Goal: Information Seeking & Learning: Compare options

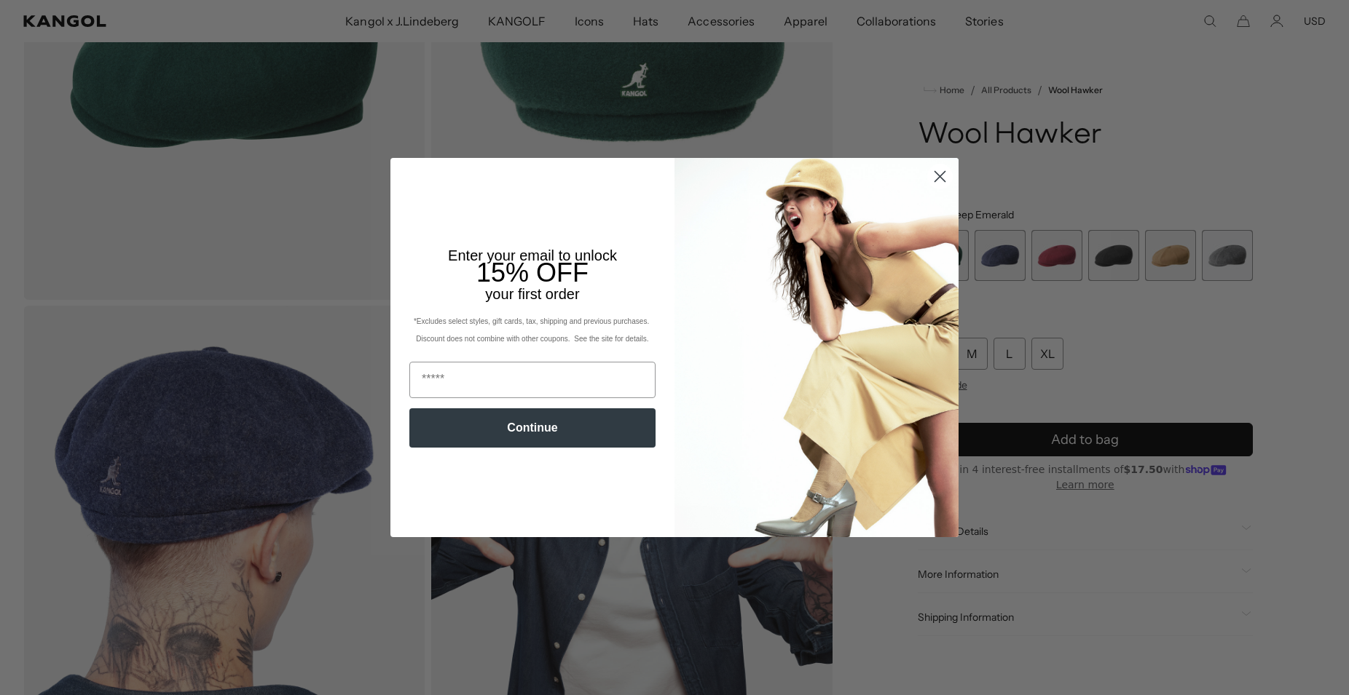
click at [937, 176] on circle "Close dialog" at bounding box center [940, 177] width 24 height 24
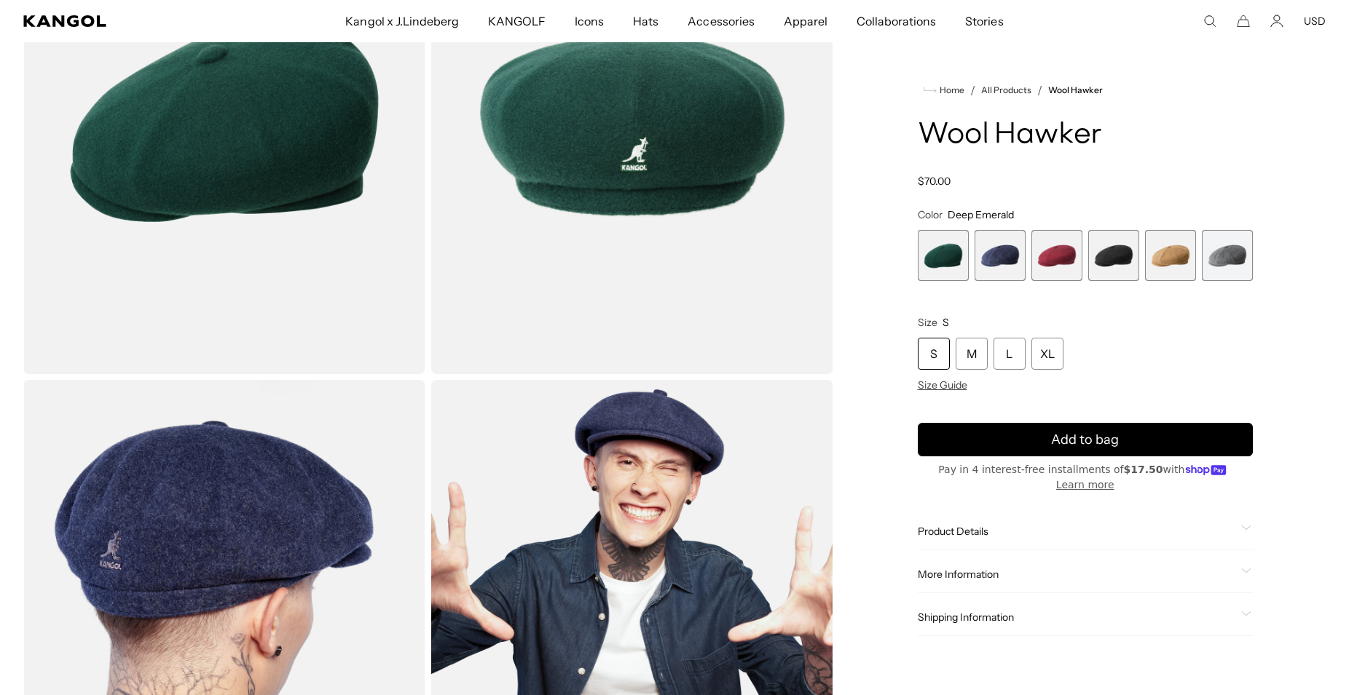
scroll to position [74, 0]
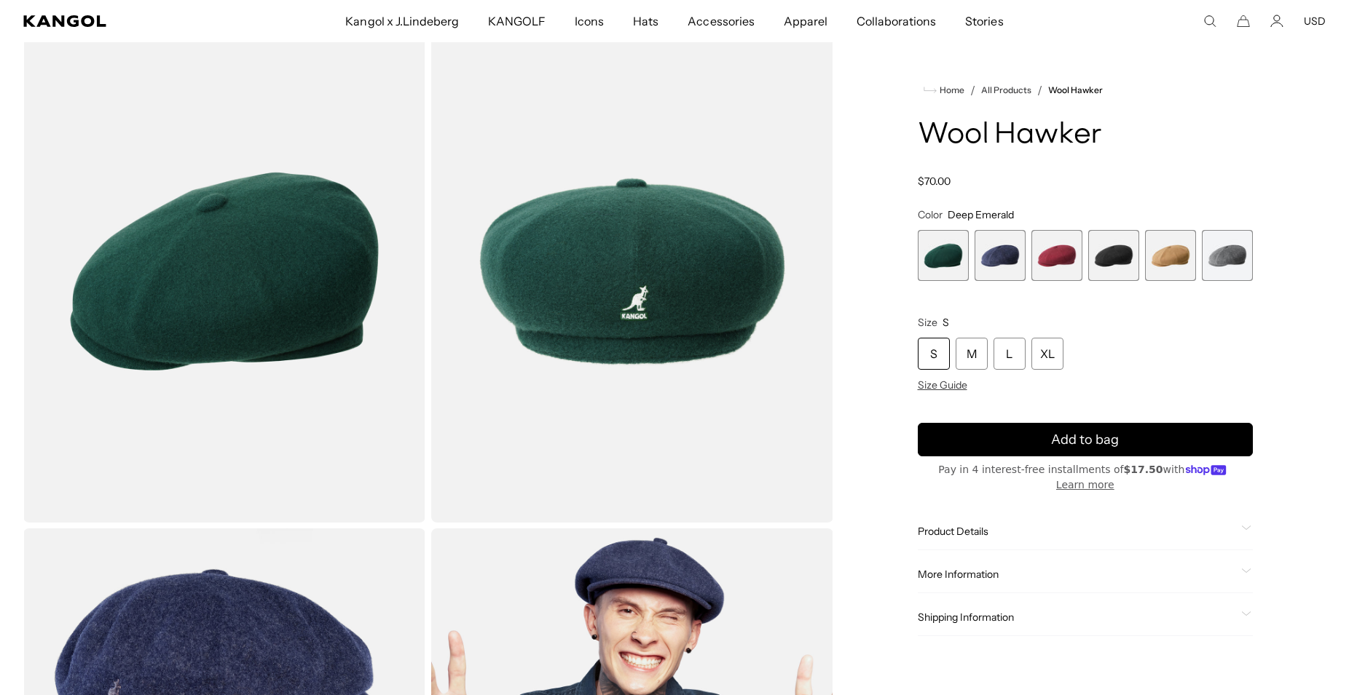
click at [1166, 248] on span "5 of 6" at bounding box center [1170, 255] width 51 height 51
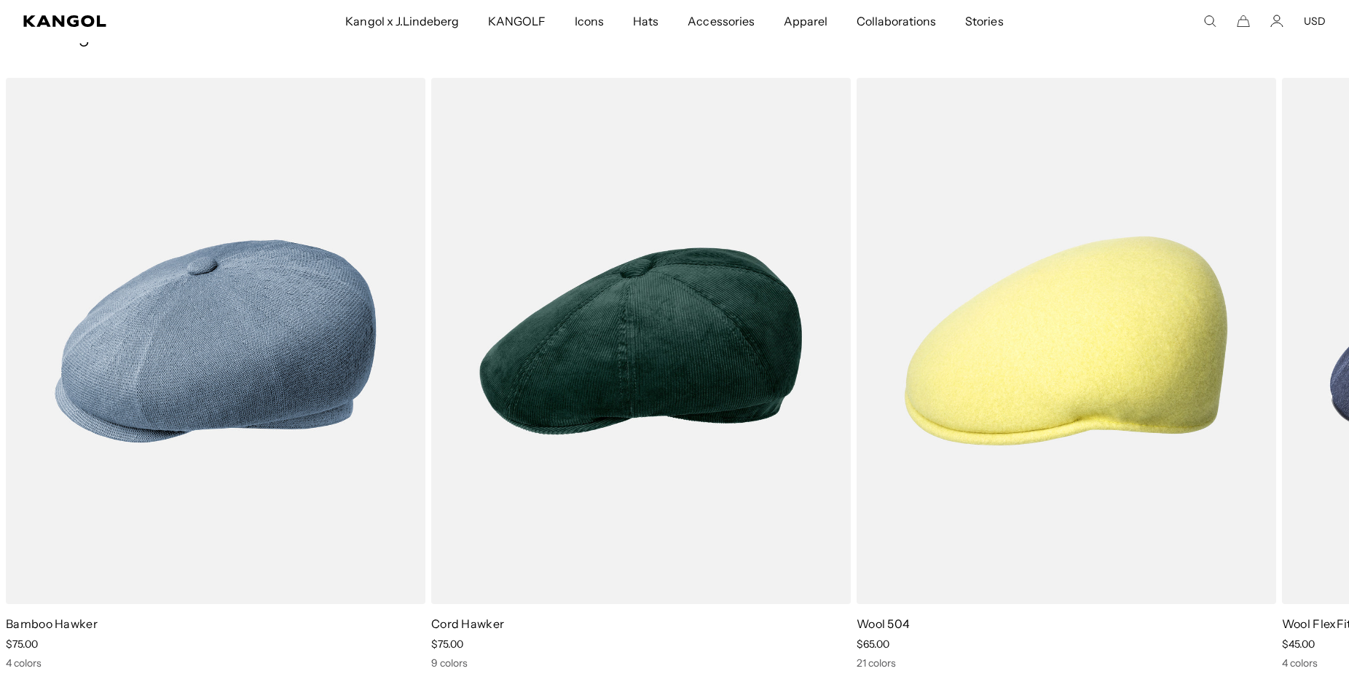
scroll to position [0, 300]
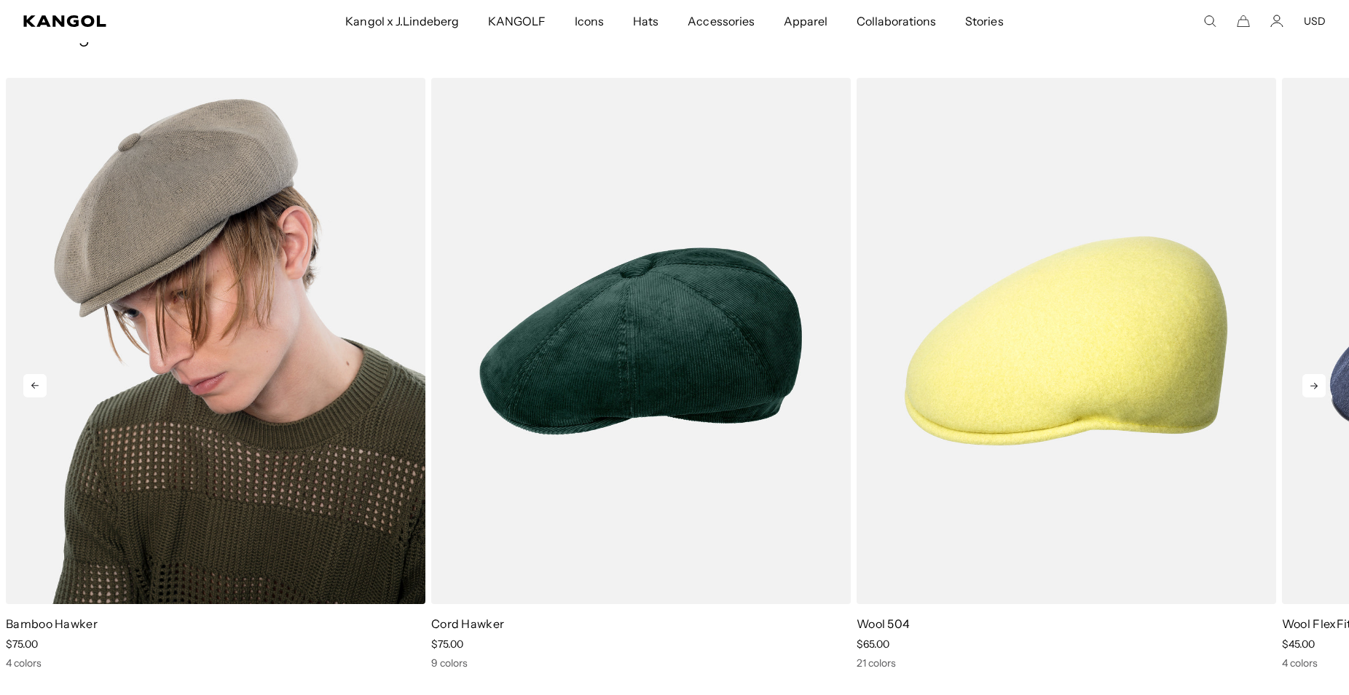
click at [299, 276] on img "1 of 5" at bounding box center [215, 341] width 419 height 527
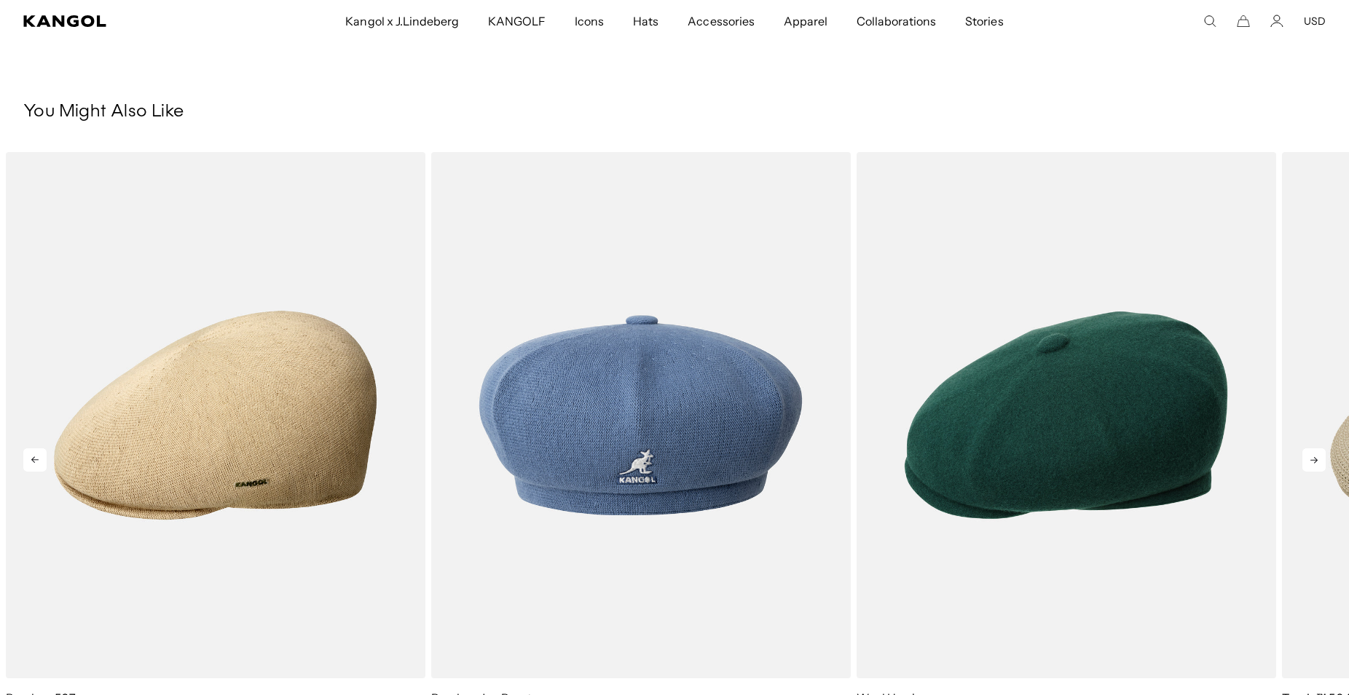
click at [1314, 462] on icon at bounding box center [1313, 460] width 23 height 23
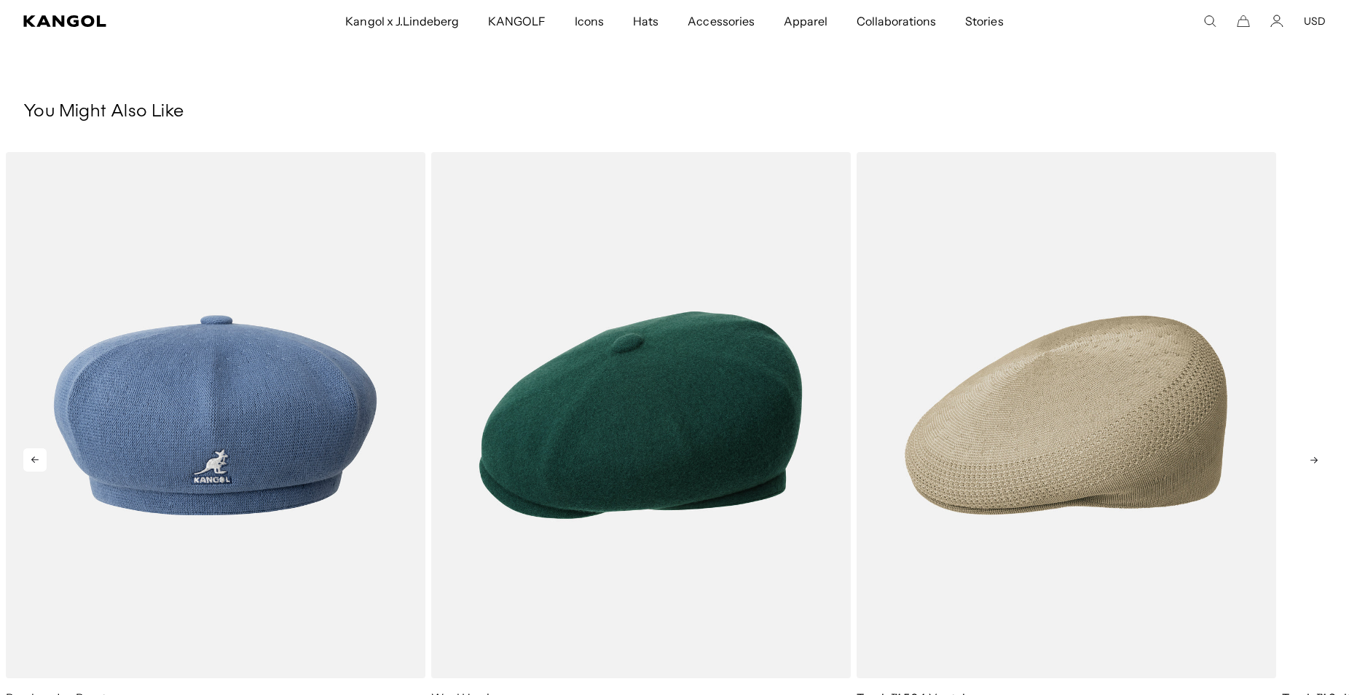
scroll to position [0, 300]
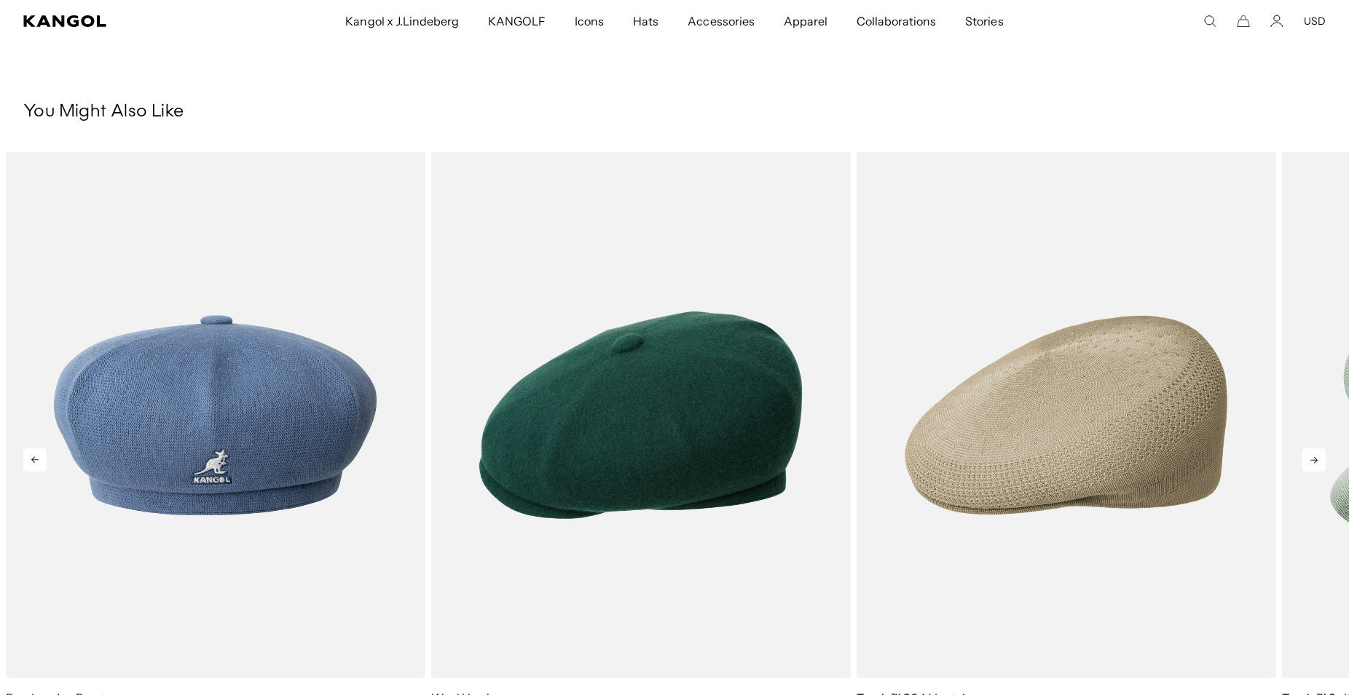
click at [1314, 462] on icon at bounding box center [1313, 460] width 23 height 23
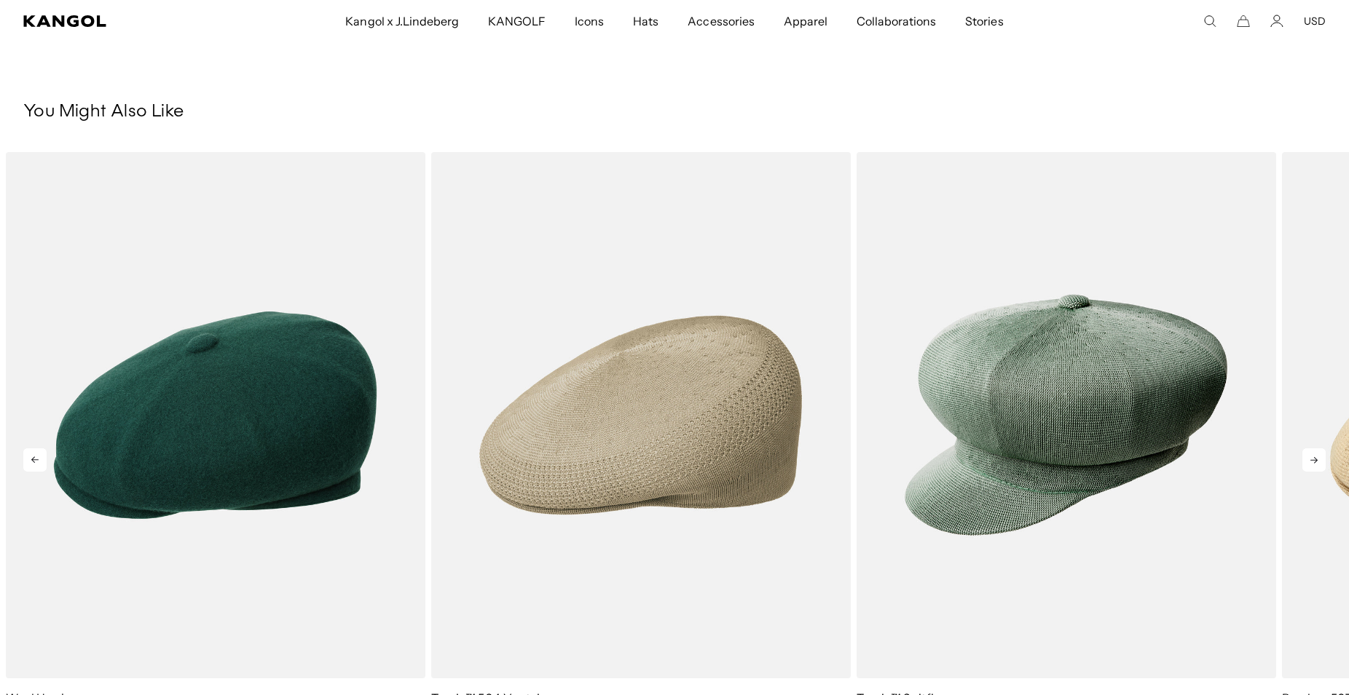
click at [1314, 462] on icon at bounding box center [1313, 460] width 23 height 23
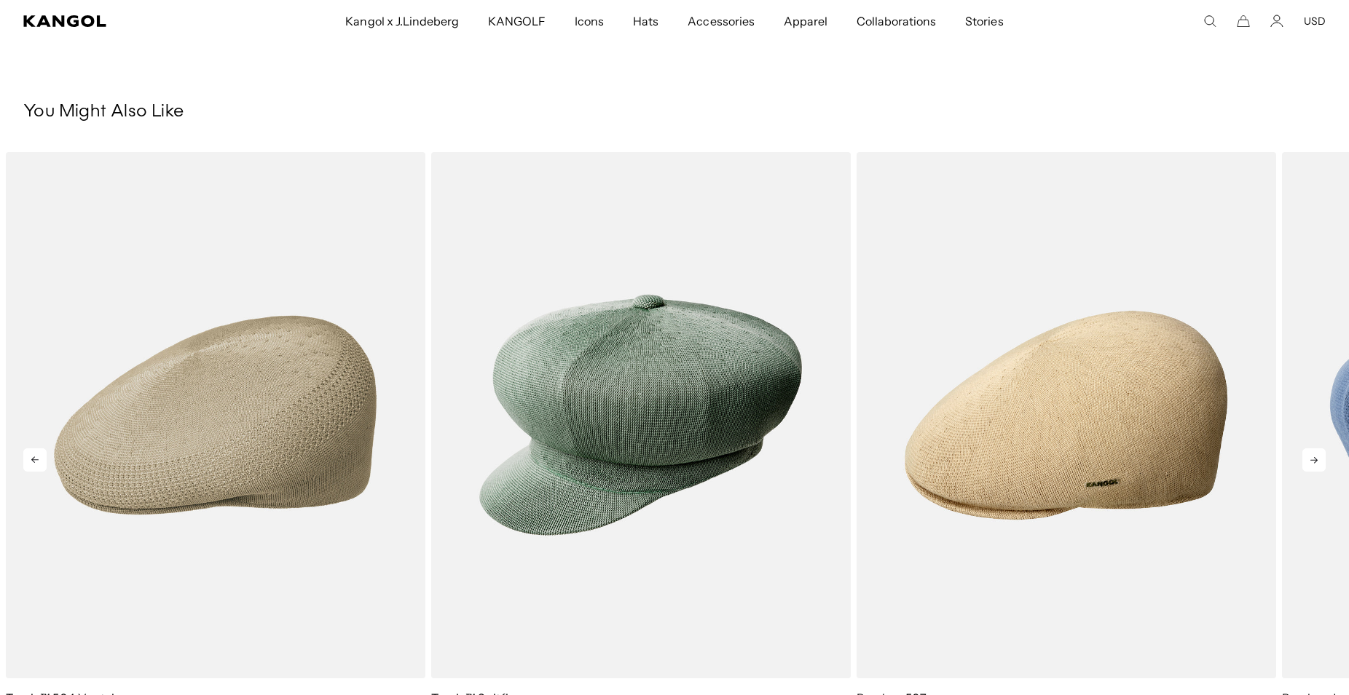
click at [1314, 462] on icon at bounding box center [1313, 460] width 23 height 23
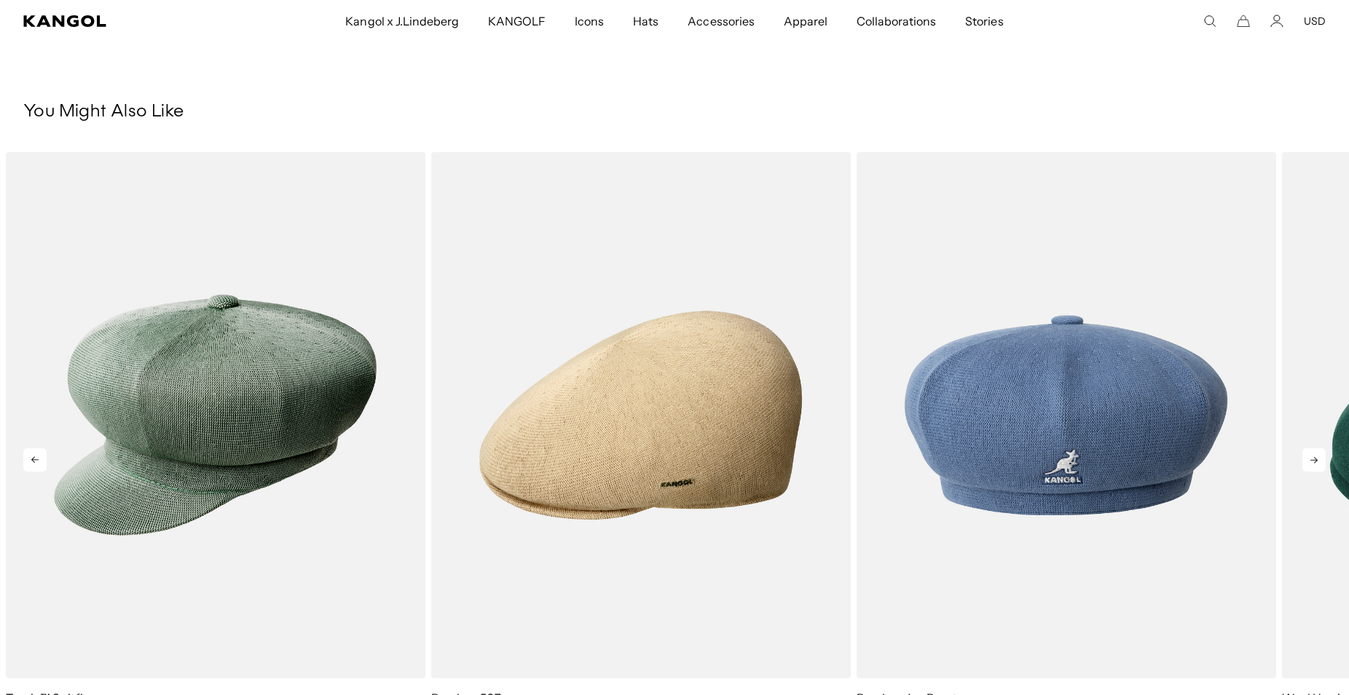
click at [1314, 462] on icon at bounding box center [1313, 460] width 23 height 23
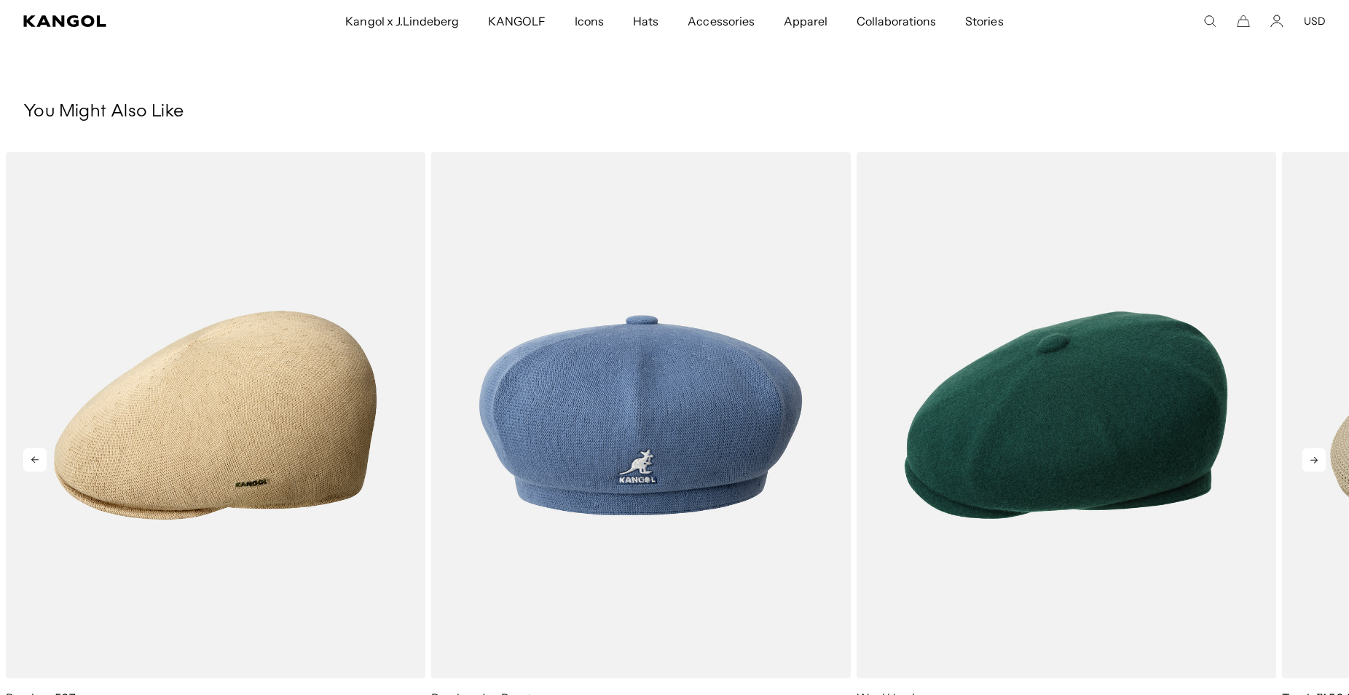
scroll to position [0, 0]
click at [1307, 452] on icon at bounding box center [1313, 460] width 23 height 23
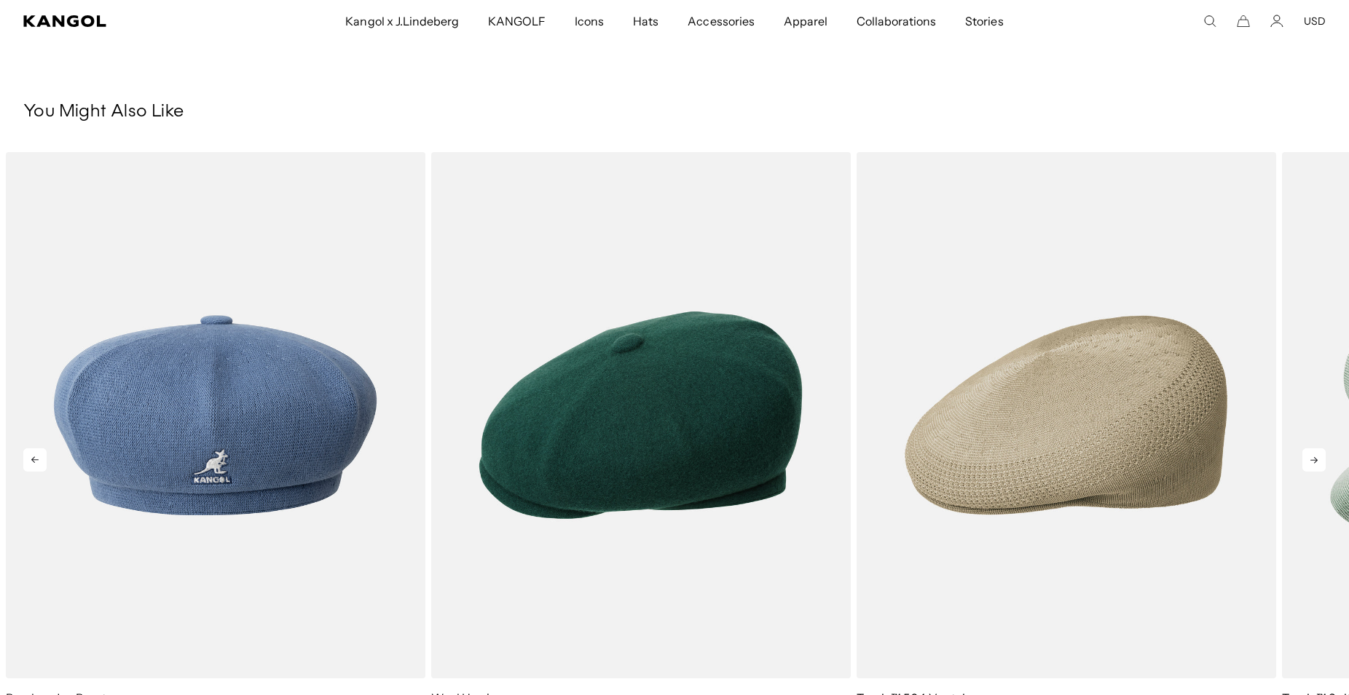
scroll to position [0, 300]
click at [1307, 452] on icon at bounding box center [1313, 460] width 23 height 23
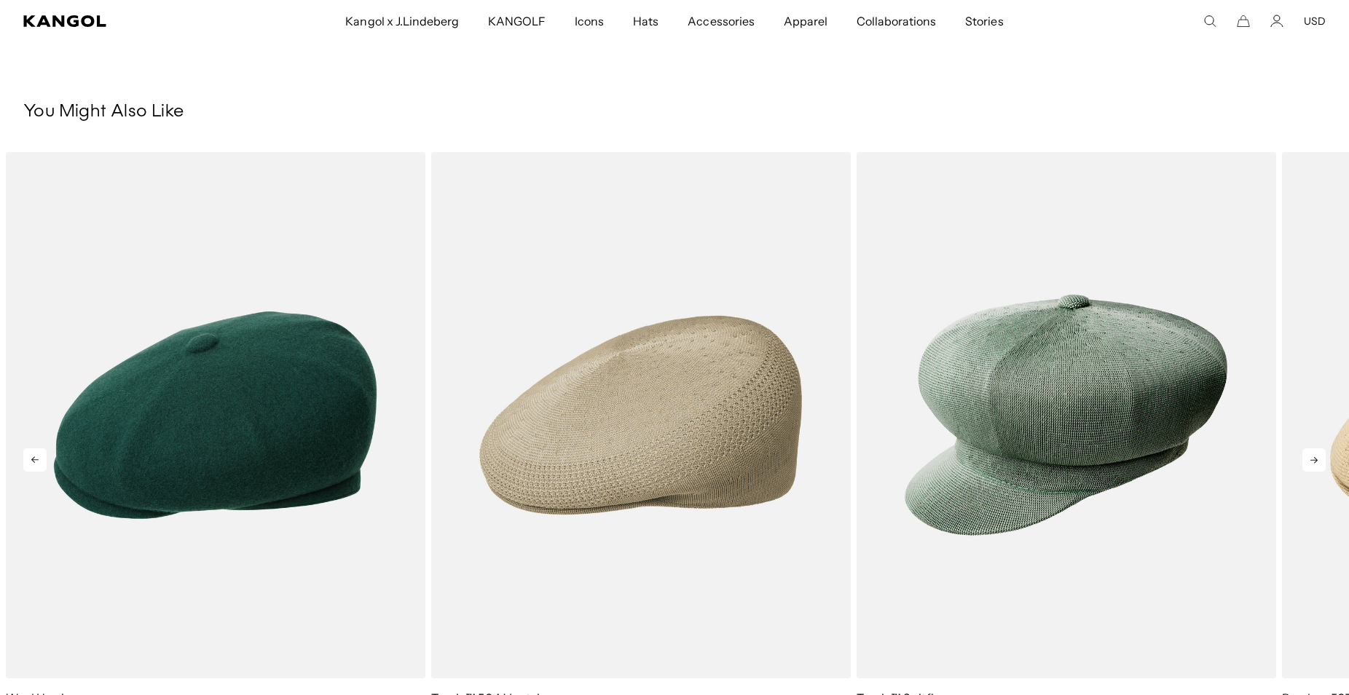
click at [1307, 452] on icon at bounding box center [1313, 460] width 23 height 23
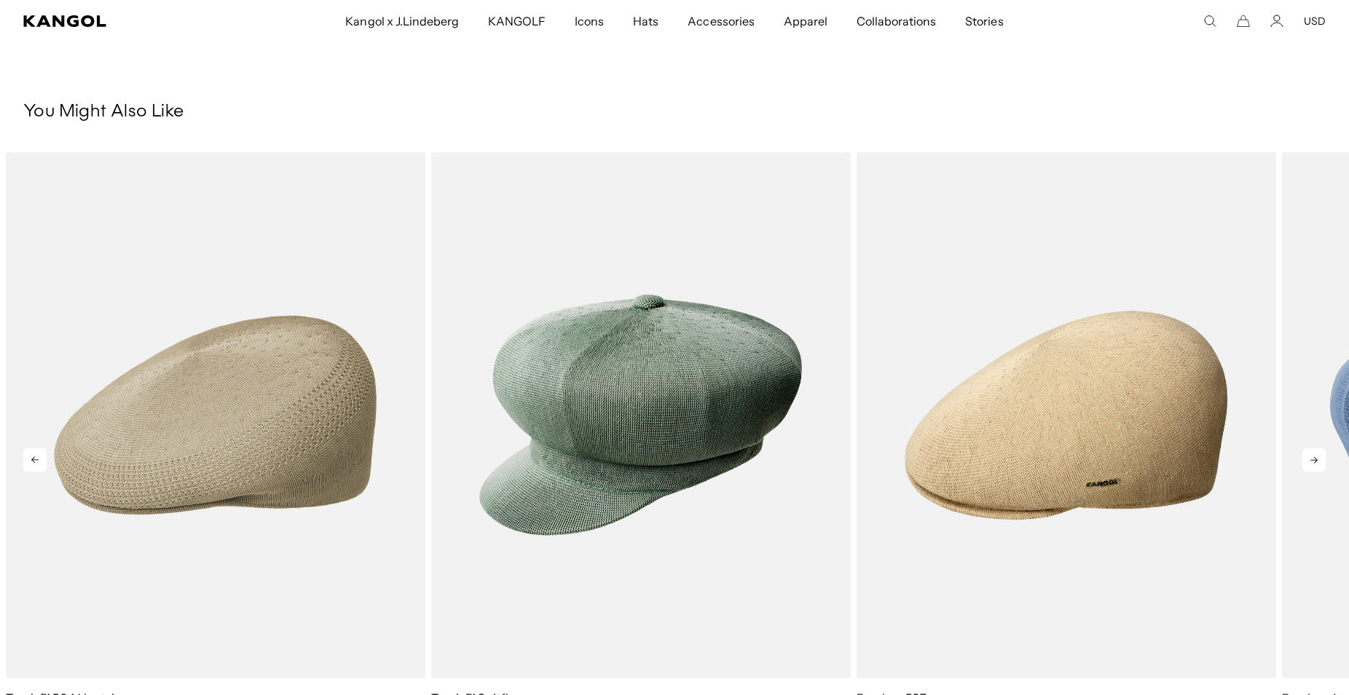
click at [1307, 452] on icon at bounding box center [1313, 460] width 23 height 23
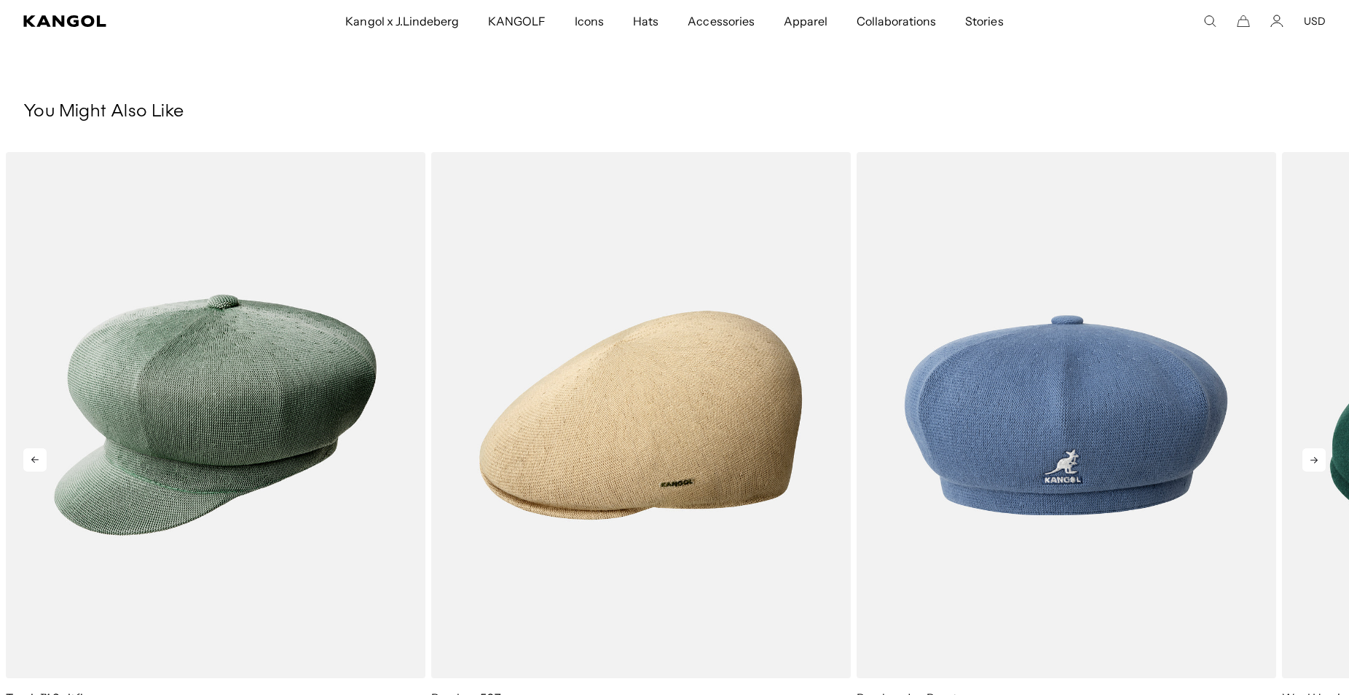
scroll to position [0, 0]
click at [1307, 452] on icon at bounding box center [1313, 460] width 23 height 23
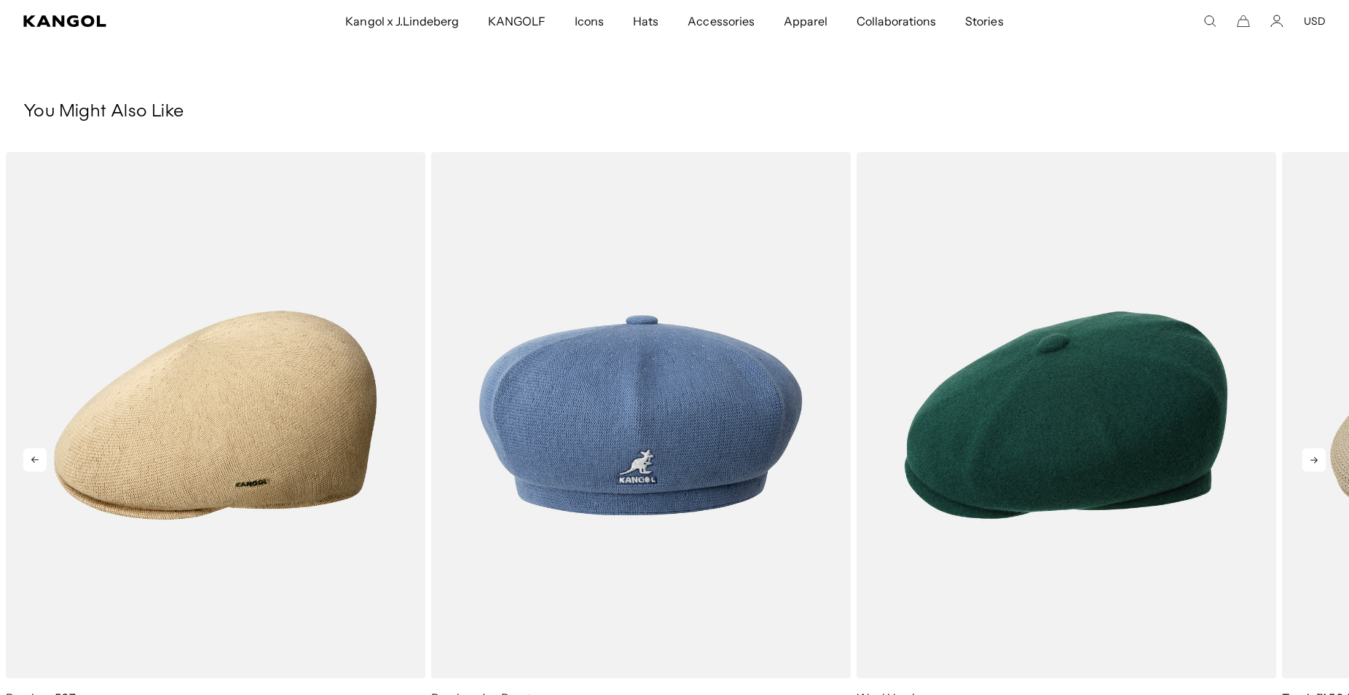
click at [1307, 452] on icon at bounding box center [1313, 460] width 23 height 23
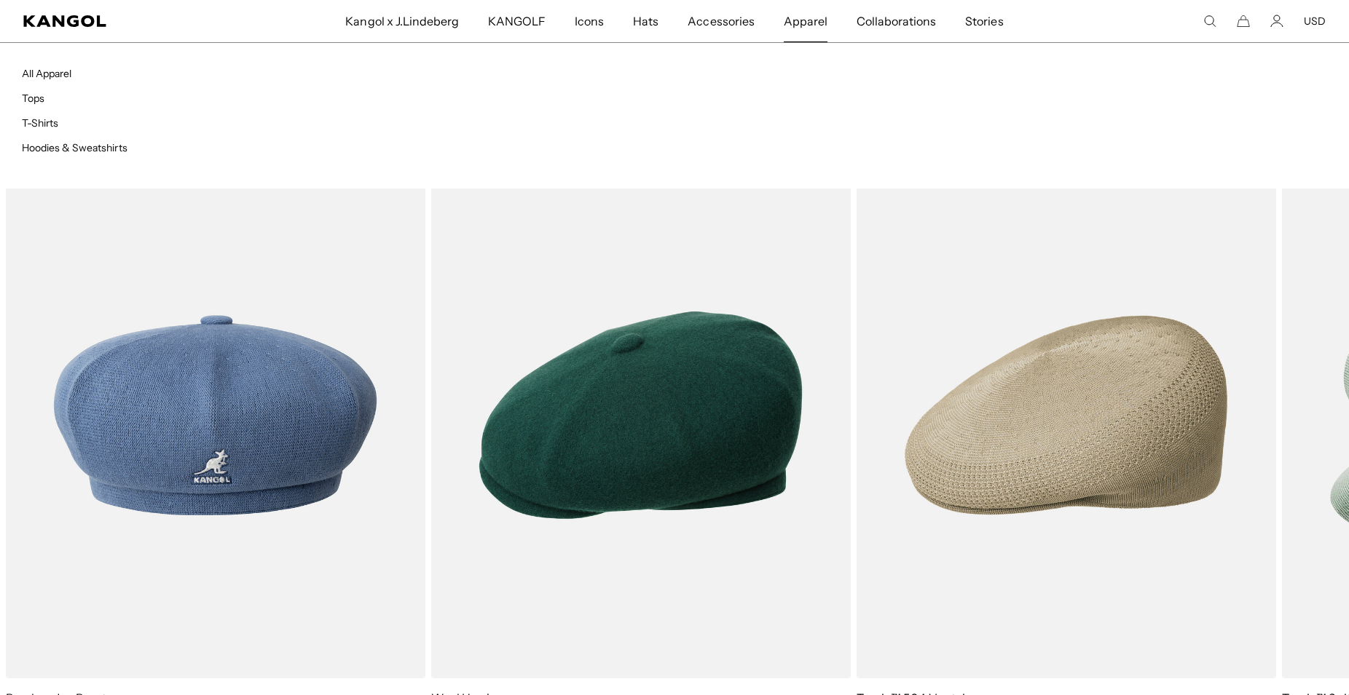
scroll to position [0, 300]
click at [94, 150] on link "Hoodies & Sweatshirts" at bounding box center [75, 147] width 106 height 13
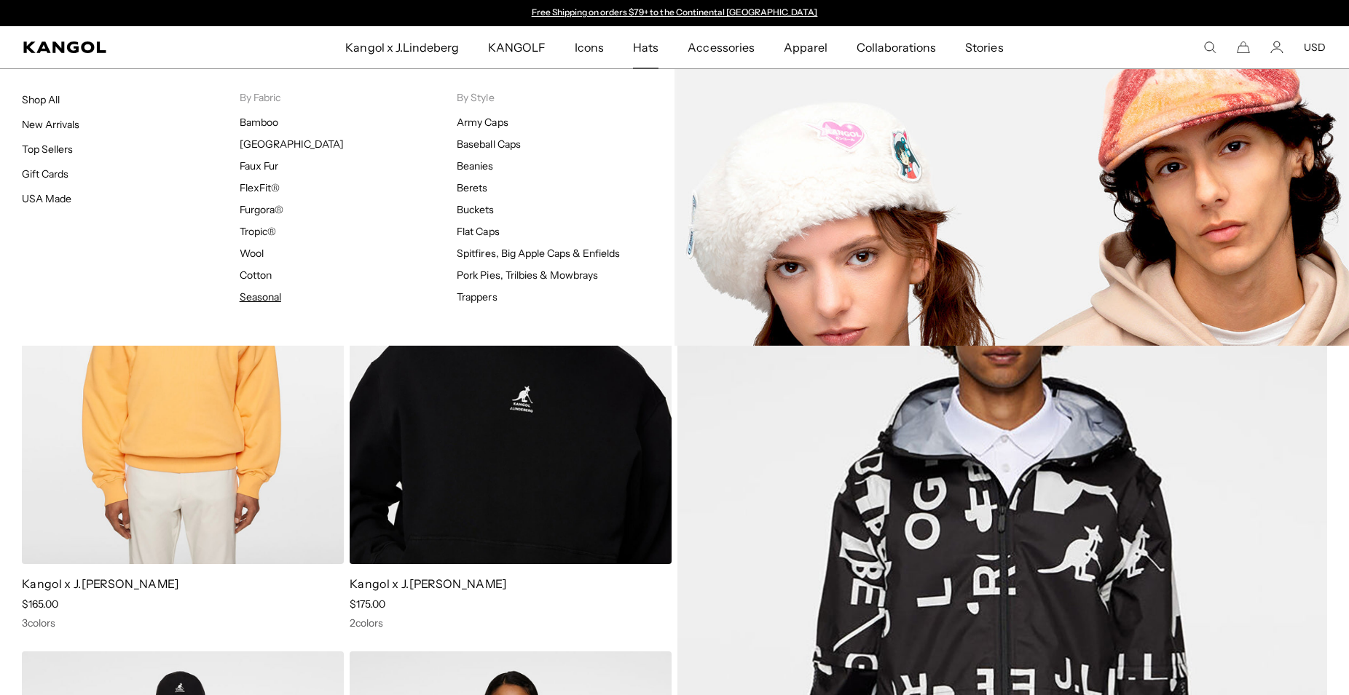
click at [264, 296] on link "Seasonal" at bounding box center [261, 297] width 42 height 13
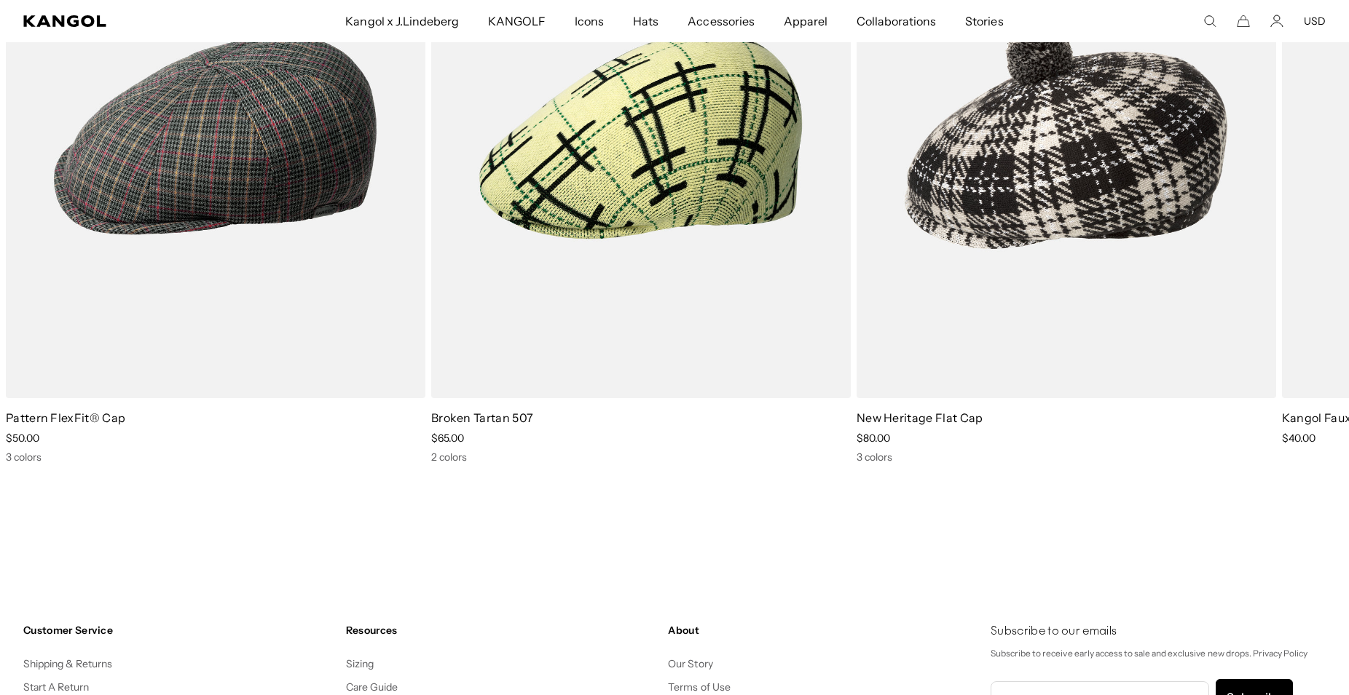
scroll to position [3949, 0]
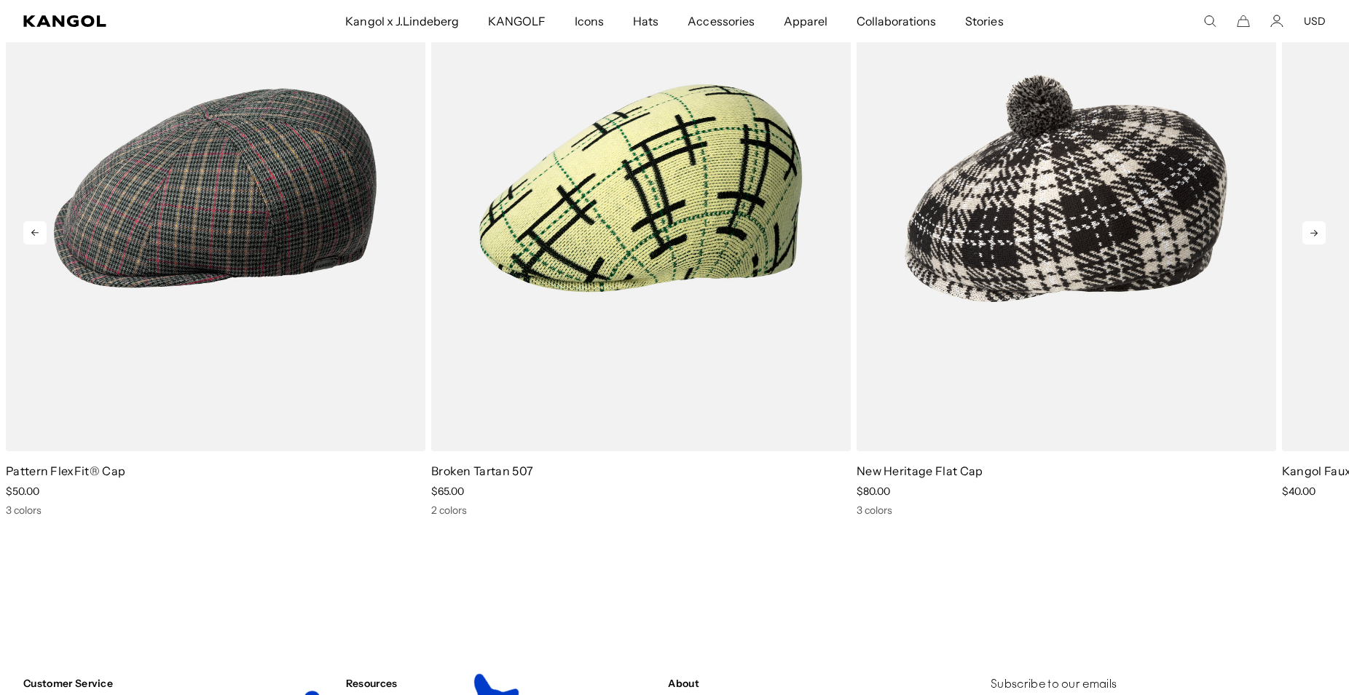
click at [1316, 238] on icon at bounding box center [1313, 232] width 23 height 23
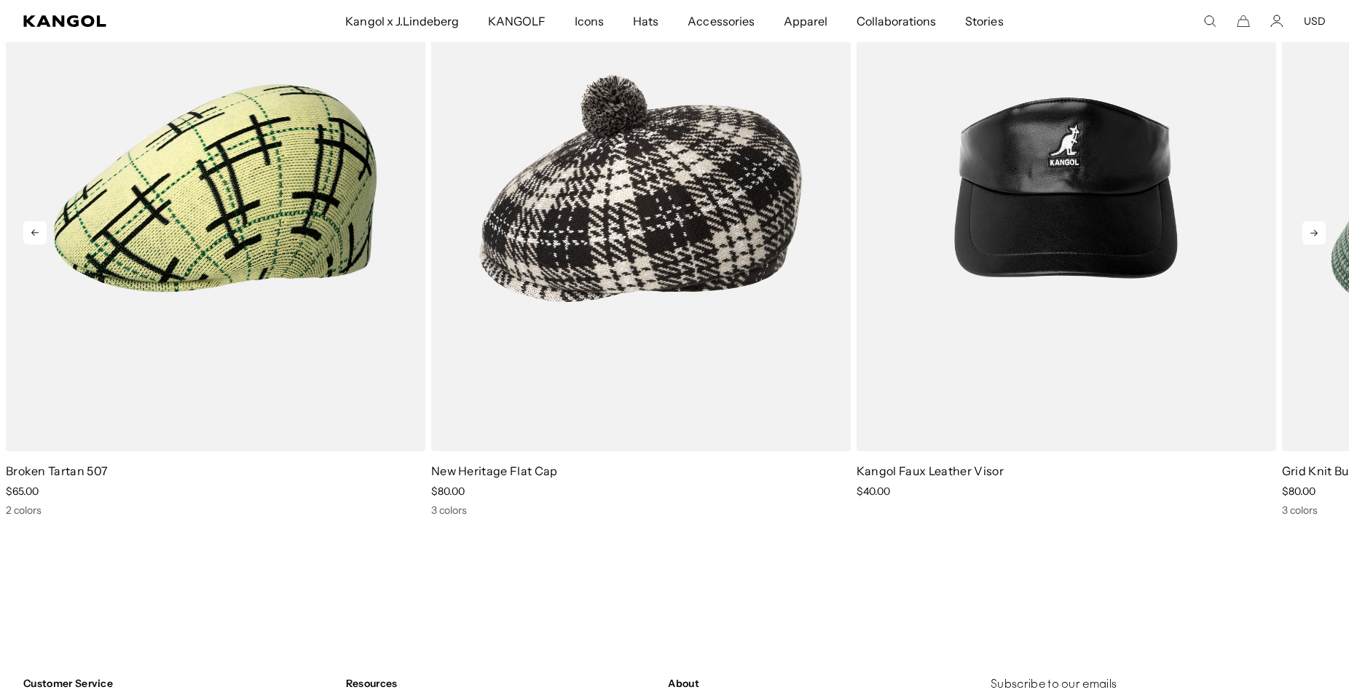
scroll to position [0, 300]
click at [1316, 238] on icon at bounding box center [1313, 232] width 23 height 23
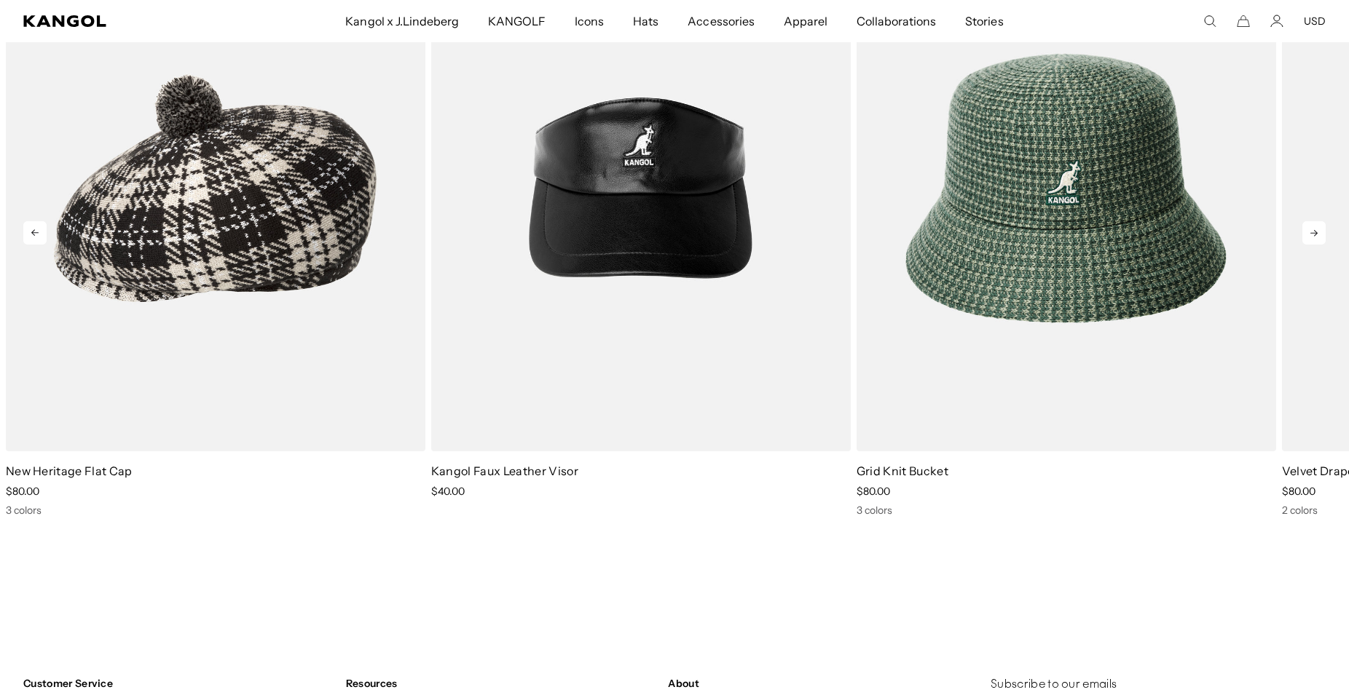
click at [1316, 238] on icon at bounding box center [1313, 232] width 23 height 23
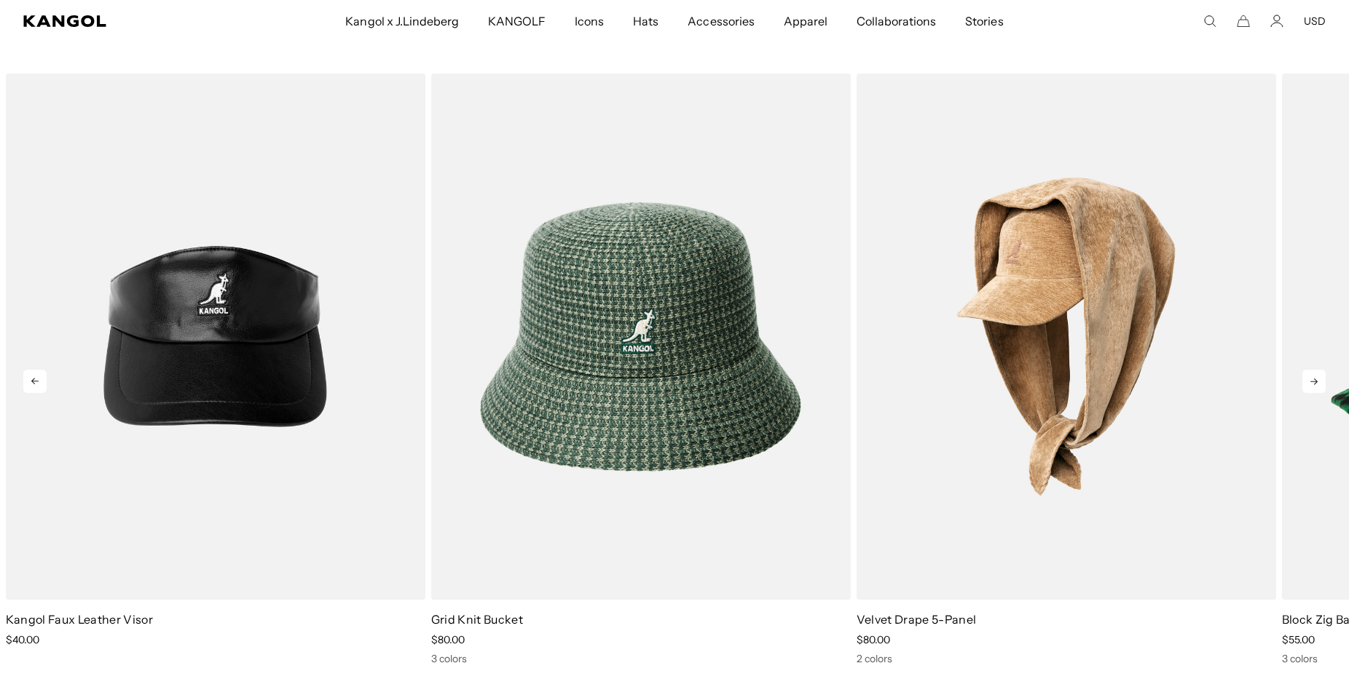
click at [1314, 377] on icon at bounding box center [1313, 381] width 23 height 23
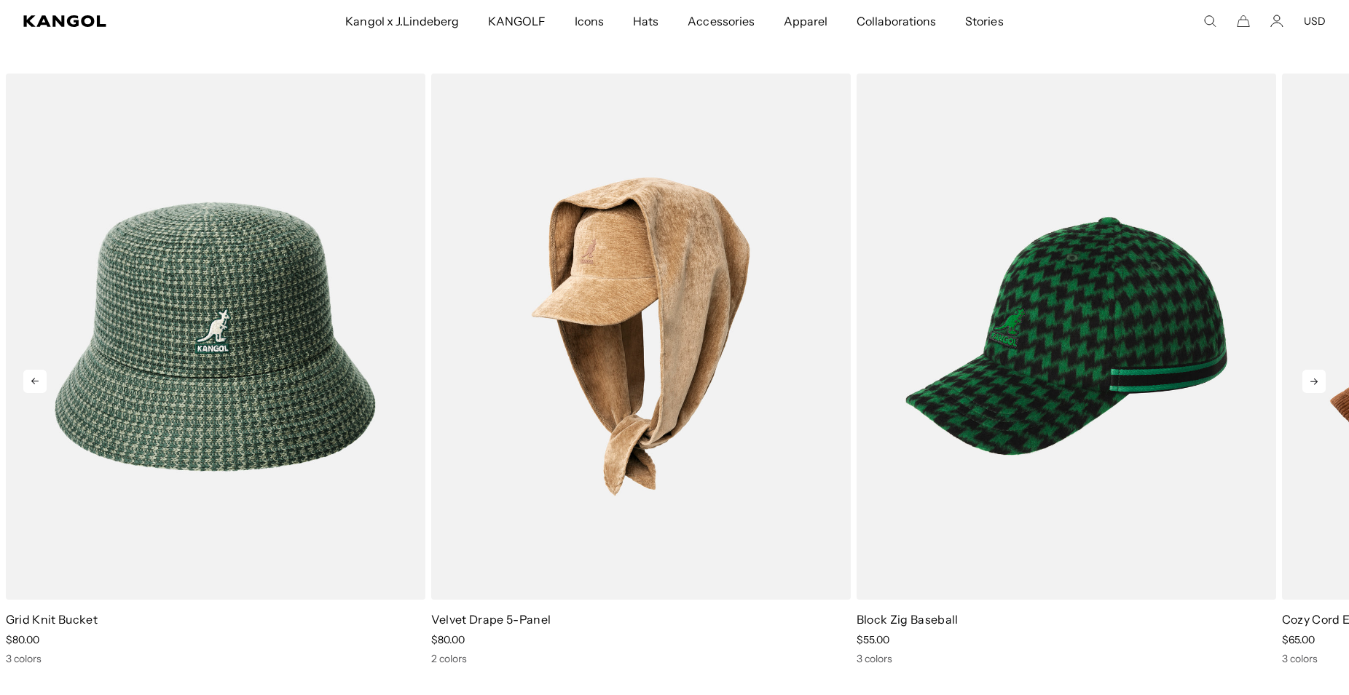
click at [1314, 377] on icon at bounding box center [1313, 381] width 23 height 23
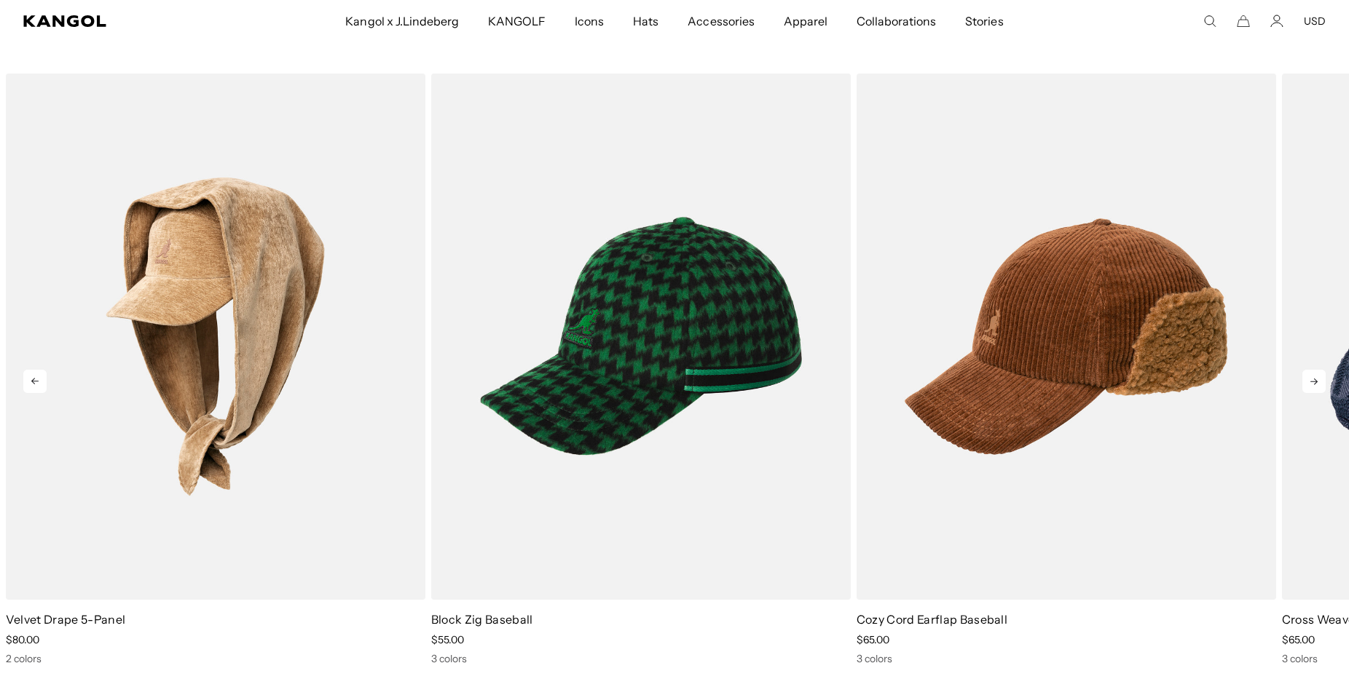
click at [1314, 377] on icon at bounding box center [1313, 381] width 23 height 23
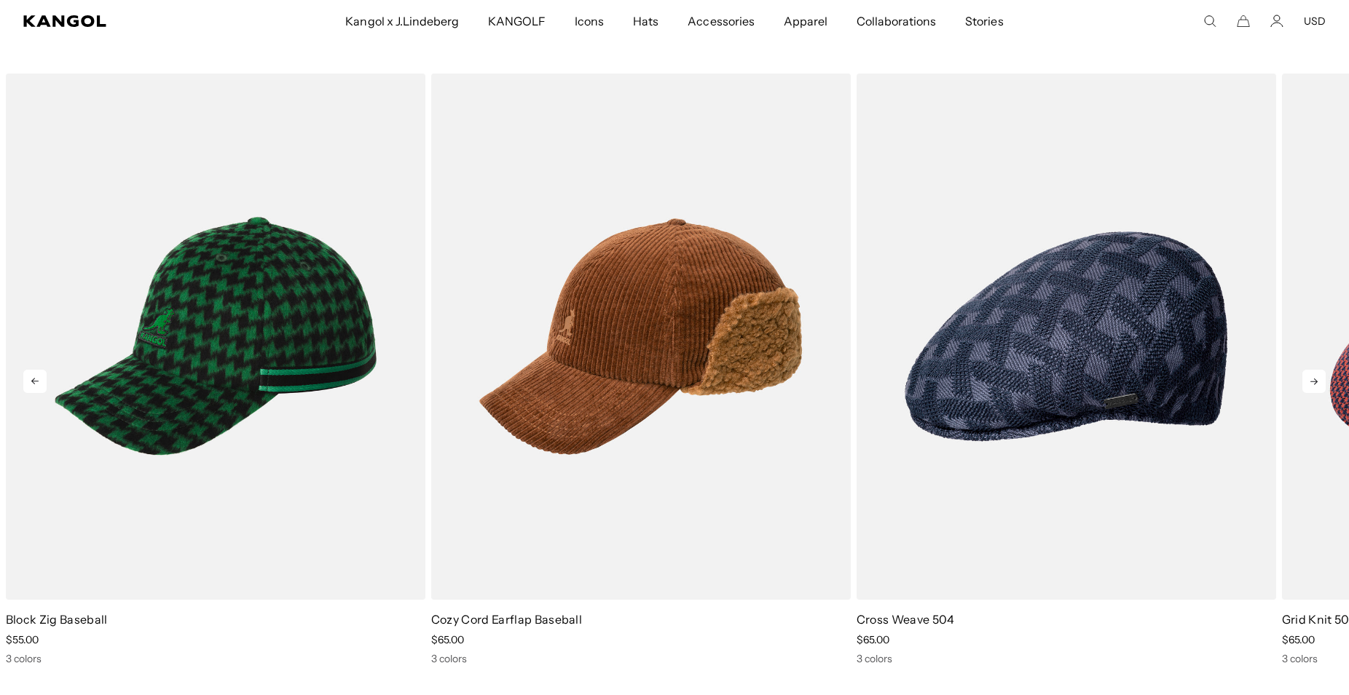
scroll to position [0, 0]
click at [1314, 377] on icon at bounding box center [1313, 381] width 23 height 23
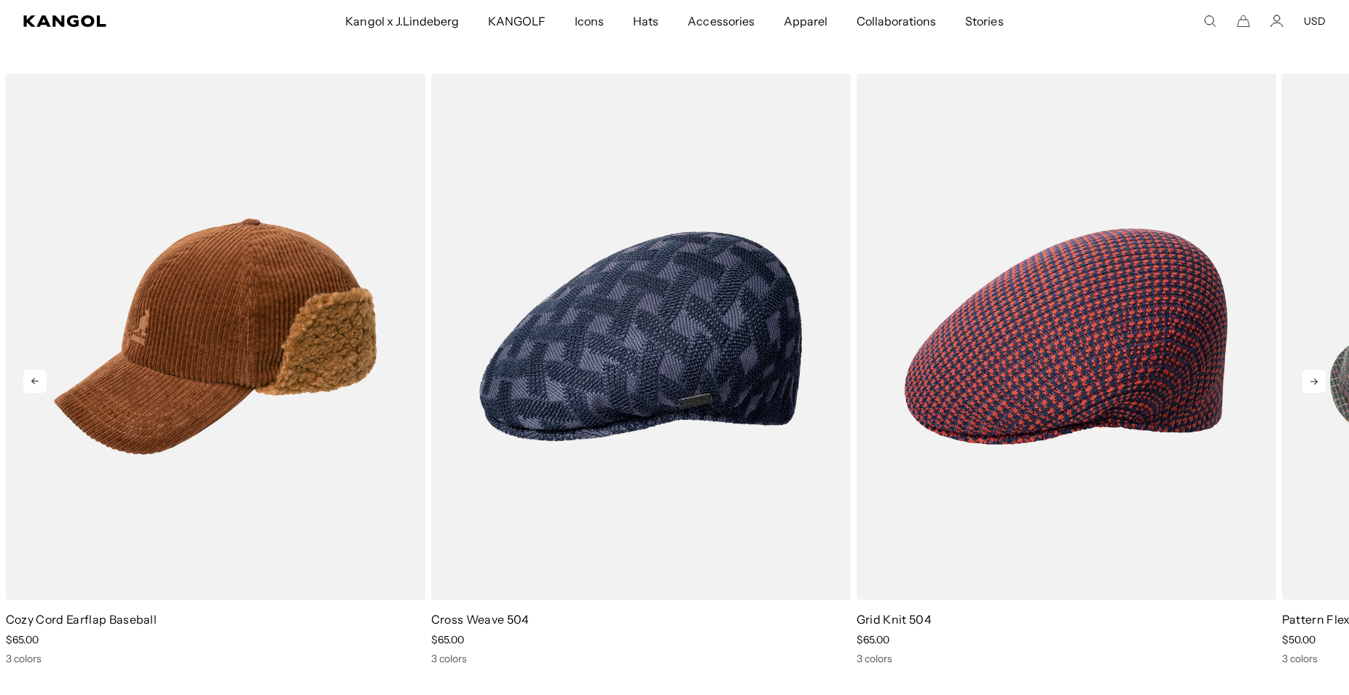
click at [1314, 377] on icon at bounding box center [1313, 381] width 23 height 23
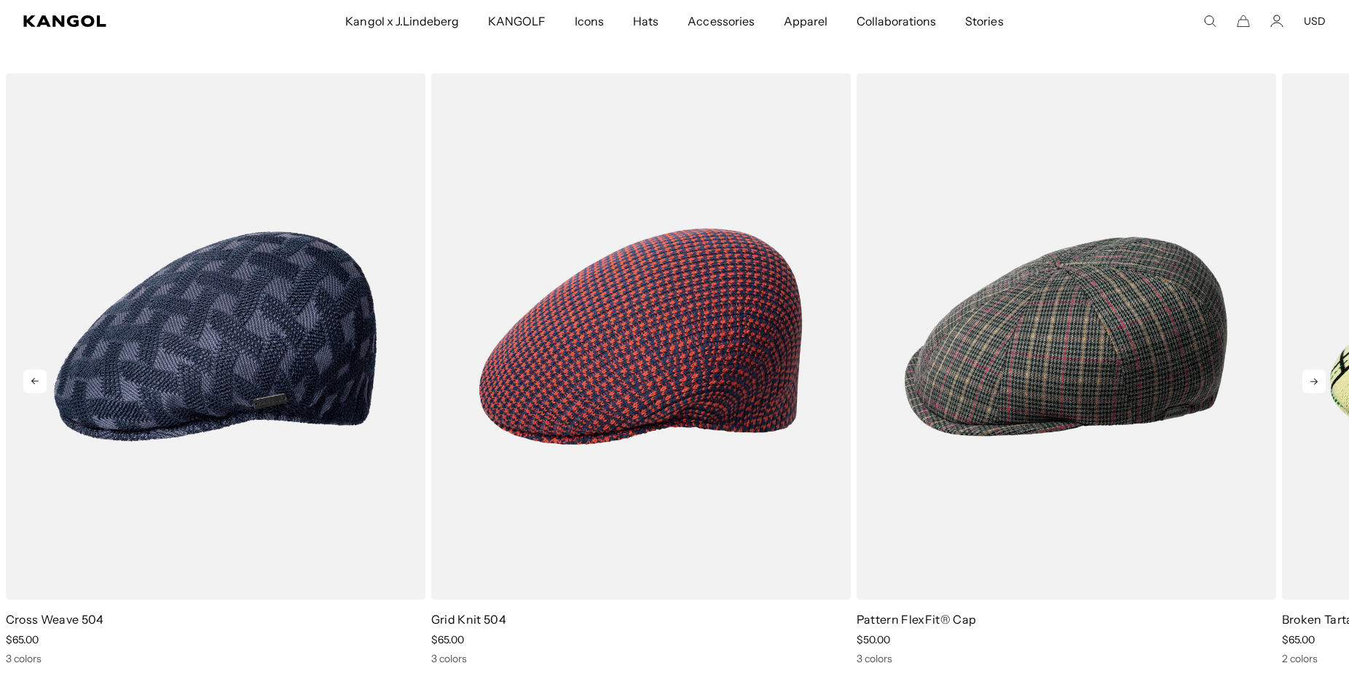
click at [1314, 377] on icon at bounding box center [1313, 381] width 23 height 23
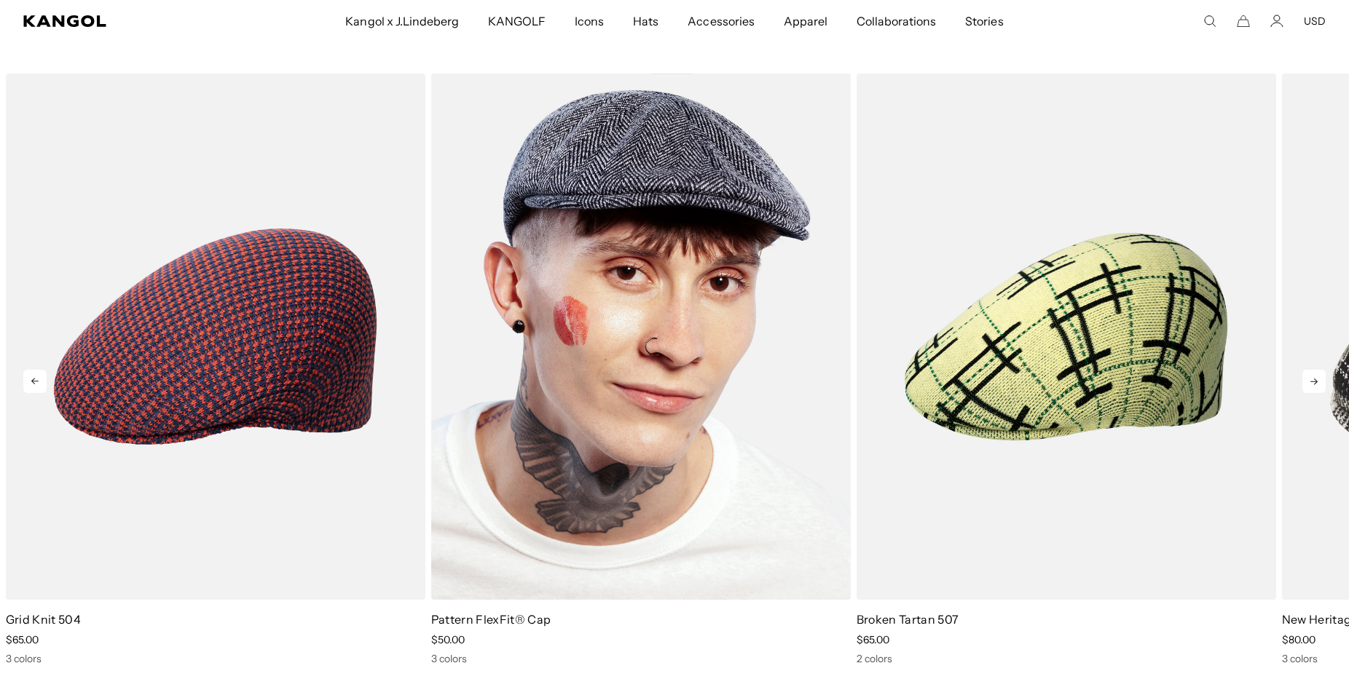
scroll to position [0, 300]
click at [666, 365] on img "1 of 10" at bounding box center [640, 337] width 419 height 527
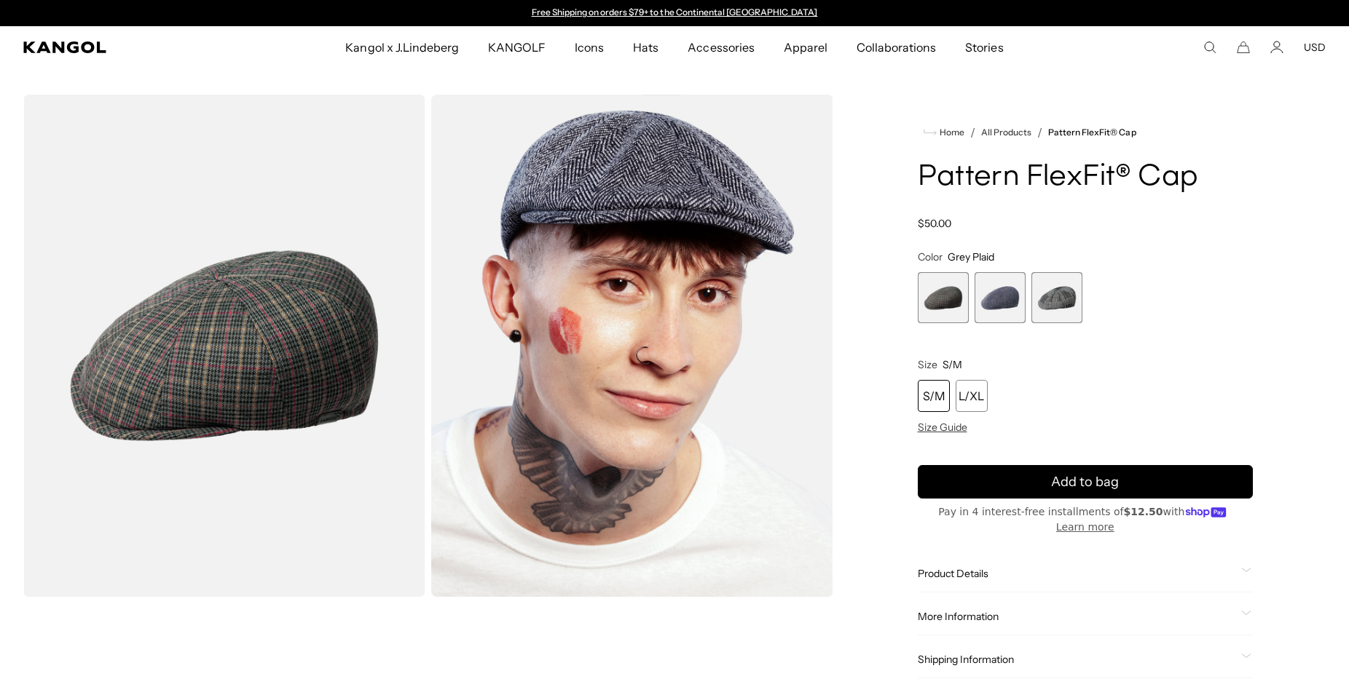
click at [934, 303] on span "1 of 3" at bounding box center [943, 297] width 51 height 51
click at [993, 298] on span "2 of 3" at bounding box center [999, 297] width 51 height 51
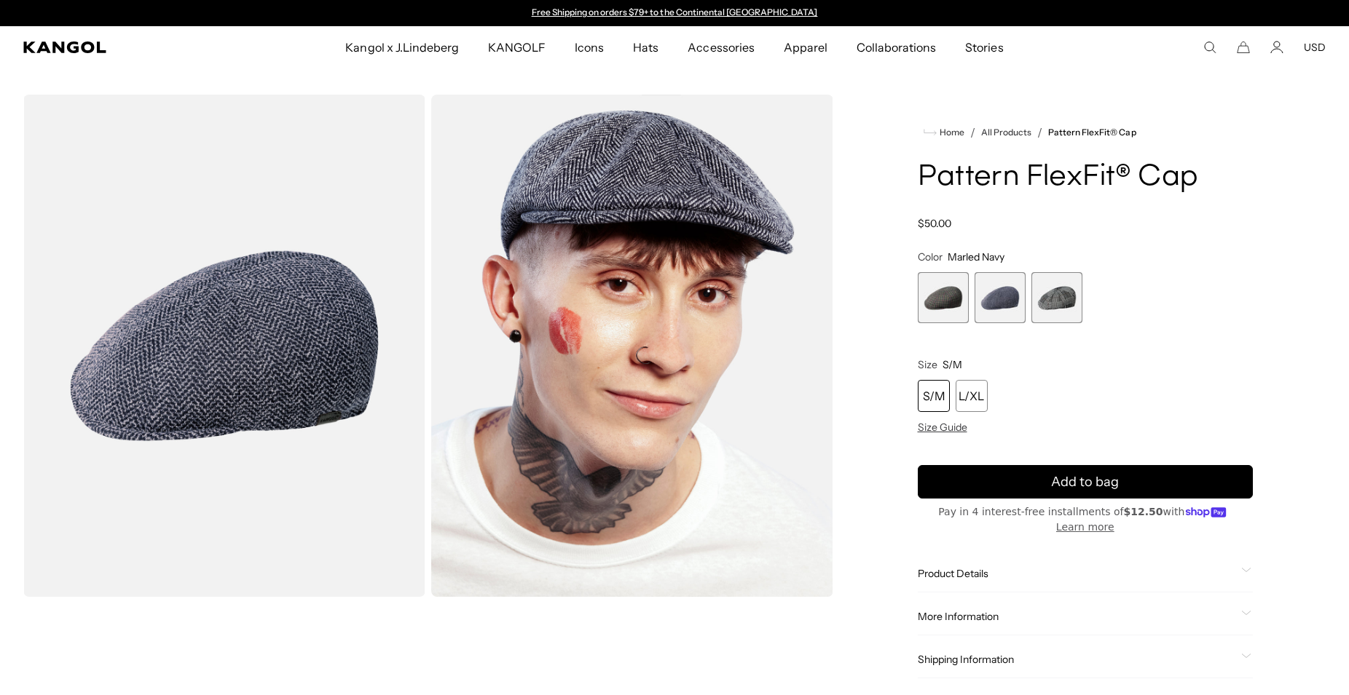
click at [1065, 297] on span "3 of 3" at bounding box center [1056, 297] width 51 height 51
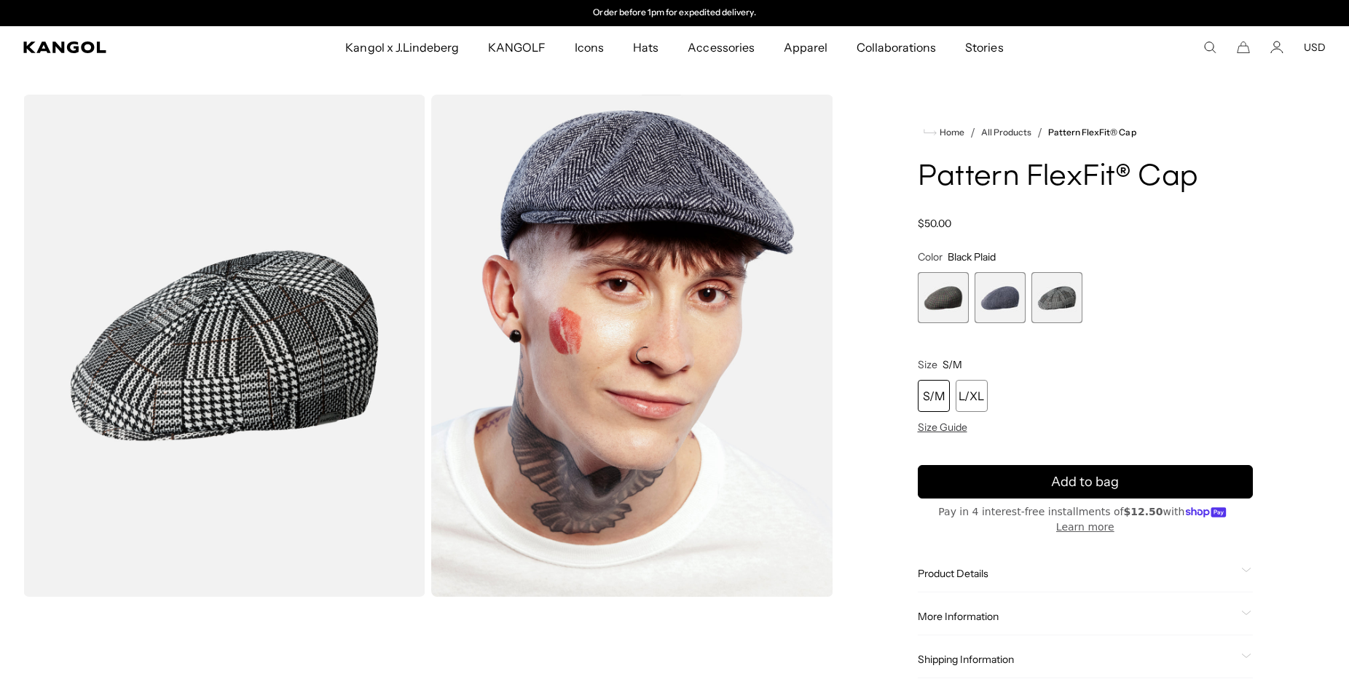
click at [949, 303] on span "1 of 3" at bounding box center [943, 297] width 51 height 51
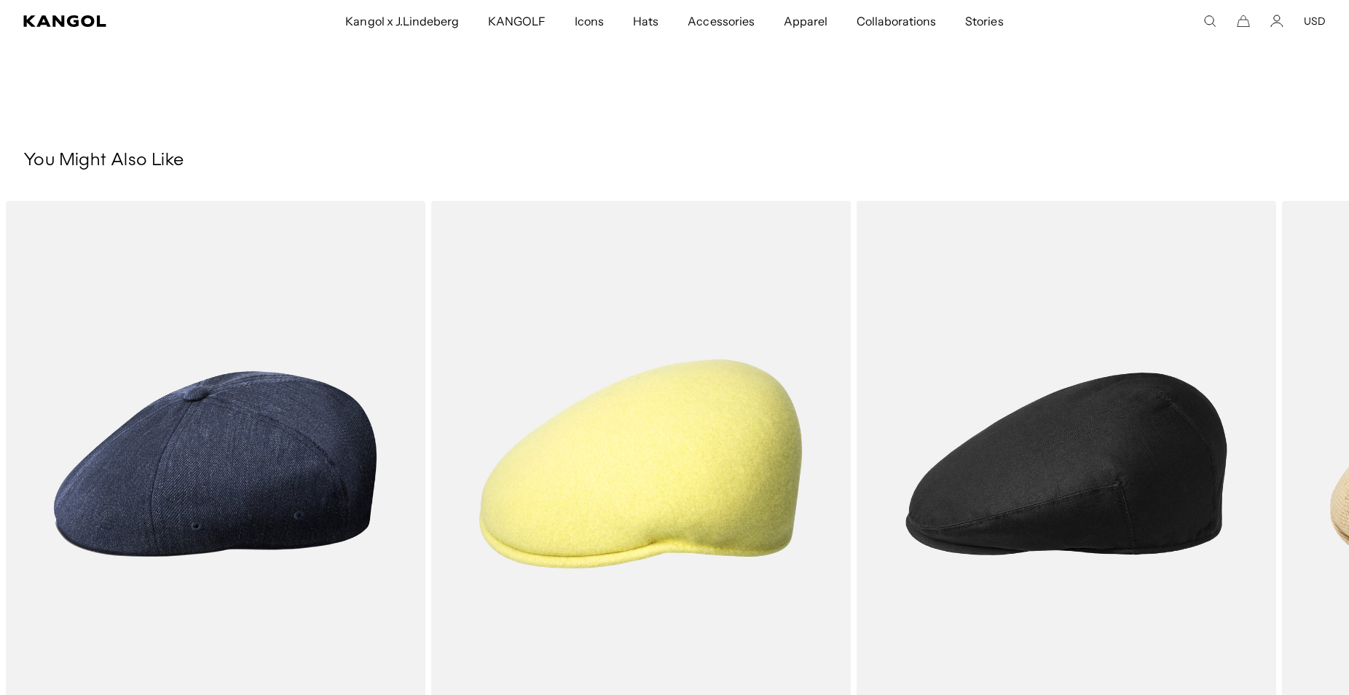
scroll to position [0, 300]
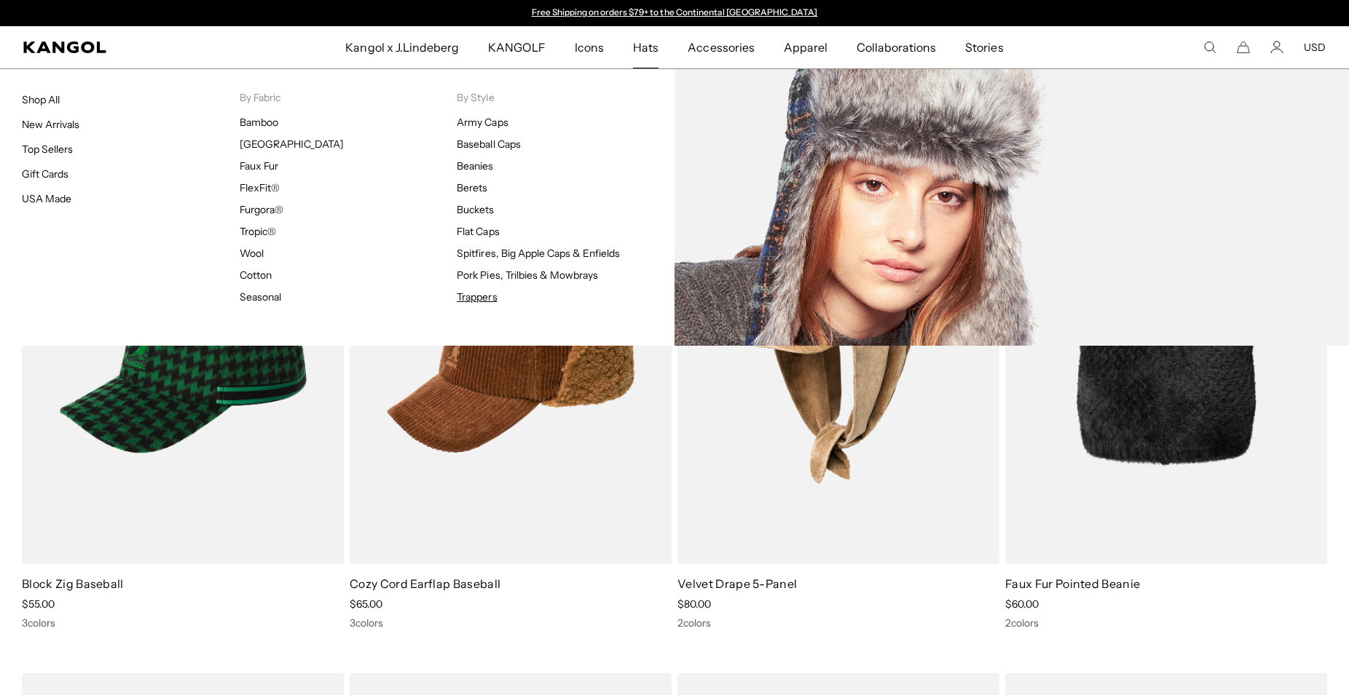
click at [491, 301] on link "Trappers" at bounding box center [477, 297] width 40 height 13
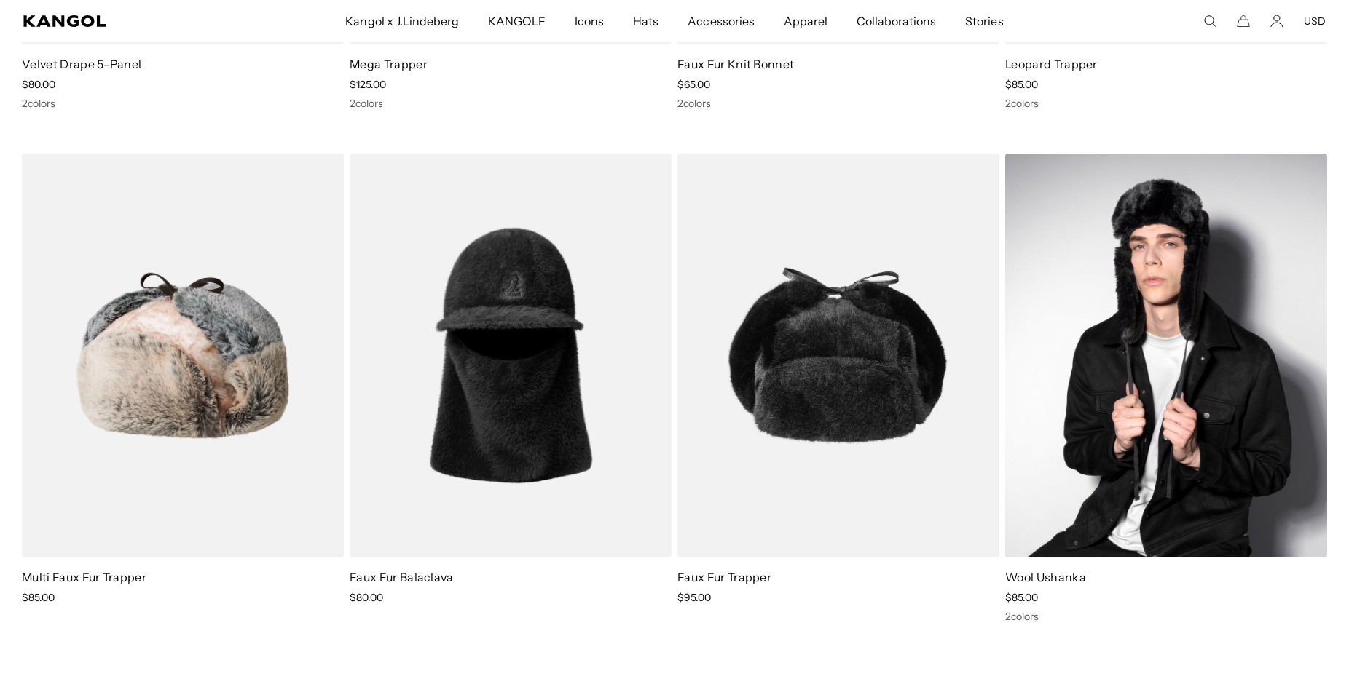
scroll to position [0, 300]
click at [1124, 371] on img at bounding box center [1166, 356] width 322 height 404
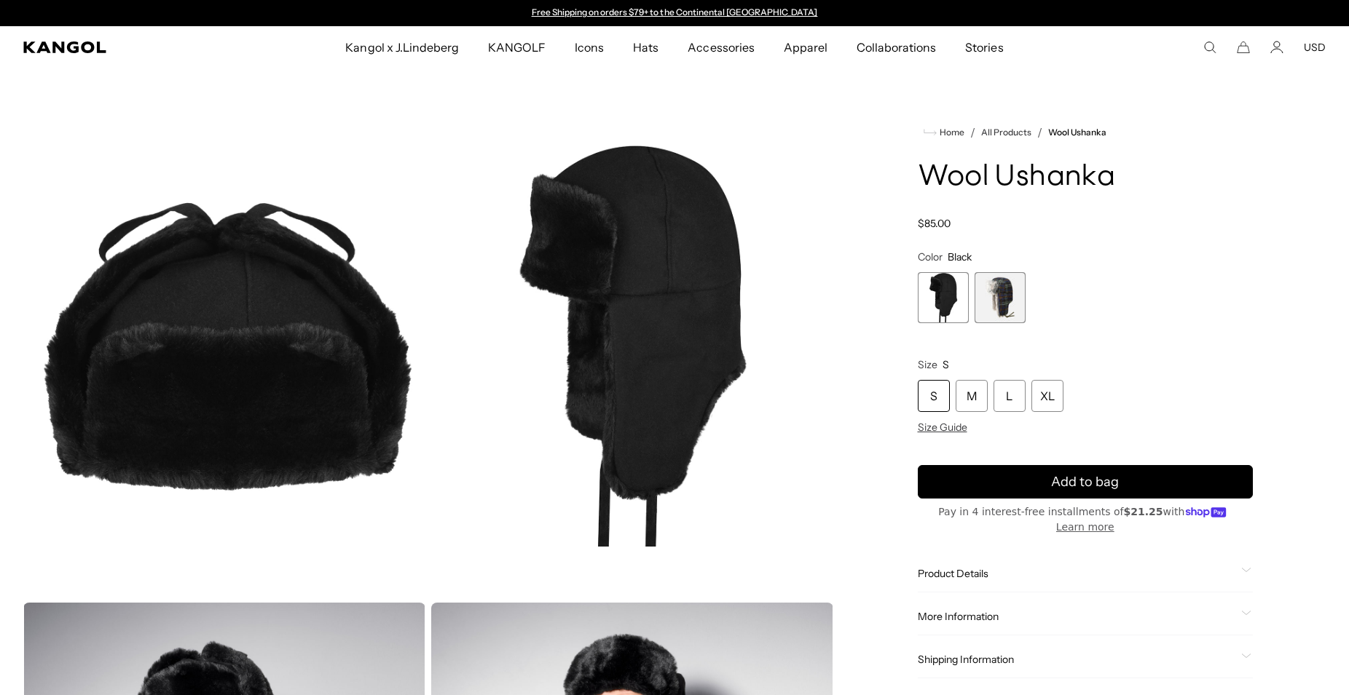
click at [1008, 304] on span "2 of 2" at bounding box center [999, 297] width 51 height 51
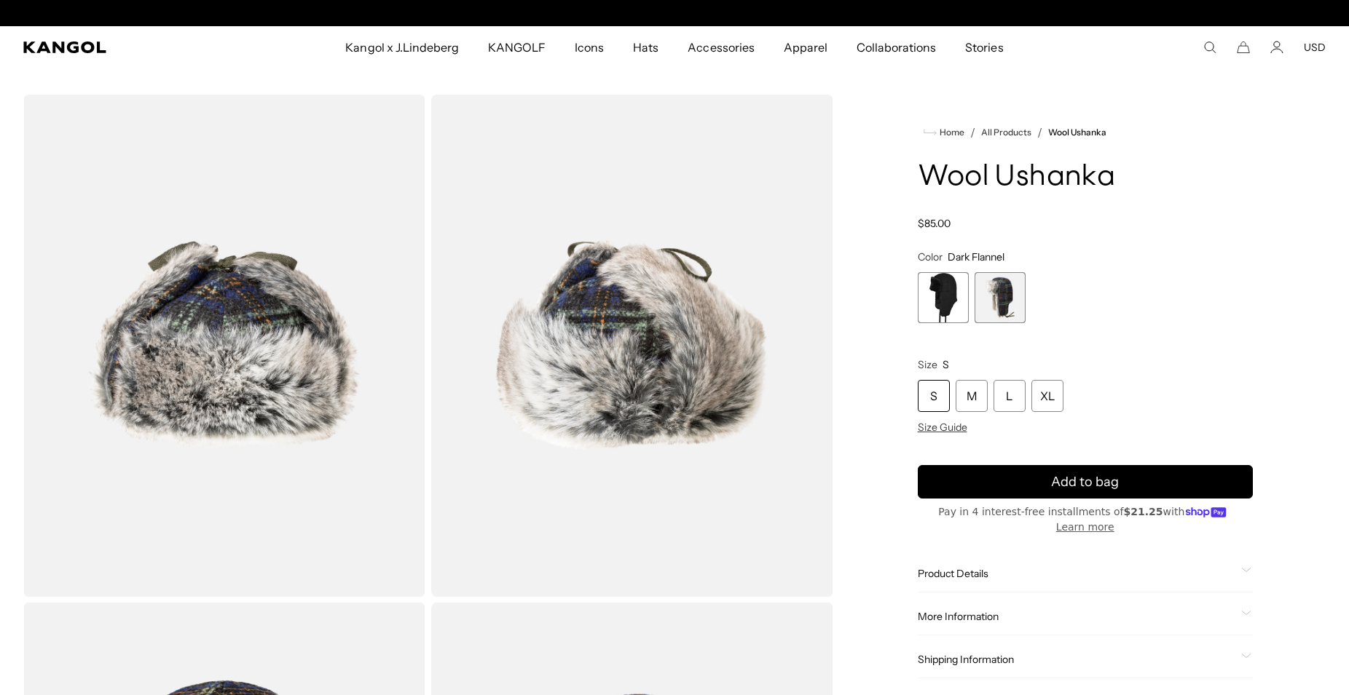
scroll to position [0, 300]
click at [949, 305] on span "1 of 2" at bounding box center [943, 297] width 51 height 51
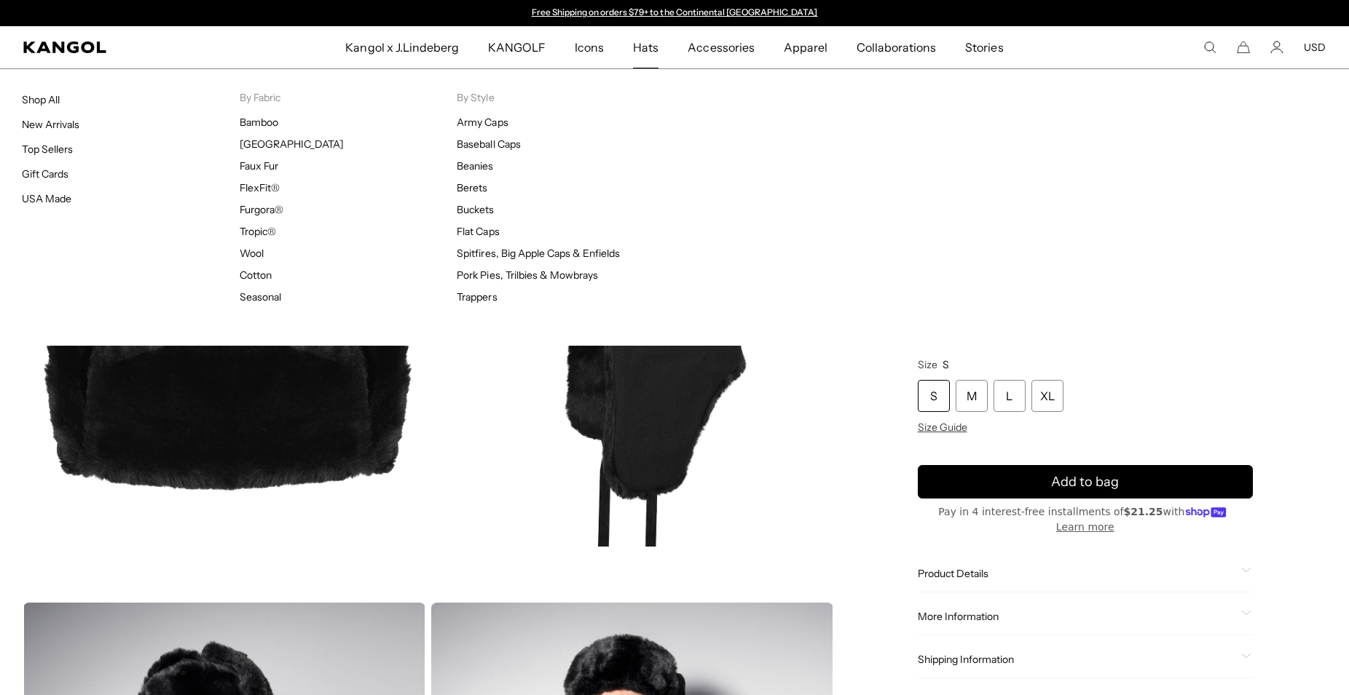
click at [650, 52] on span "Hats" at bounding box center [645, 47] width 25 height 42
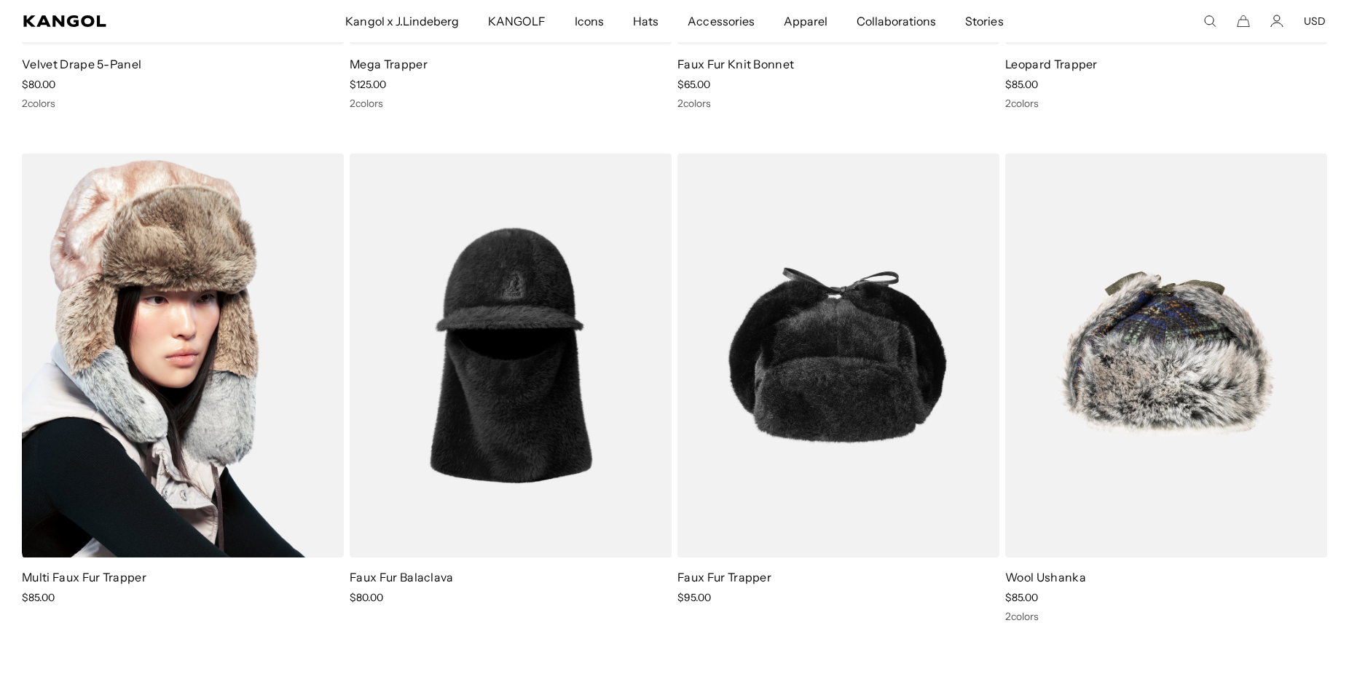
click at [236, 355] on img at bounding box center [183, 356] width 322 height 404
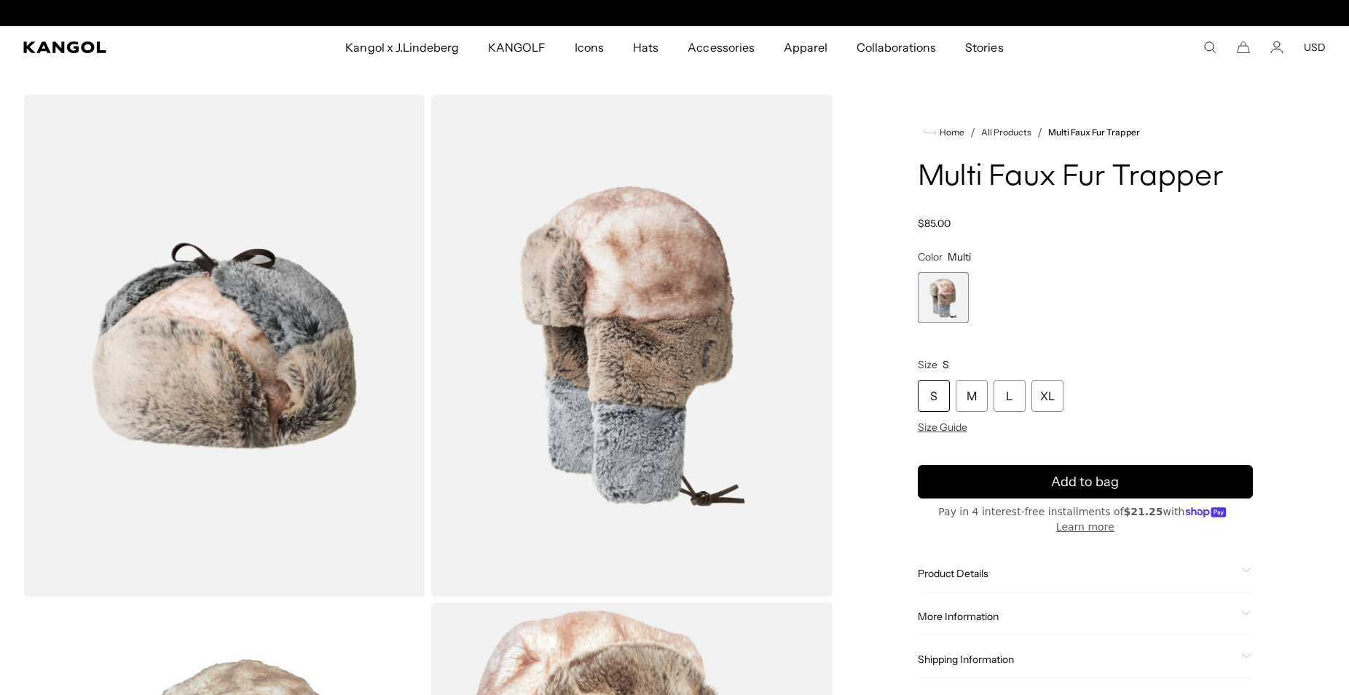
scroll to position [0, 300]
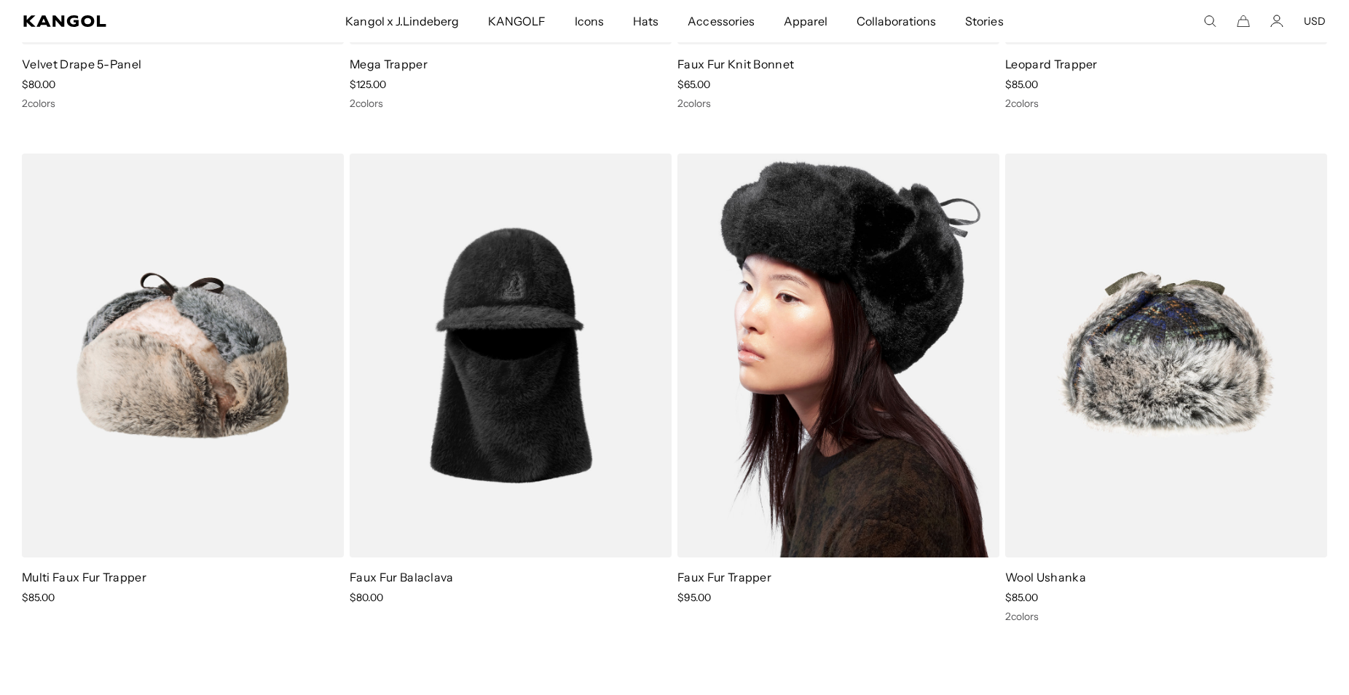
click at [894, 318] on img at bounding box center [838, 356] width 322 height 404
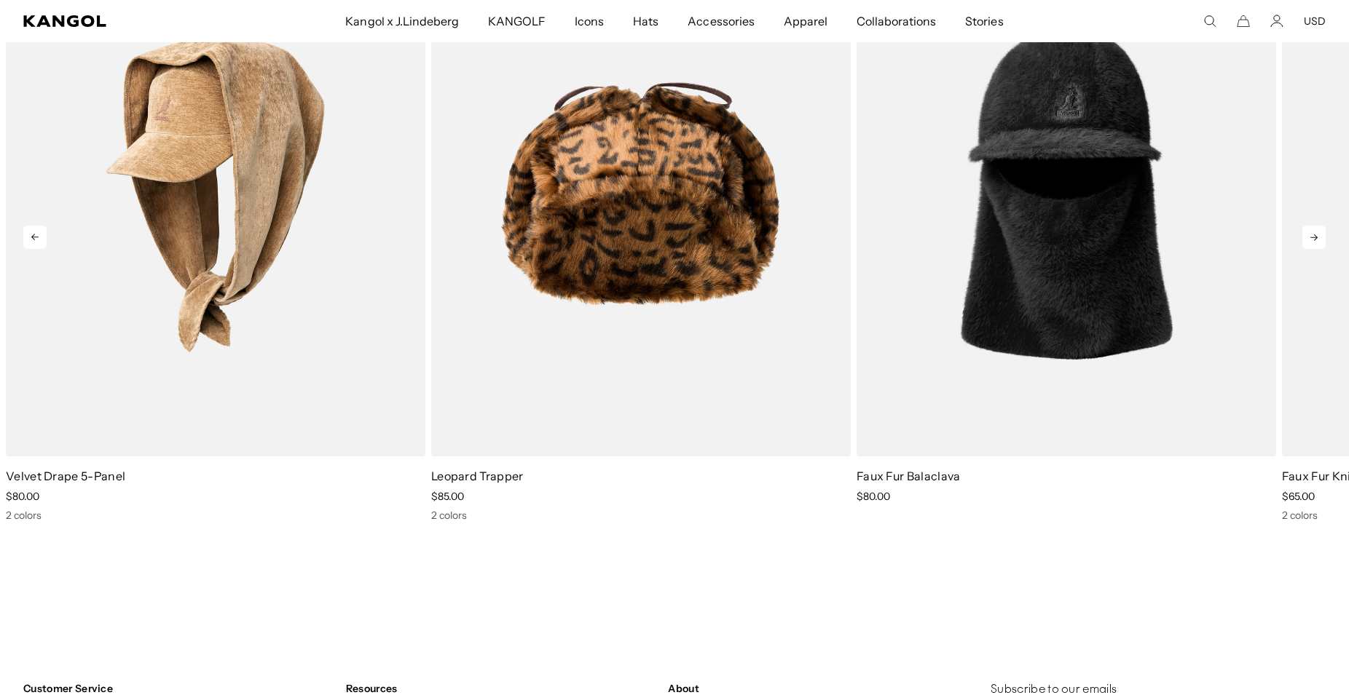
click at [1315, 236] on icon at bounding box center [1313, 237] width 7 height 7
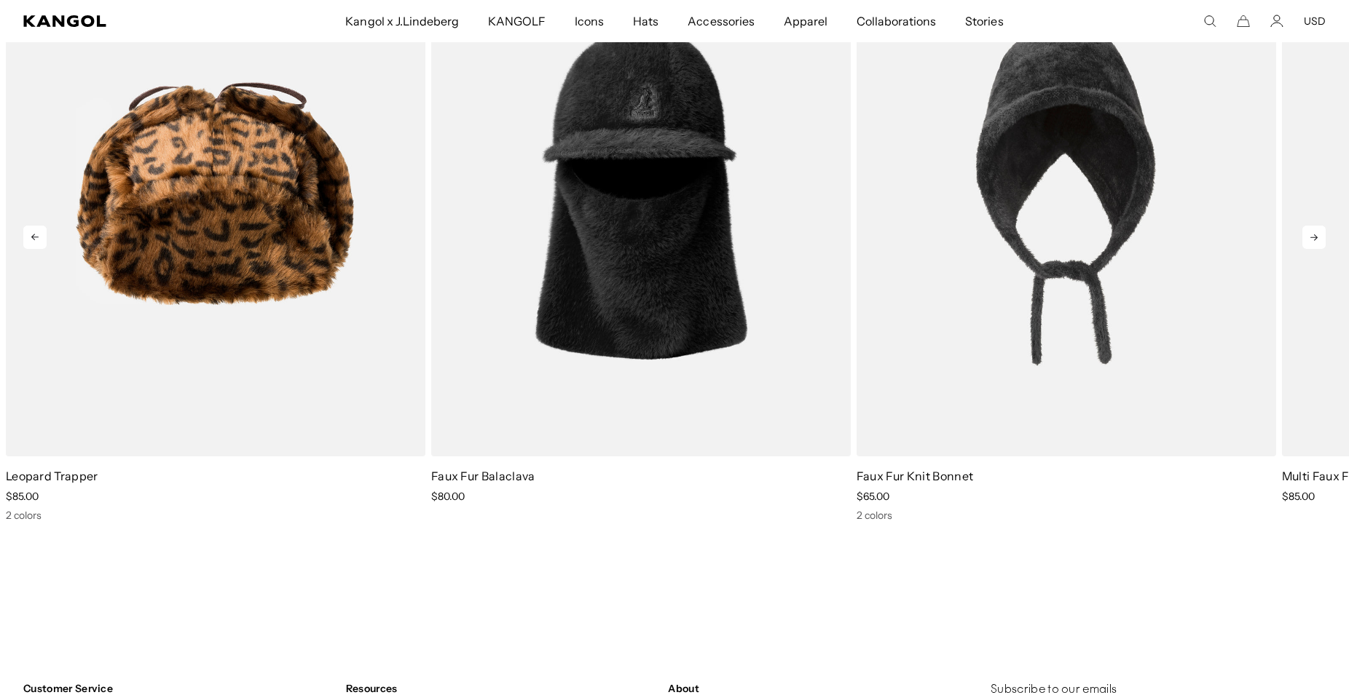
scroll to position [0, 300]
click at [1315, 236] on icon at bounding box center [1313, 237] width 7 height 7
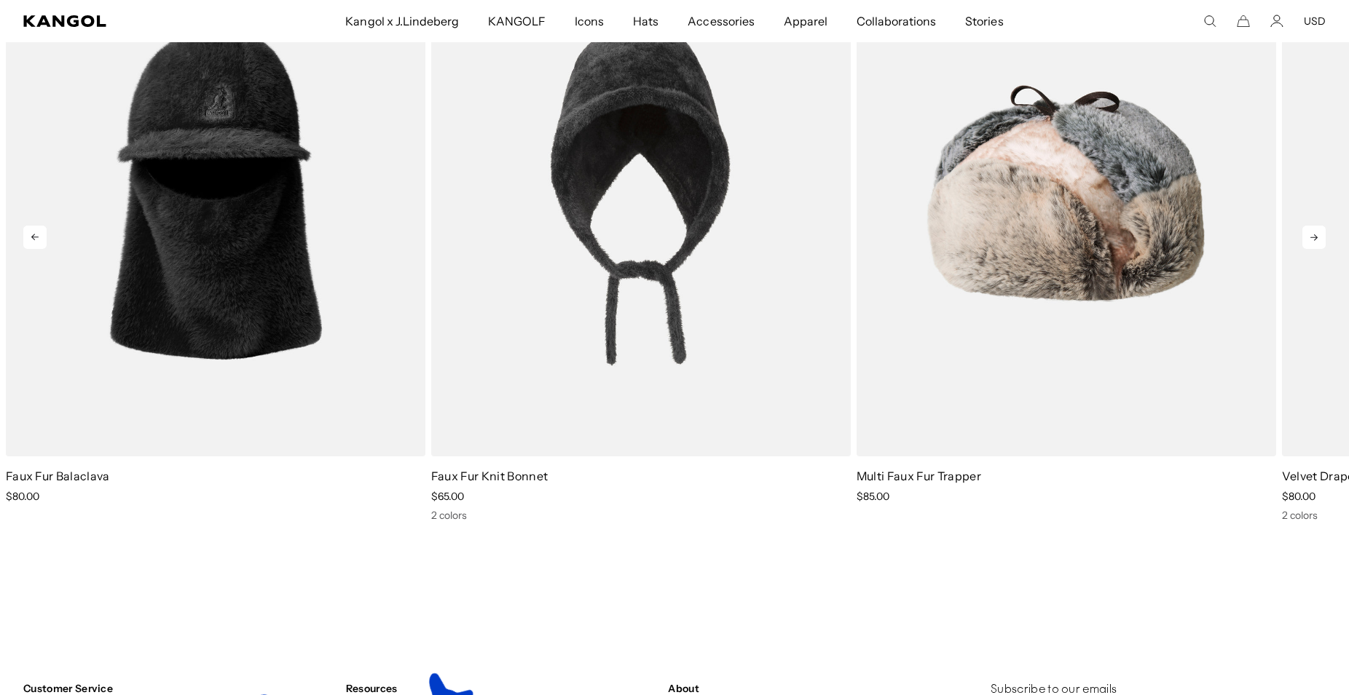
click at [1315, 236] on icon at bounding box center [1313, 237] width 7 height 7
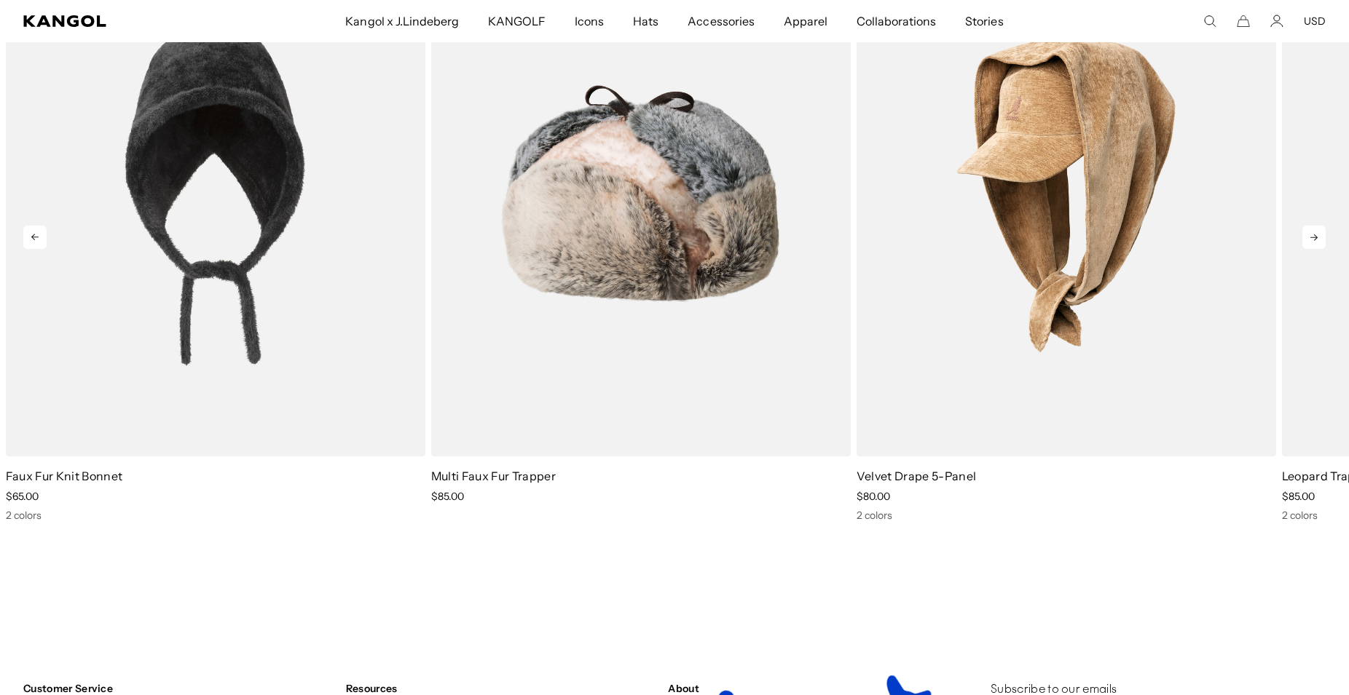
click at [1315, 236] on icon at bounding box center [1313, 237] width 7 height 7
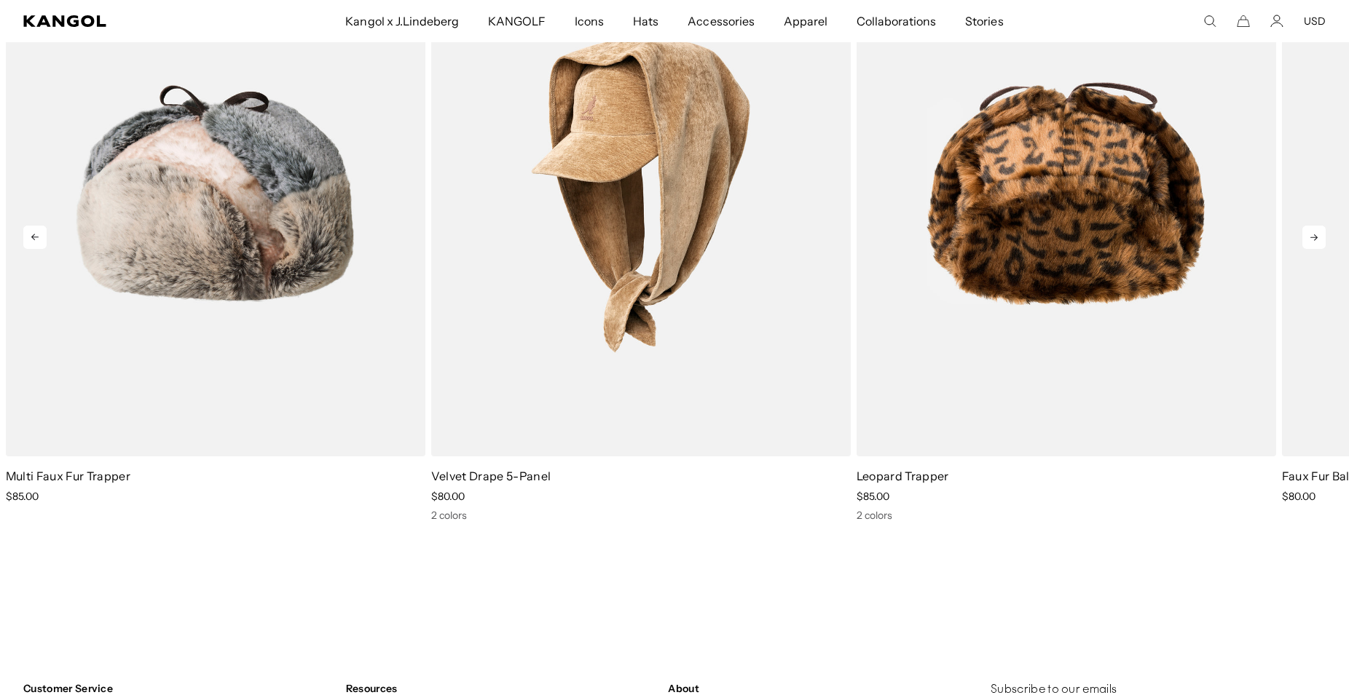
click at [1315, 236] on icon at bounding box center [1313, 237] width 7 height 7
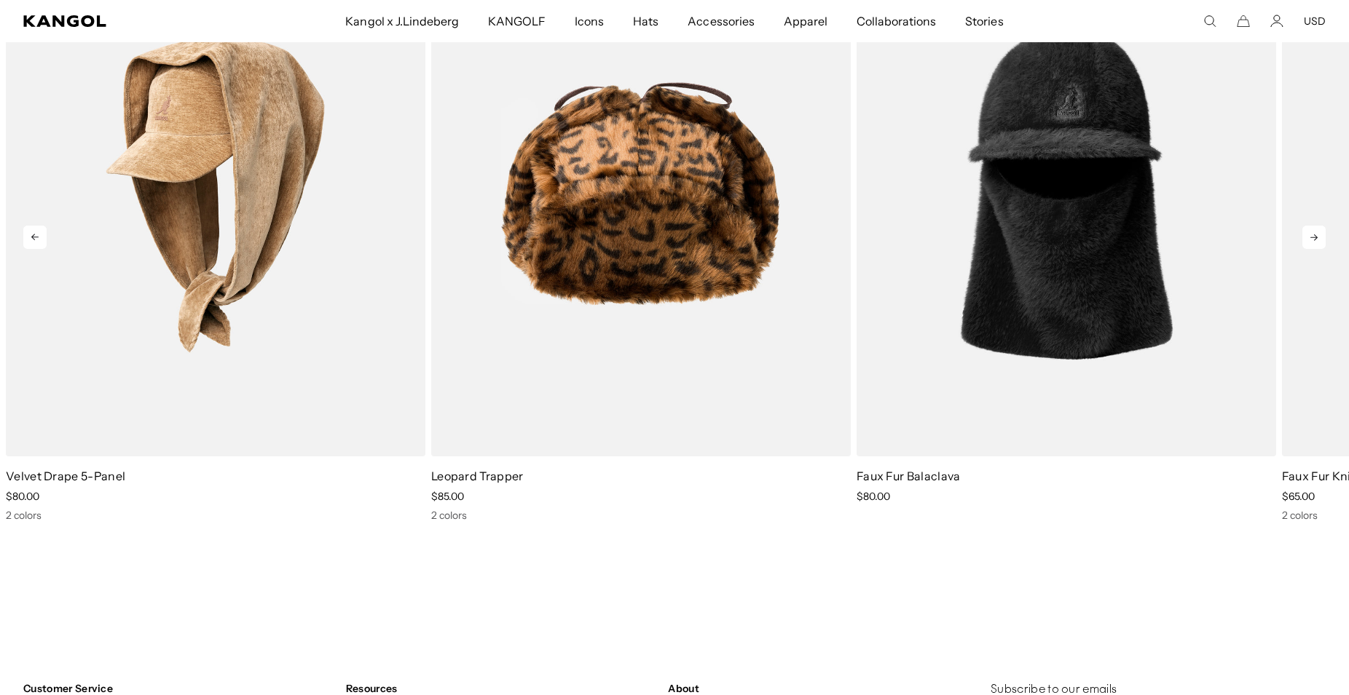
scroll to position [0, 0]
click at [1315, 236] on icon at bounding box center [1313, 237] width 7 height 7
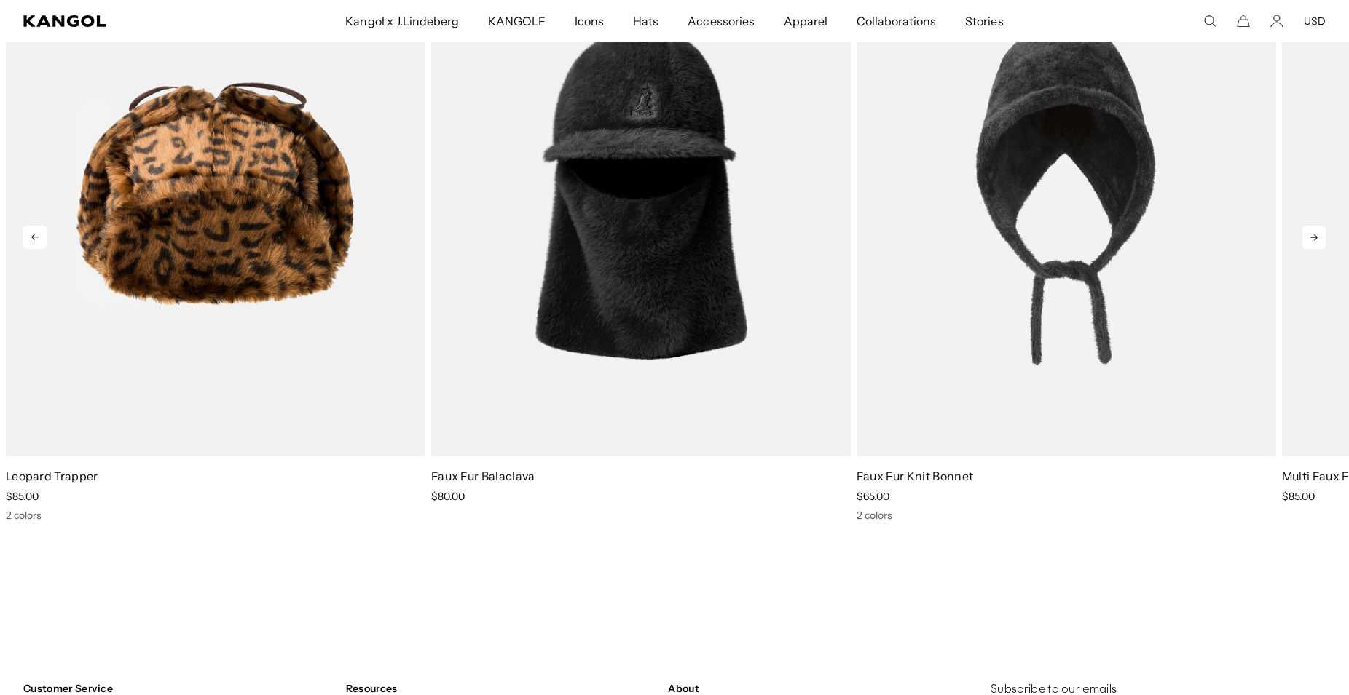
click at [1315, 236] on icon at bounding box center [1313, 237] width 7 height 7
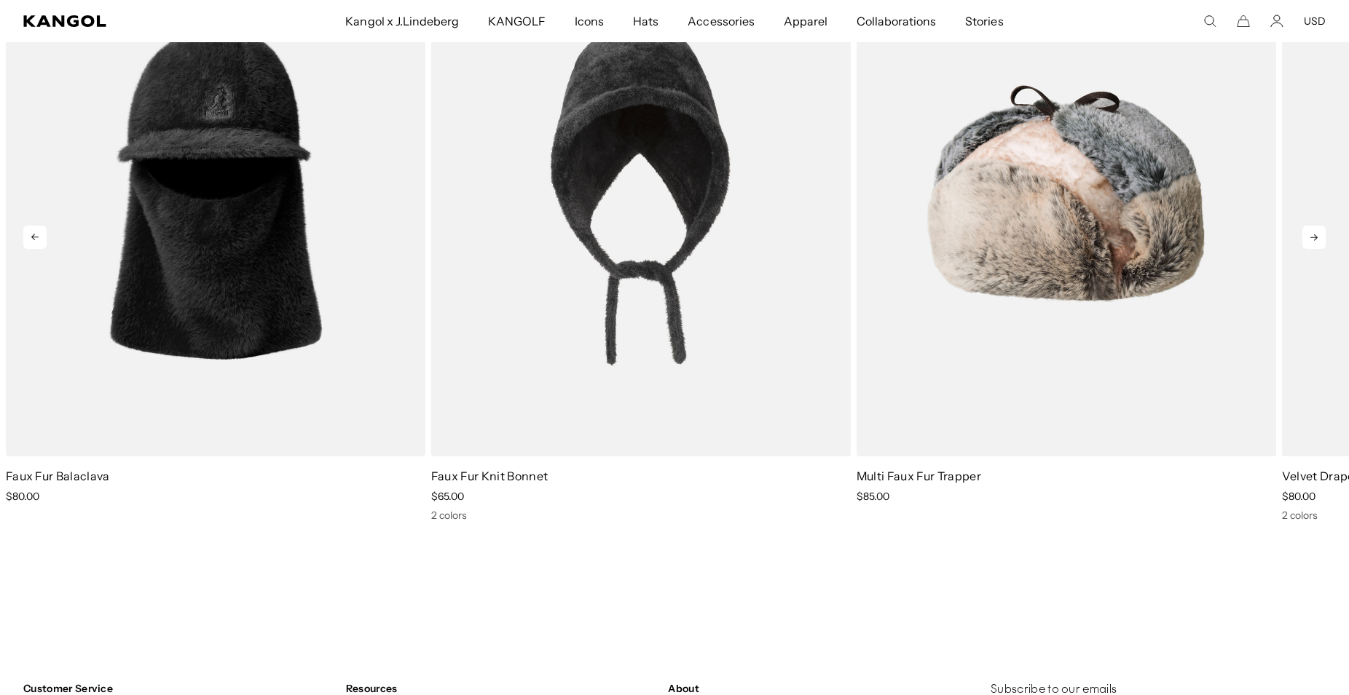
click at [1315, 236] on icon at bounding box center [1313, 237] width 7 height 7
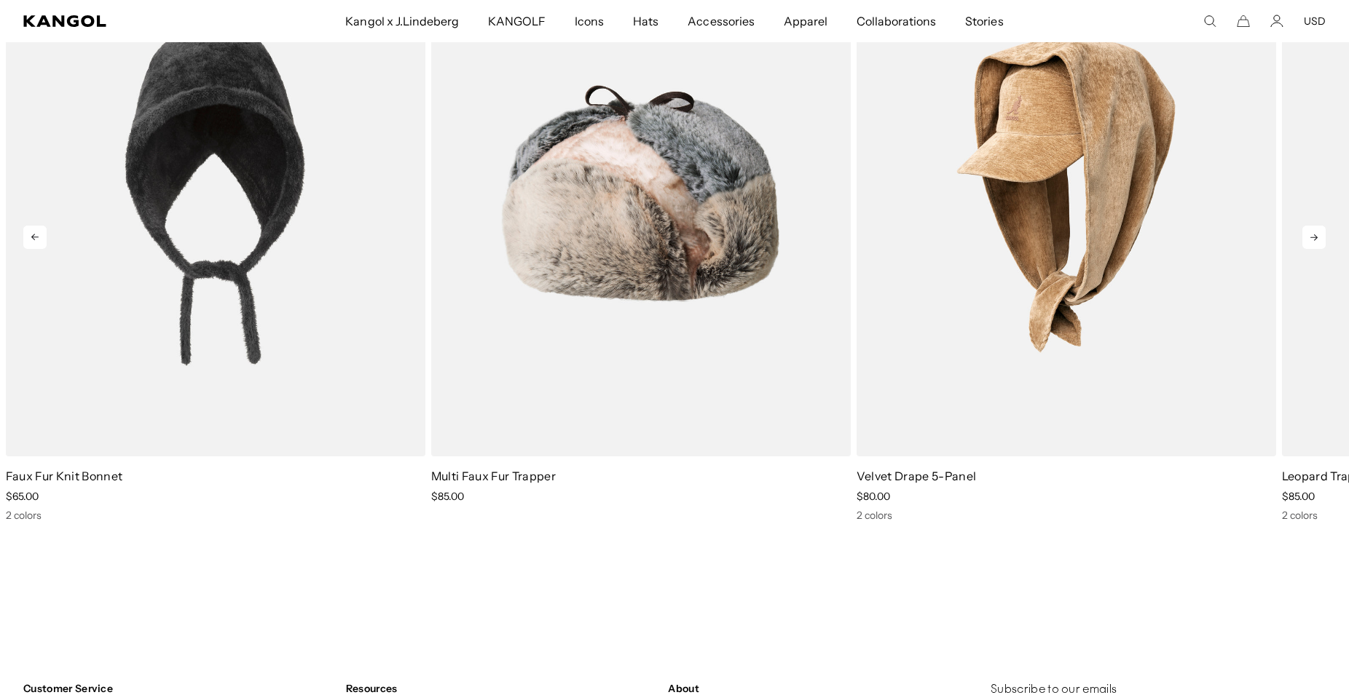
click at [1315, 236] on icon at bounding box center [1313, 237] width 7 height 7
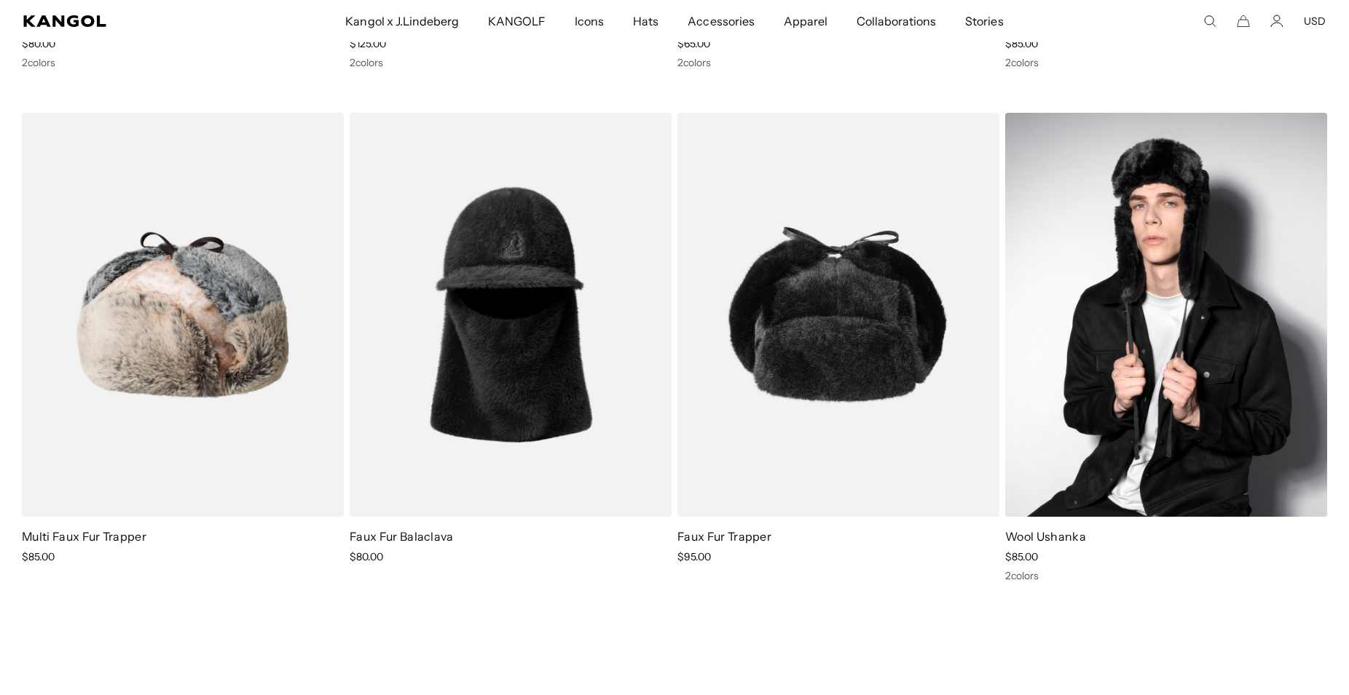
click at [1237, 304] on img at bounding box center [1166, 315] width 322 height 404
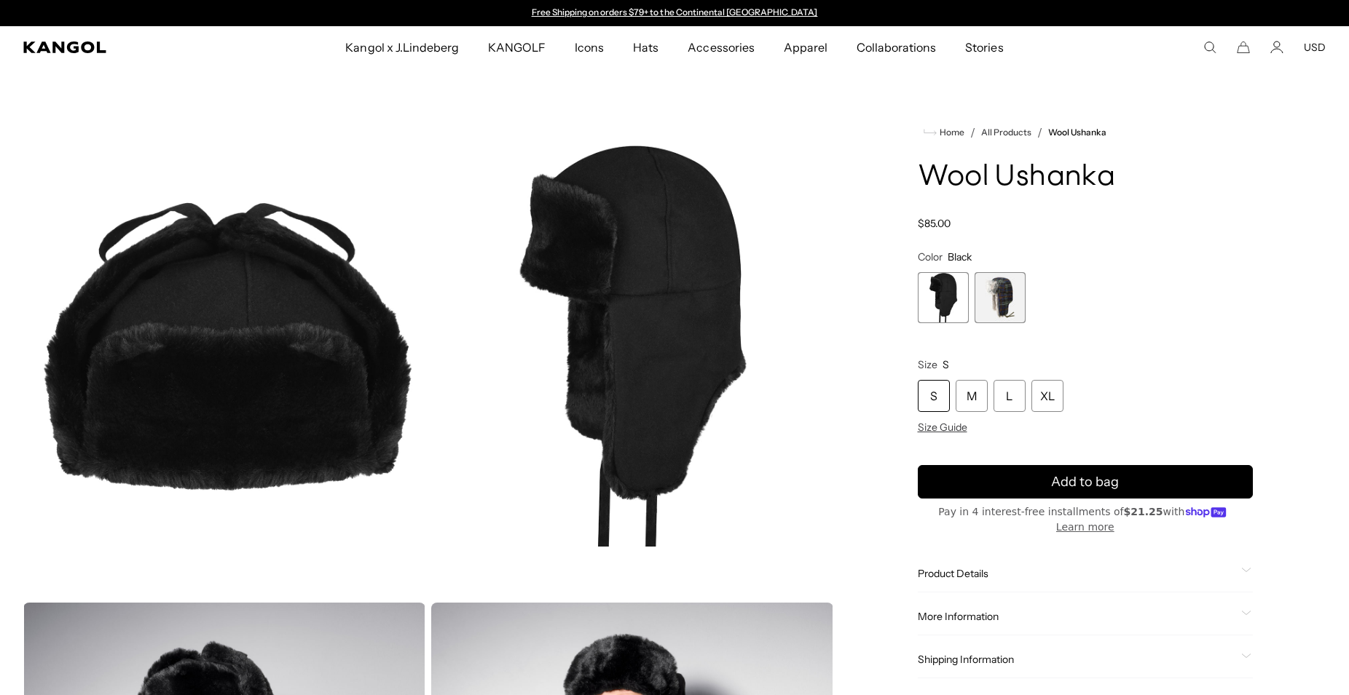
click at [256, 293] on img "Gallery Viewer" at bounding box center [224, 346] width 402 height 502
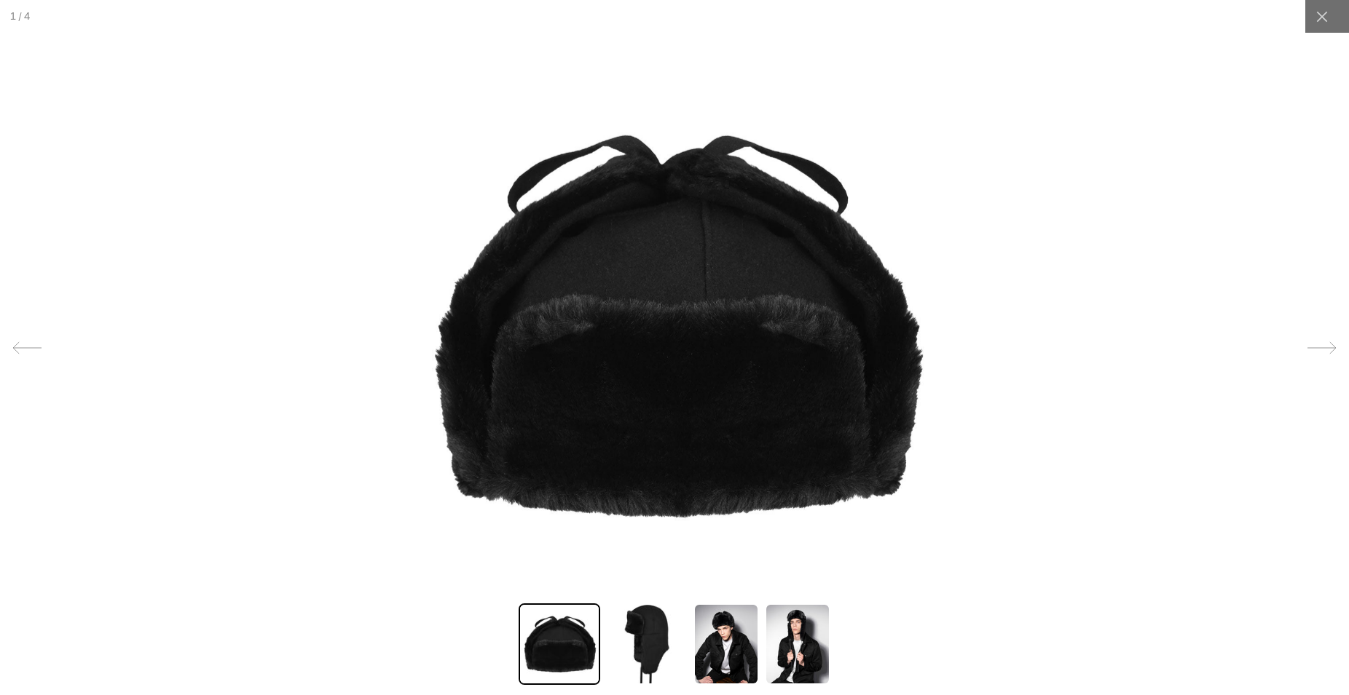
click at [774, 326] on img at bounding box center [674, 325] width 534 height 534
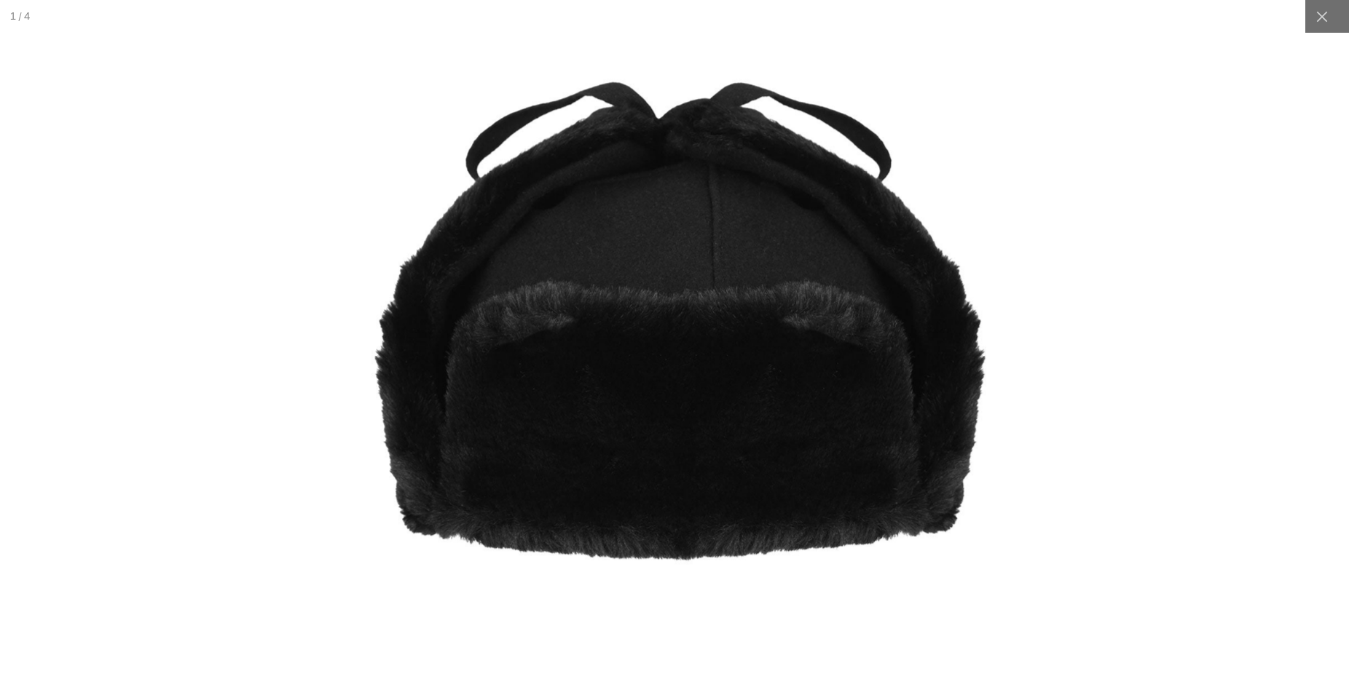
scroll to position [0, 300]
click at [773, 328] on img at bounding box center [675, 319] width 668 height 668
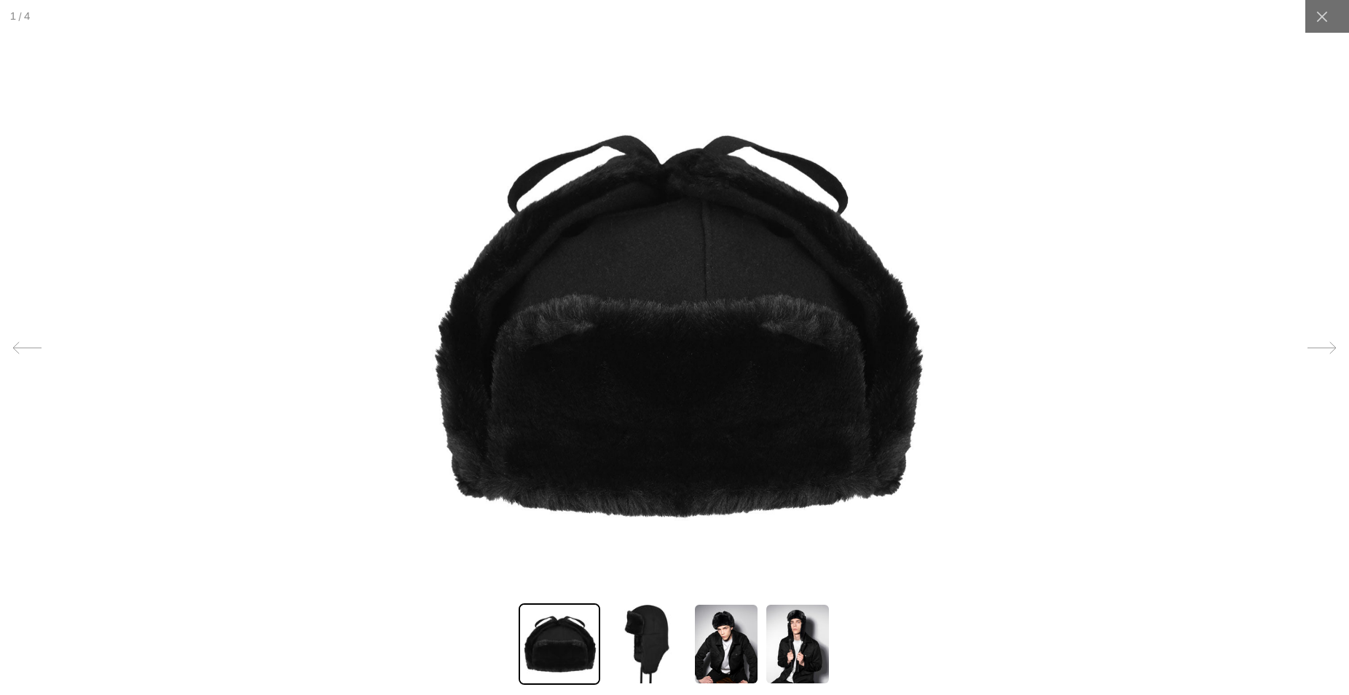
scroll to position [0, 0]
click at [1323, 345] on icon at bounding box center [1321, 348] width 29 height 29
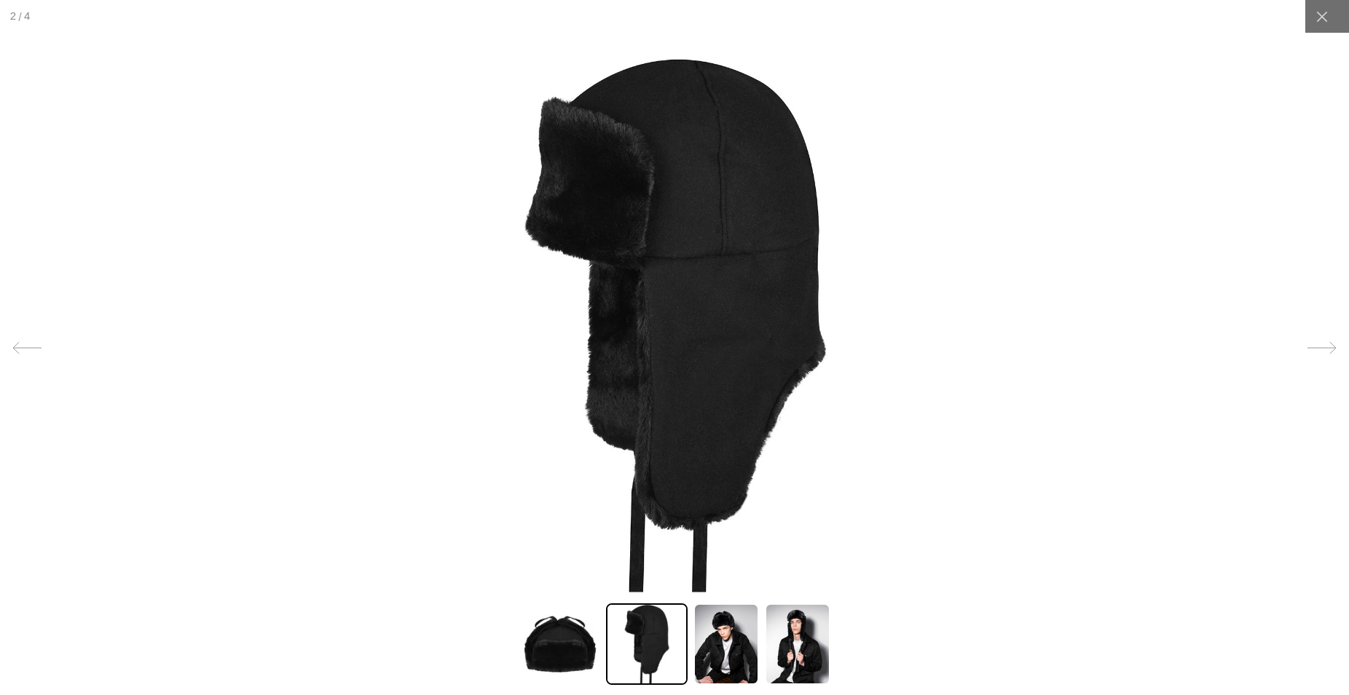
click at [1323, 345] on icon at bounding box center [1321, 348] width 29 height 29
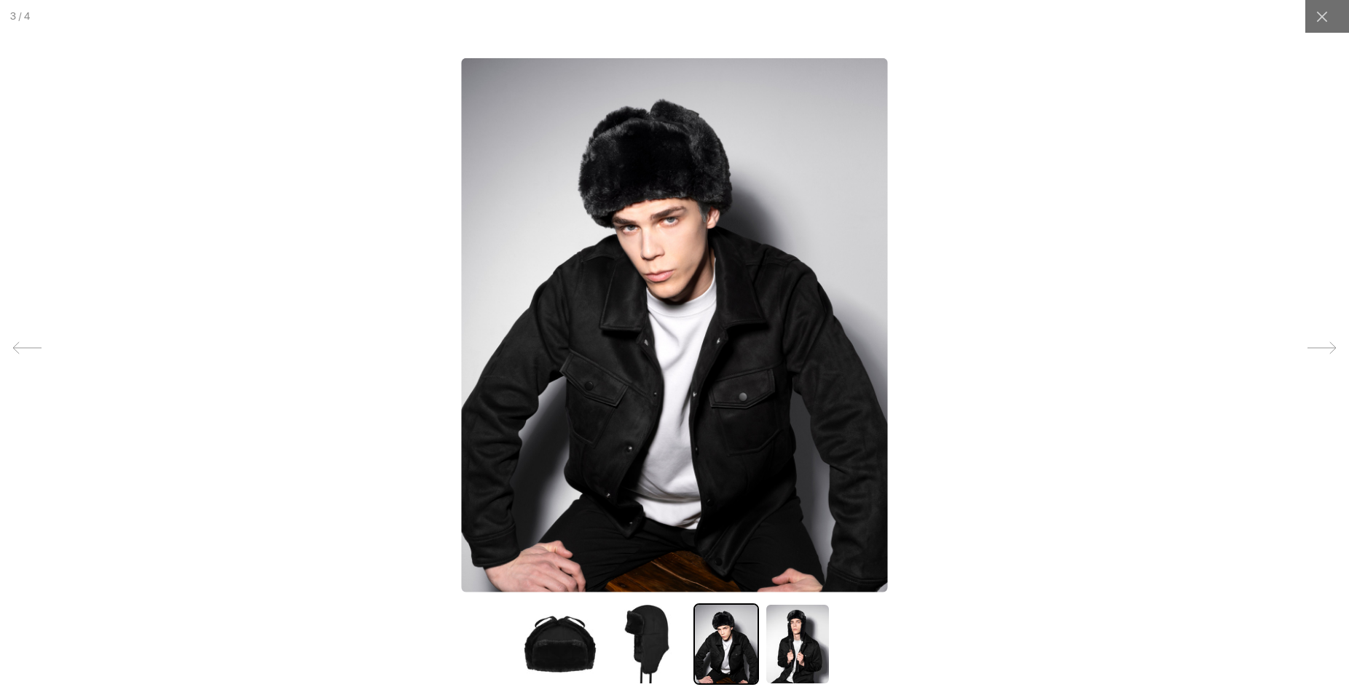
scroll to position [0, 300]
click at [1323, 345] on icon at bounding box center [1321, 348] width 29 height 29
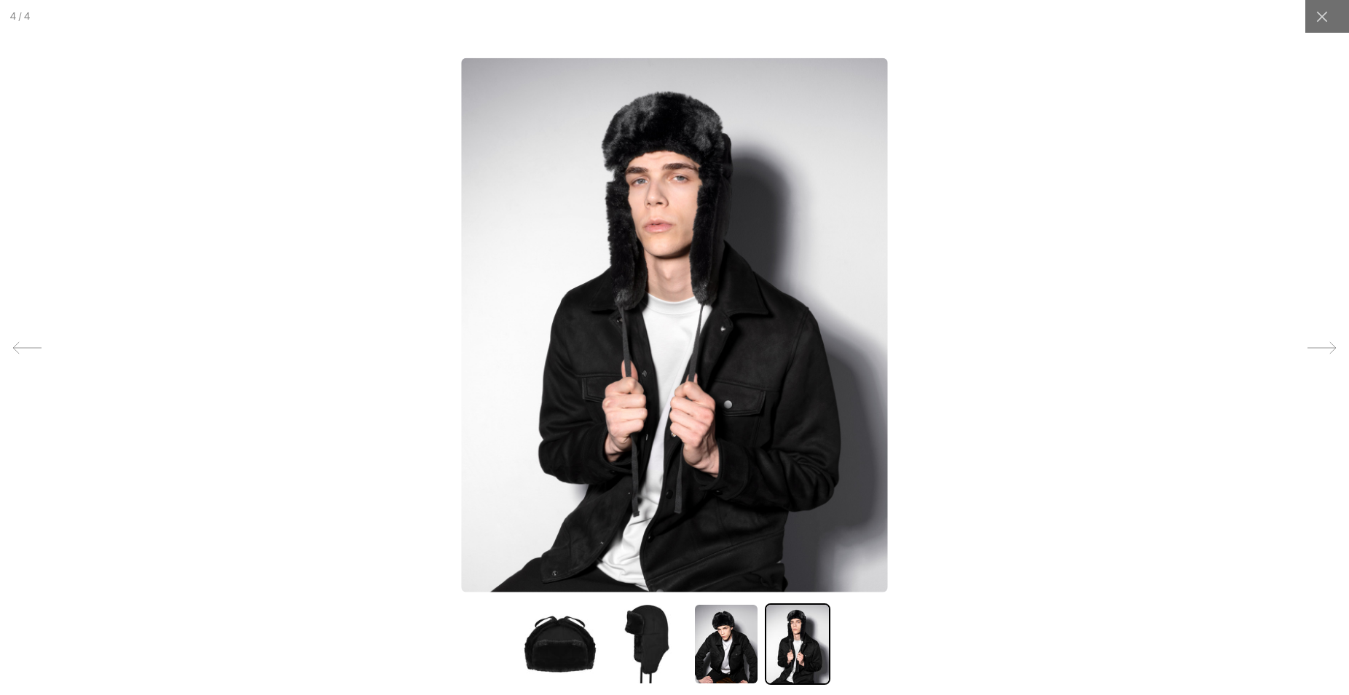
click at [1323, 345] on icon at bounding box center [1321, 348] width 29 height 29
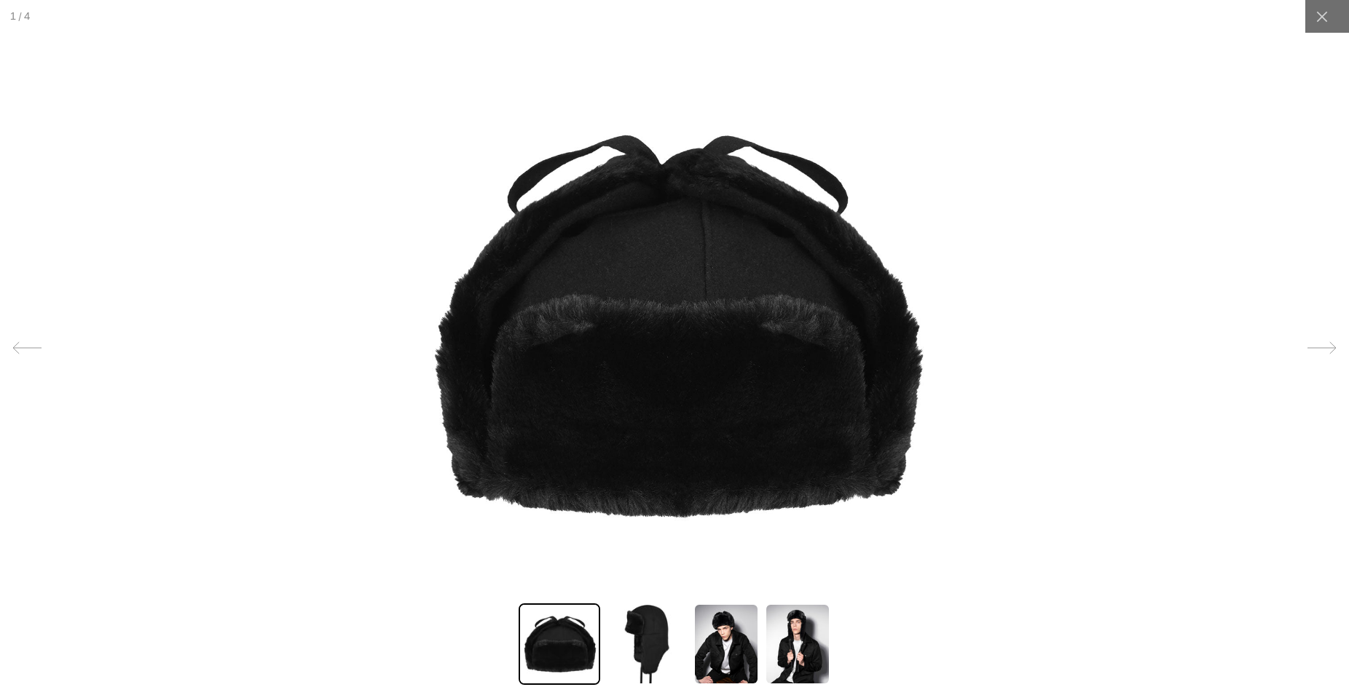
click at [1323, 345] on icon at bounding box center [1321, 348] width 29 height 29
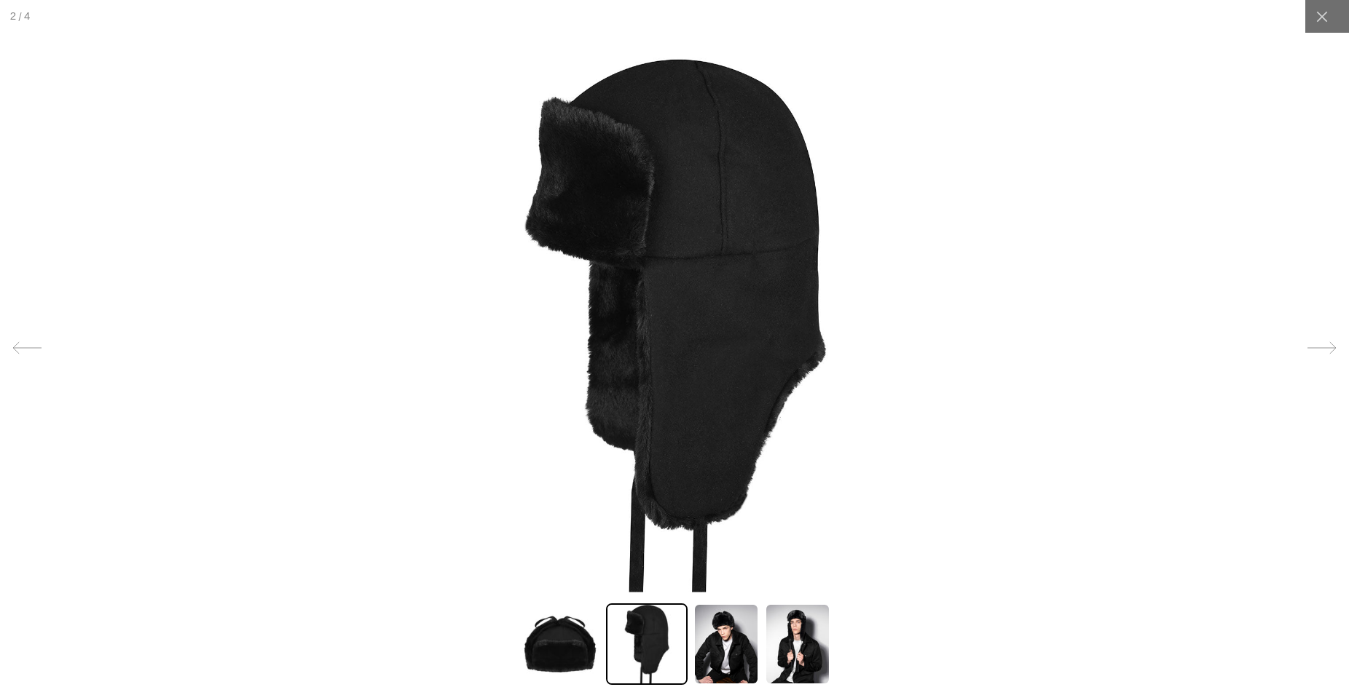
click at [1323, 345] on icon at bounding box center [1321, 348] width 29 height 29
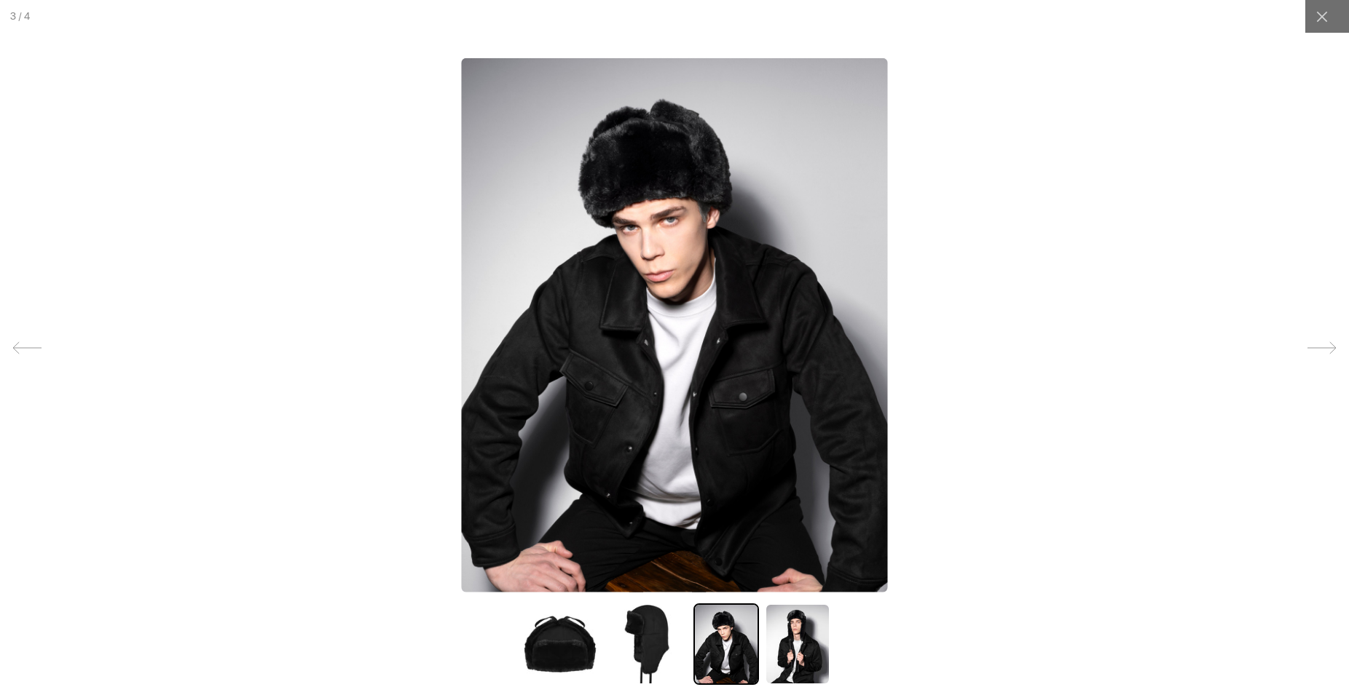
click at [1323, 345] on icon at bounding box center [1321, 348] width 29 height 29
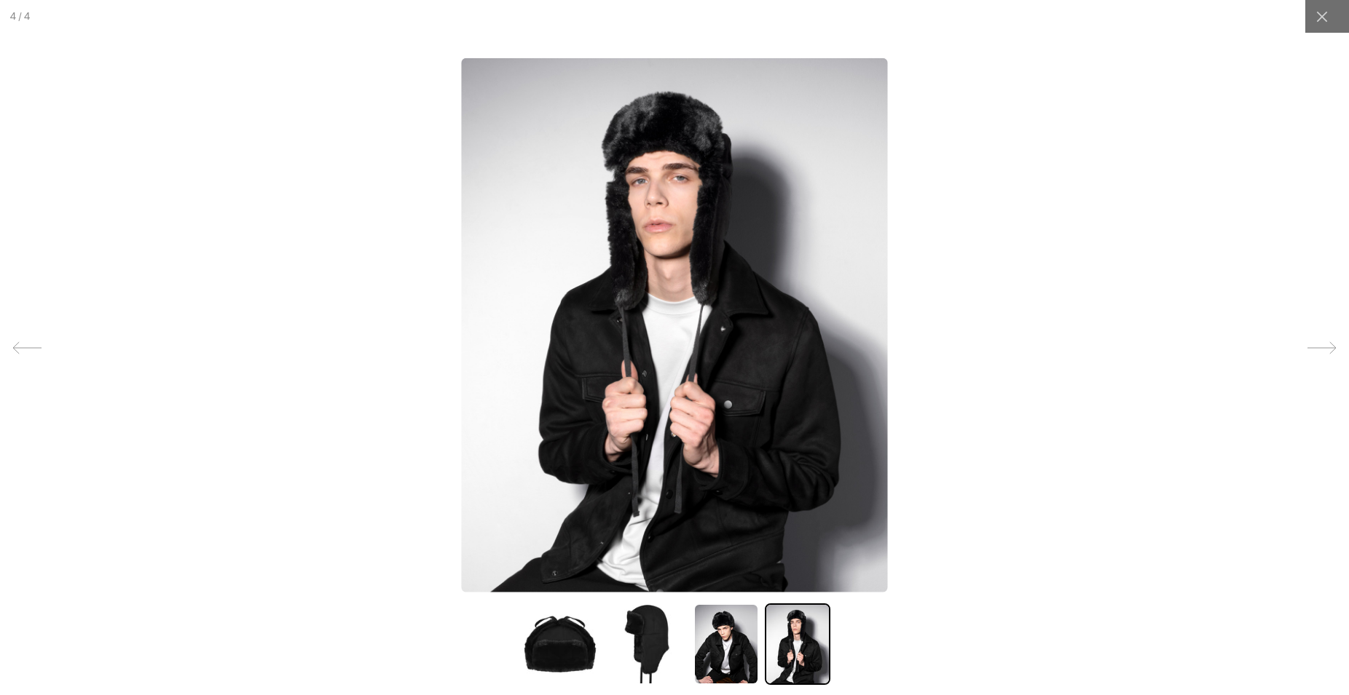
scroll to position [0, 0]
click at [1325, 17] on icon at bounding box center [1321, 16] width 15 height 15
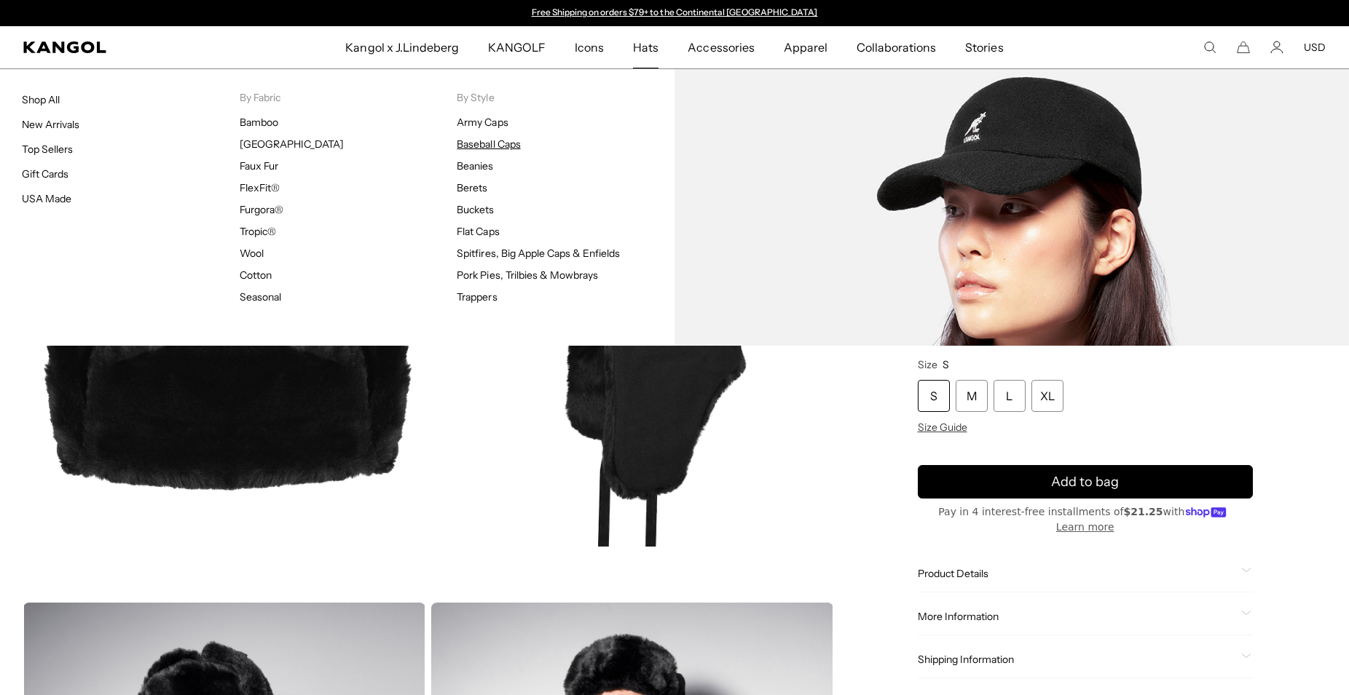
click at [510, 141] on link "Baseball Caps" at bounding box center [488, 144] width 63 height 13
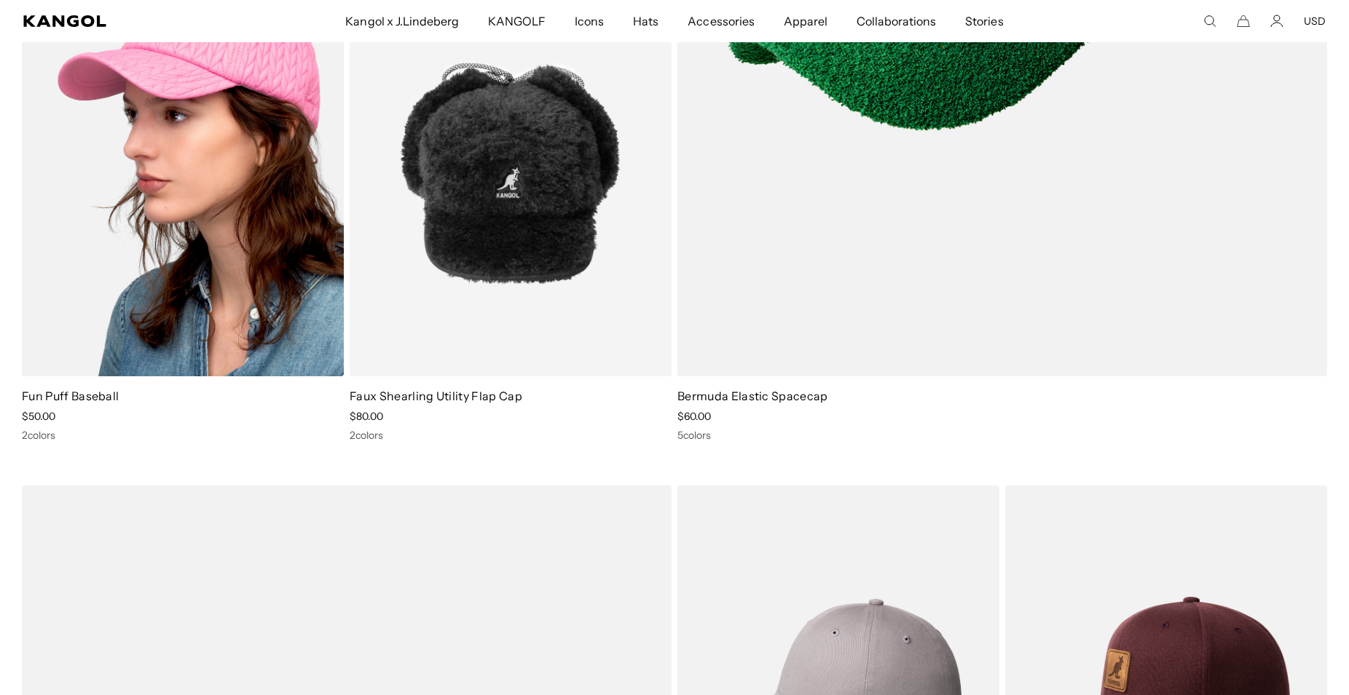
click at [208, 172] on img at bounding box center [183, 174] width 322 height 404
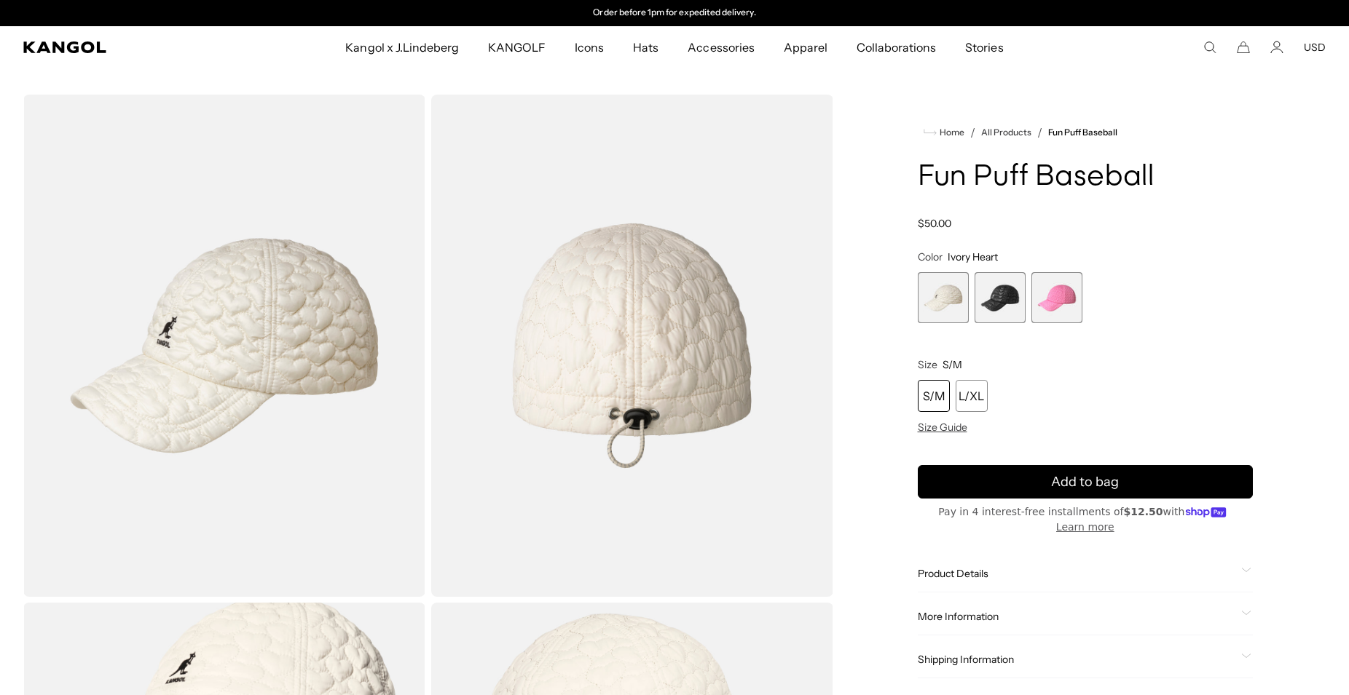
click at [1009, 288] on span "2 of 3" at bounding box center [999, 297] width 51 height 51
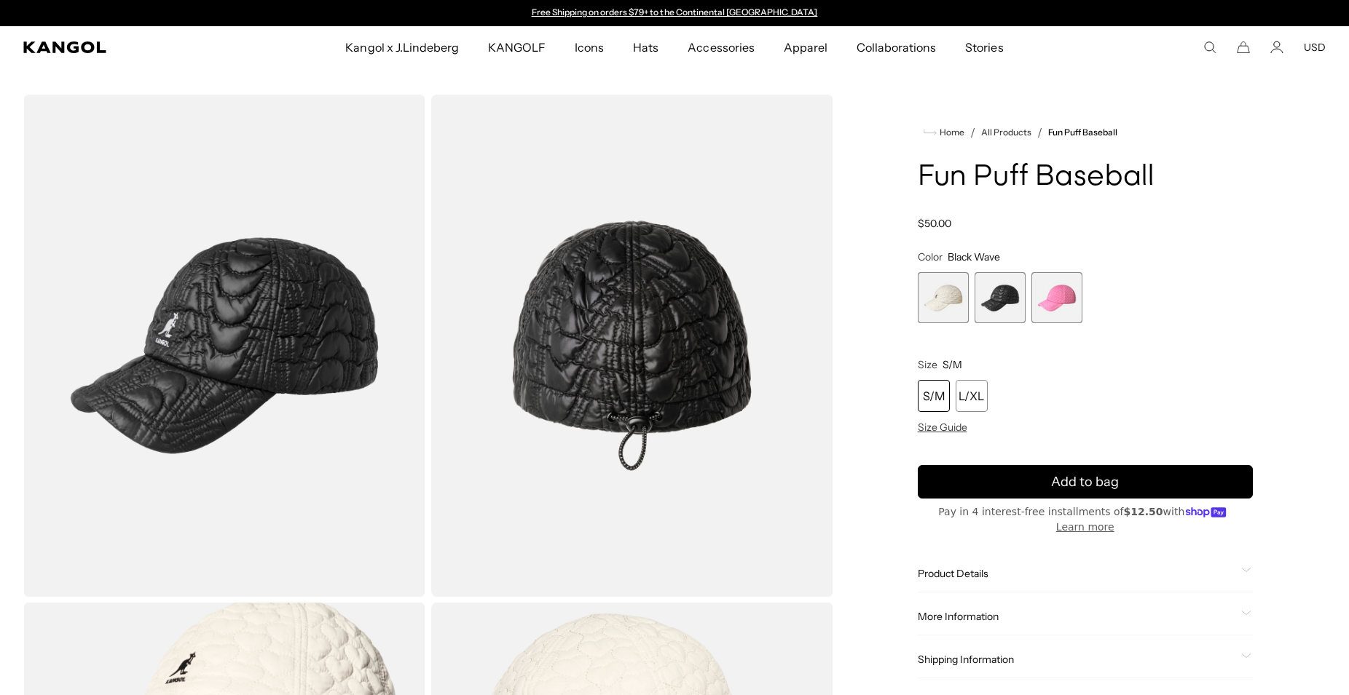
click at [1077, 285] on span "3 of 3" at bounding box center [1056, 297] width 51 height 51
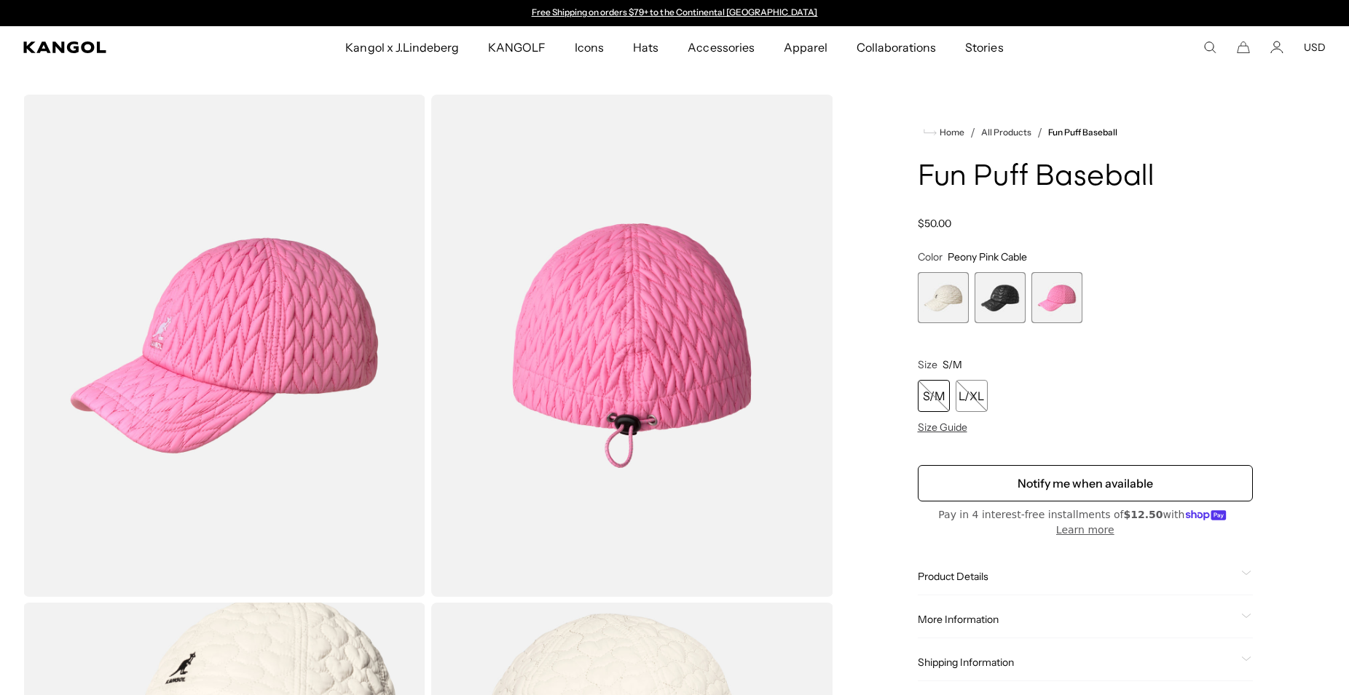
click at [942, 293] on span "1 of 3" at bounding box center [943, 297] width 51 height 51
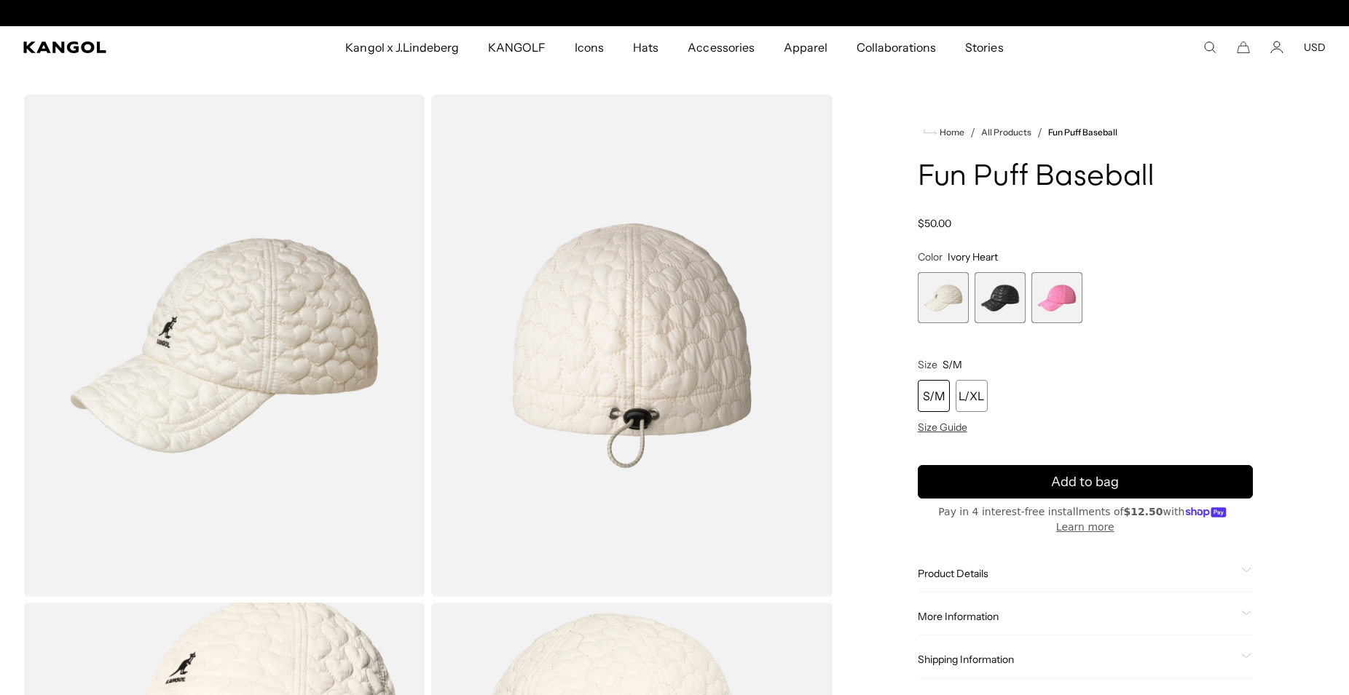
scroll to position [0, 300]
click at [1060, 313] on span "3 of 3" at bounding box center [1056, 297] width 51 height 51
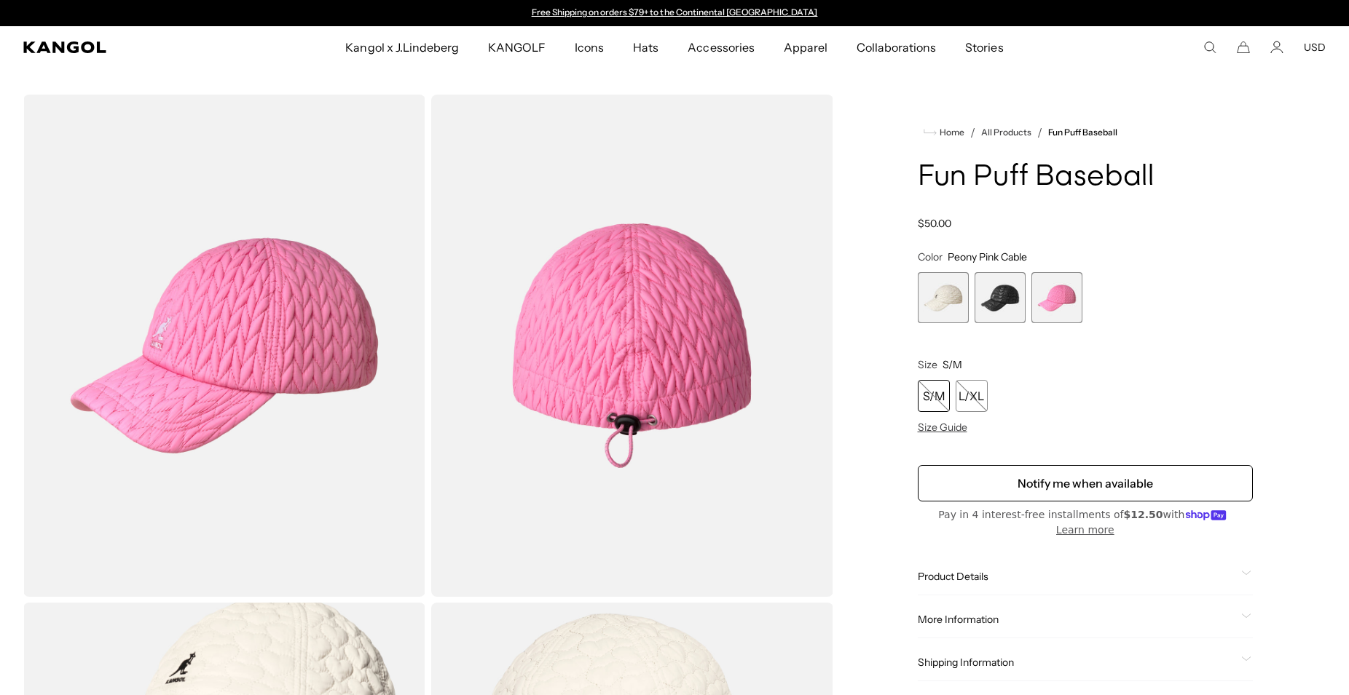
click at [988, 309] on span "2 of 3" at bounding box center [999, 297] width 51 height 51
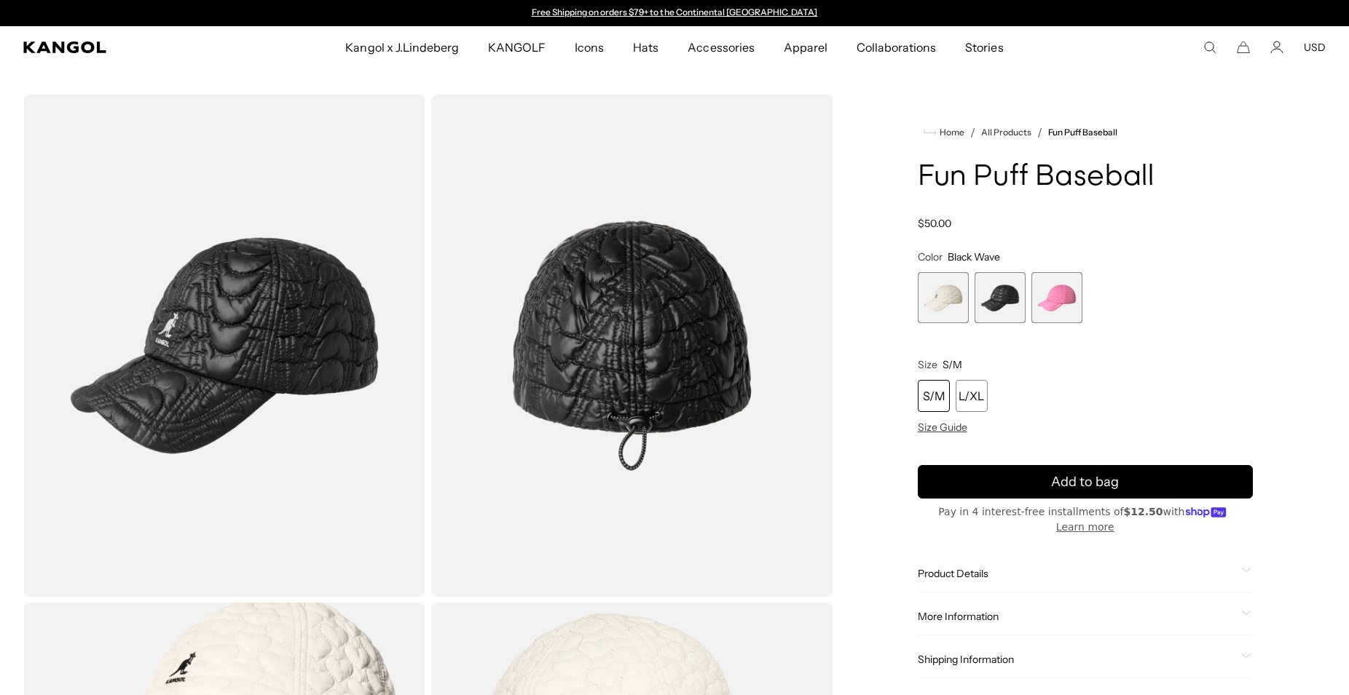
click at [951, 309] on span "1 of 3" at bounding box center [943, 297] width 51 height 51
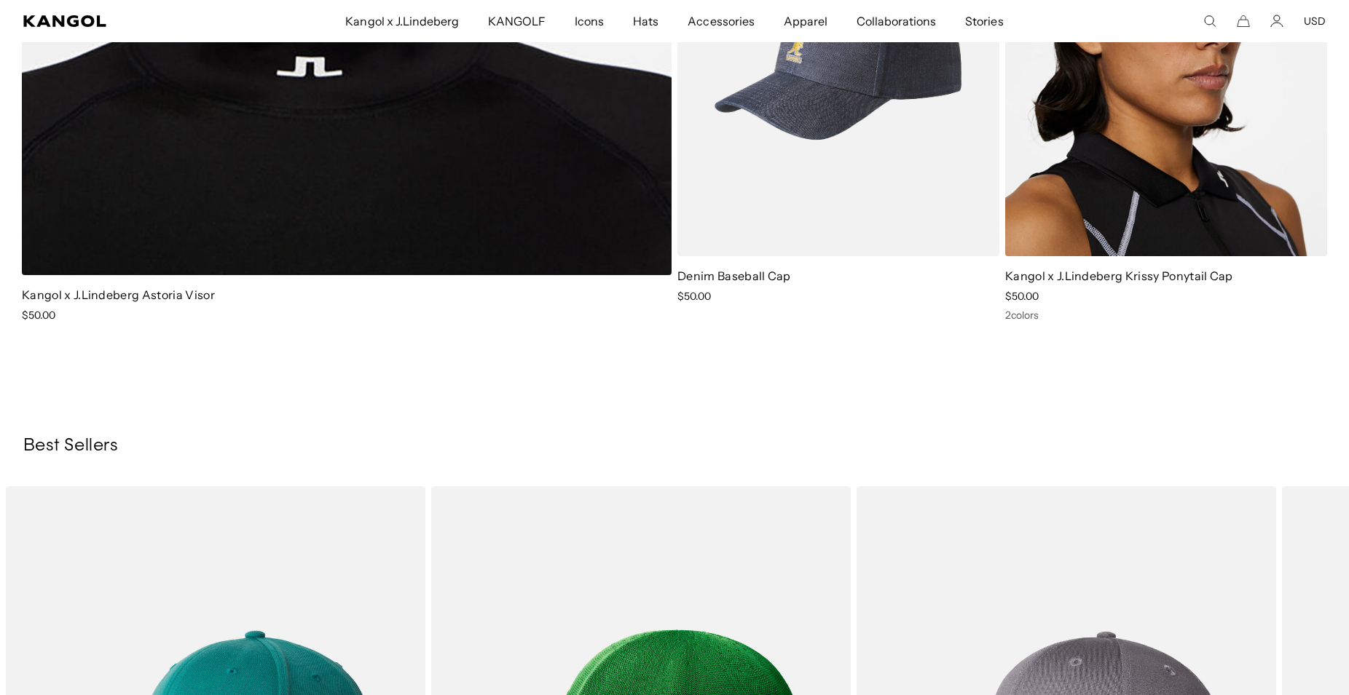
scroll to position [0, 300]
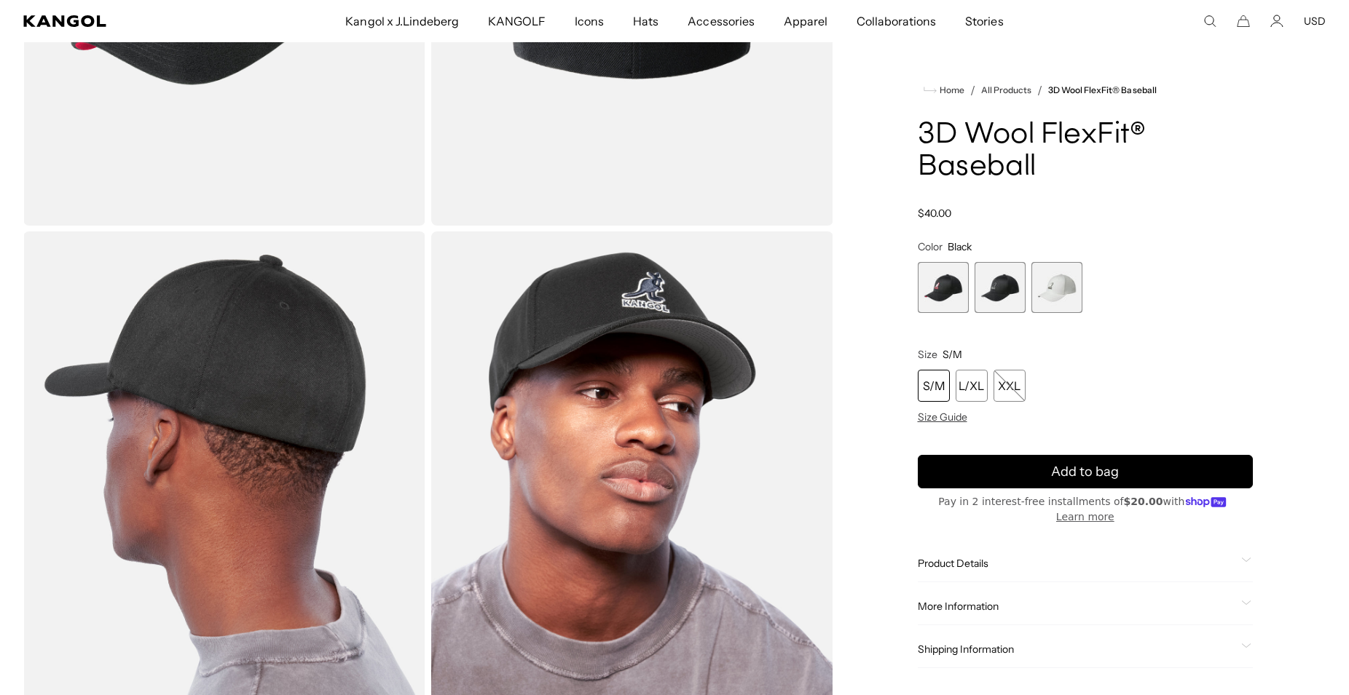
click at [259, 314] on img "Gallery Viewer" at bounding box center [224, 483] width 402 height 502
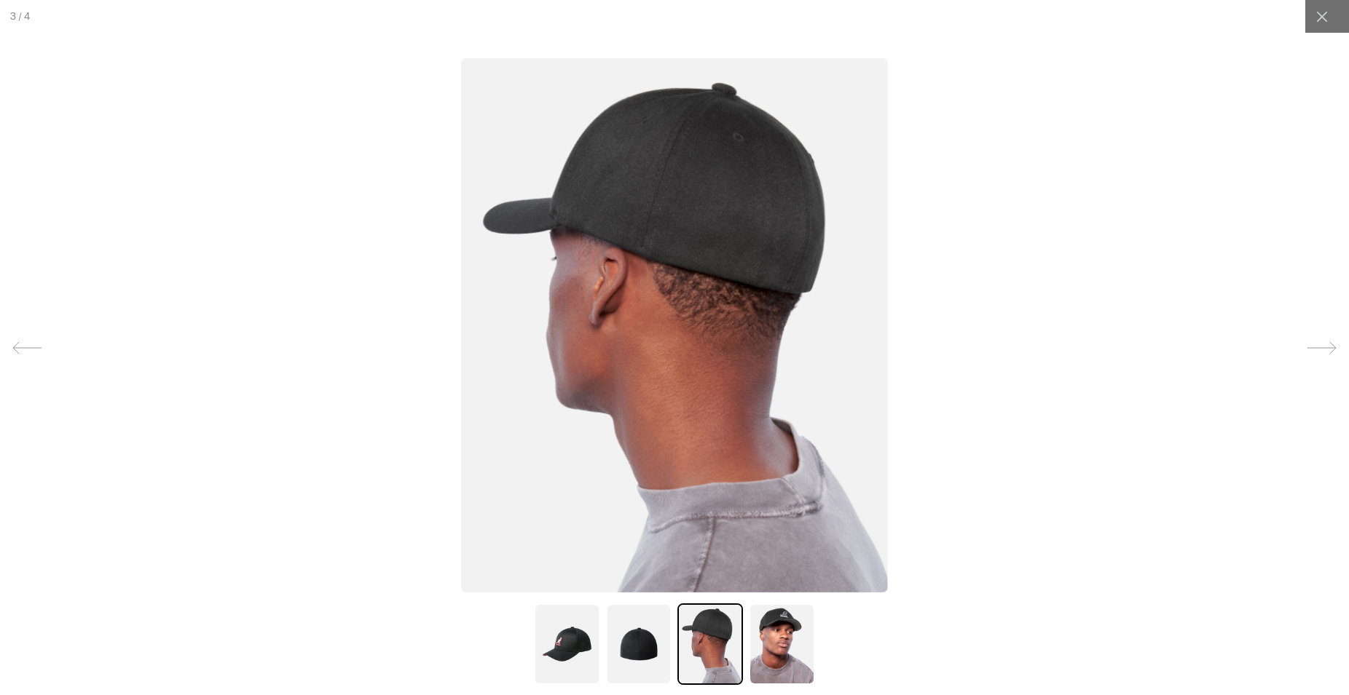
scroll to position [0, 300]
click at [1323, 342] on icon at bounding box center [1321, 348] width 29 height 29
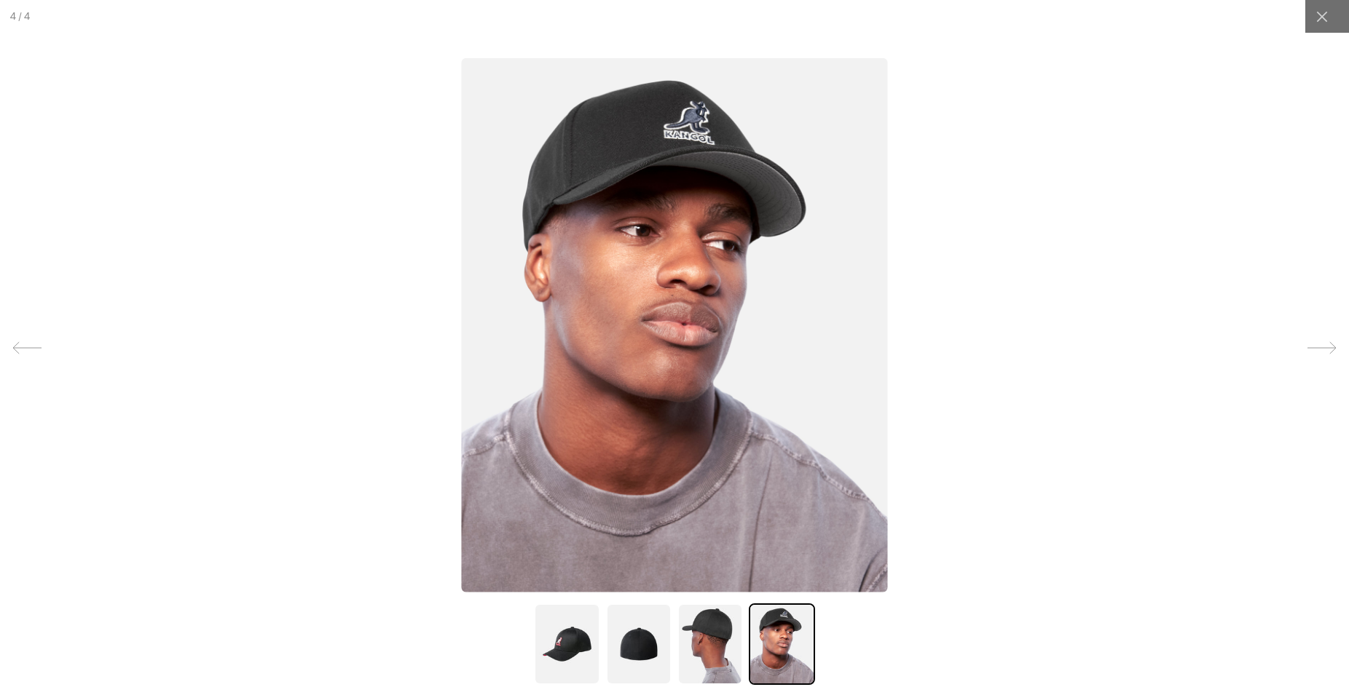
click at [1323, 342] on icon at bounding box center [1321, 348] width 29 height 29
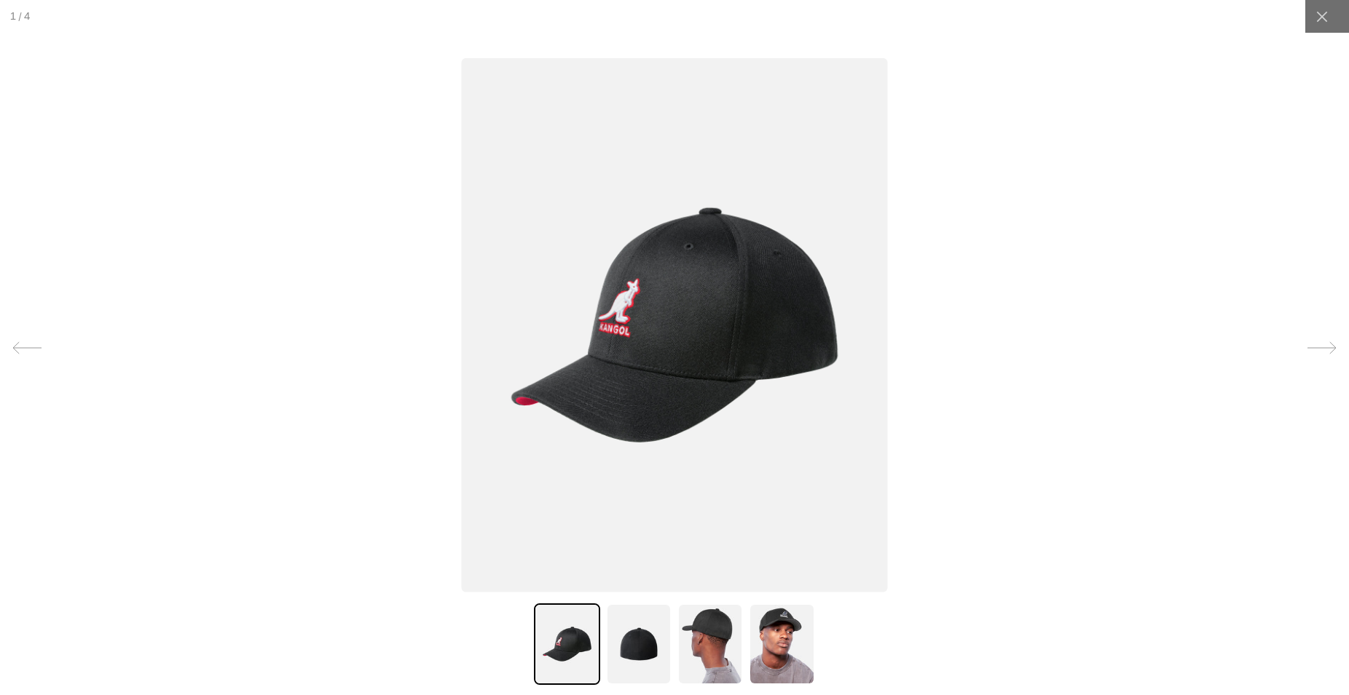
scroll to position [0, 0]
click at [1323, 342] on icon at bounding box center [1321, 348] width 29 height 29
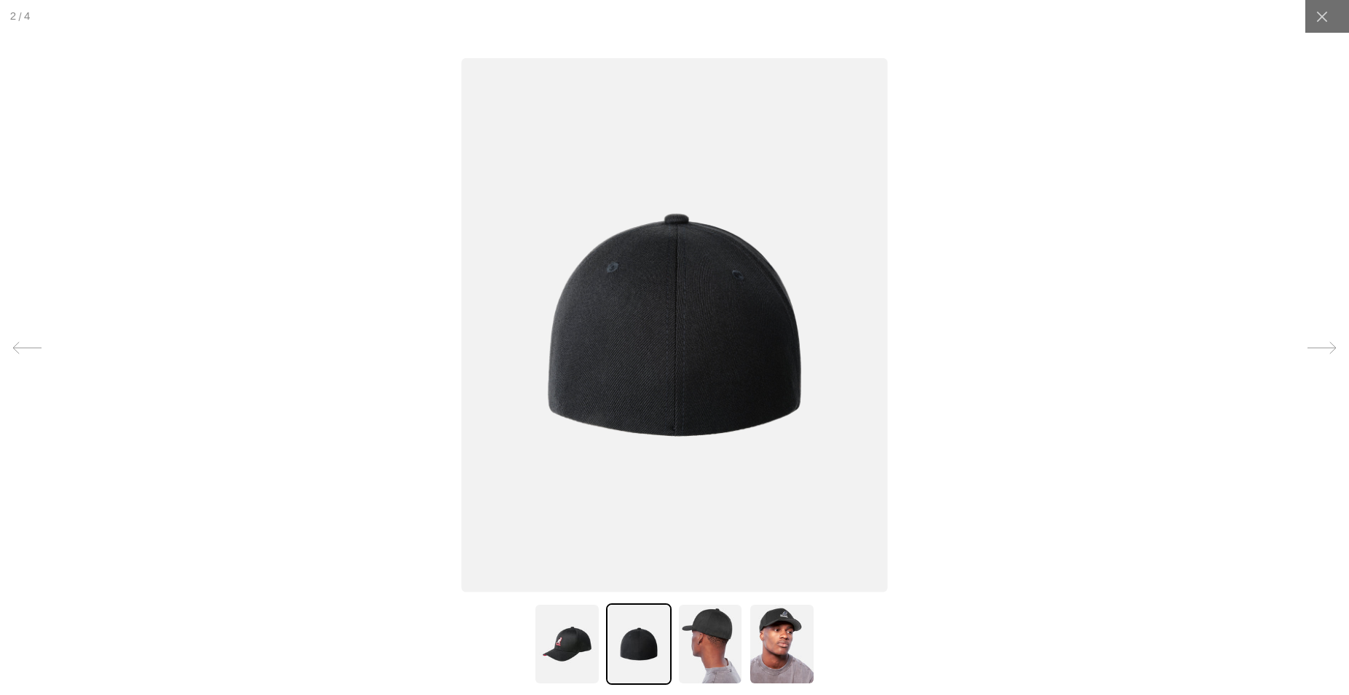
click at [1323, 342] on icon at bounding box center [1321, 348] width 29 height 29
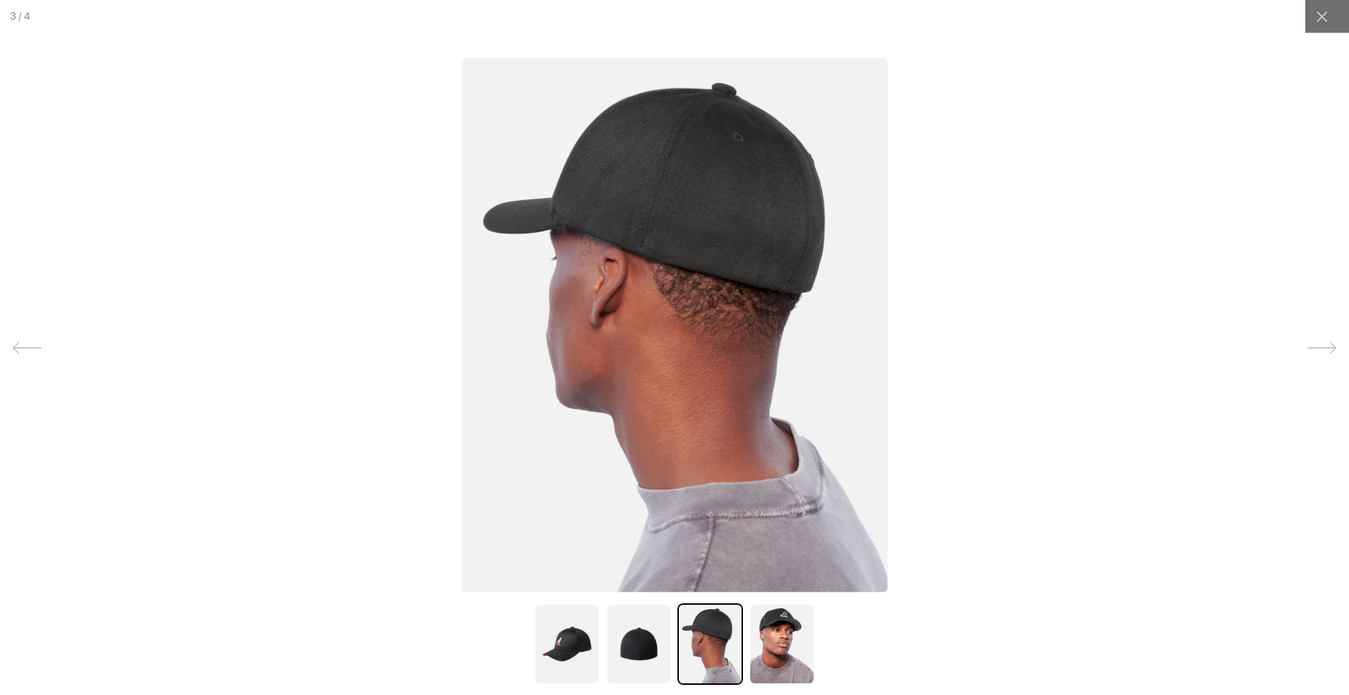
click at [1323, 342] on icon at bounding box center [1321, 348] width 29 height 29
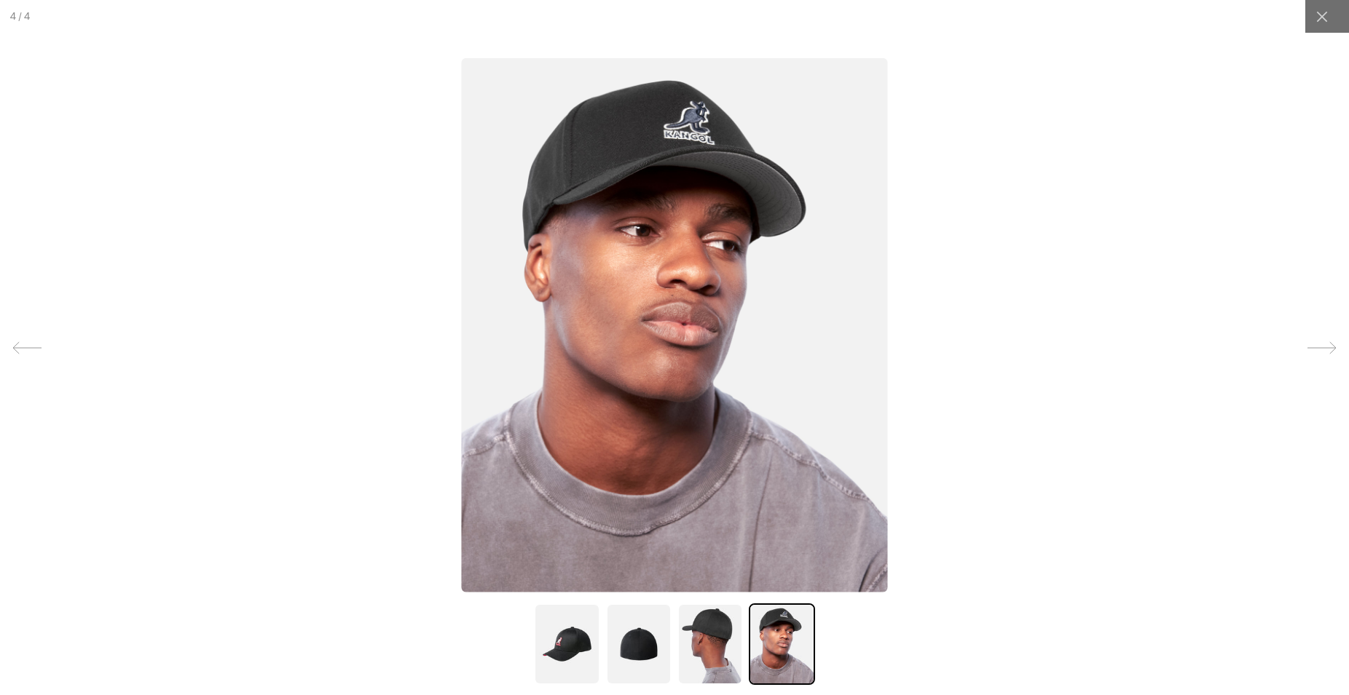
scroll to position [0, 300]
click at [1334, 13] on div at bounding box center [1321, 16] width 33 height 33
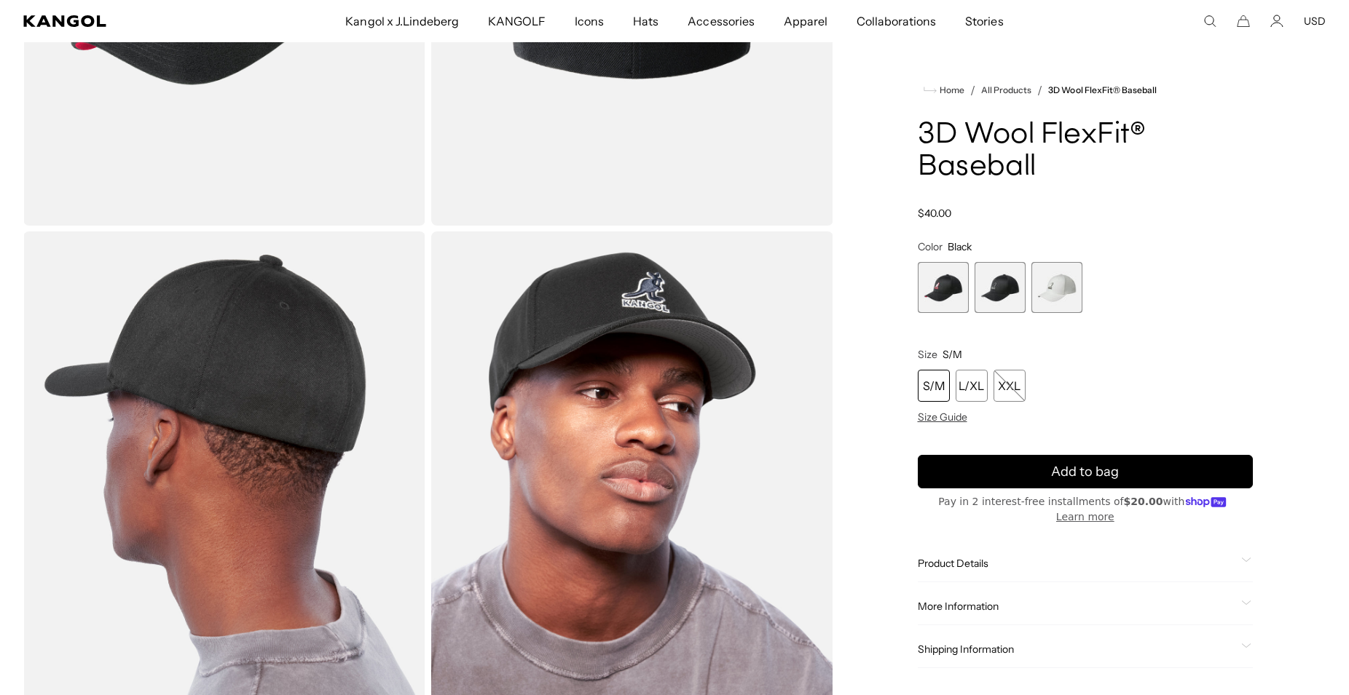
scroll to position [0, 0]
click at [978, 389] on div "L/XL" at bounding box center [971, 386] width 32 height 32
click at [949, 417] on span "Size Guide" at bounding box center [943, 417] width 50 height 13
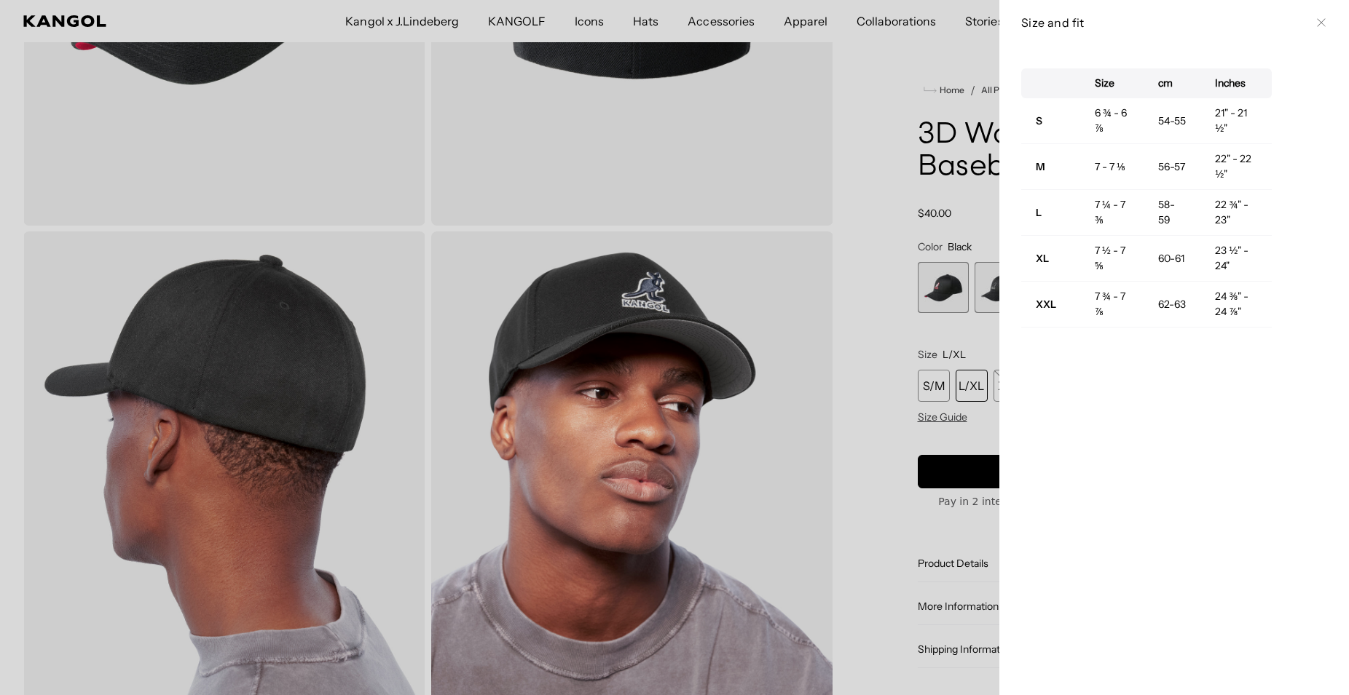
click at [856, 284] on div at bounding box center [674, 347] width 1349 height 695
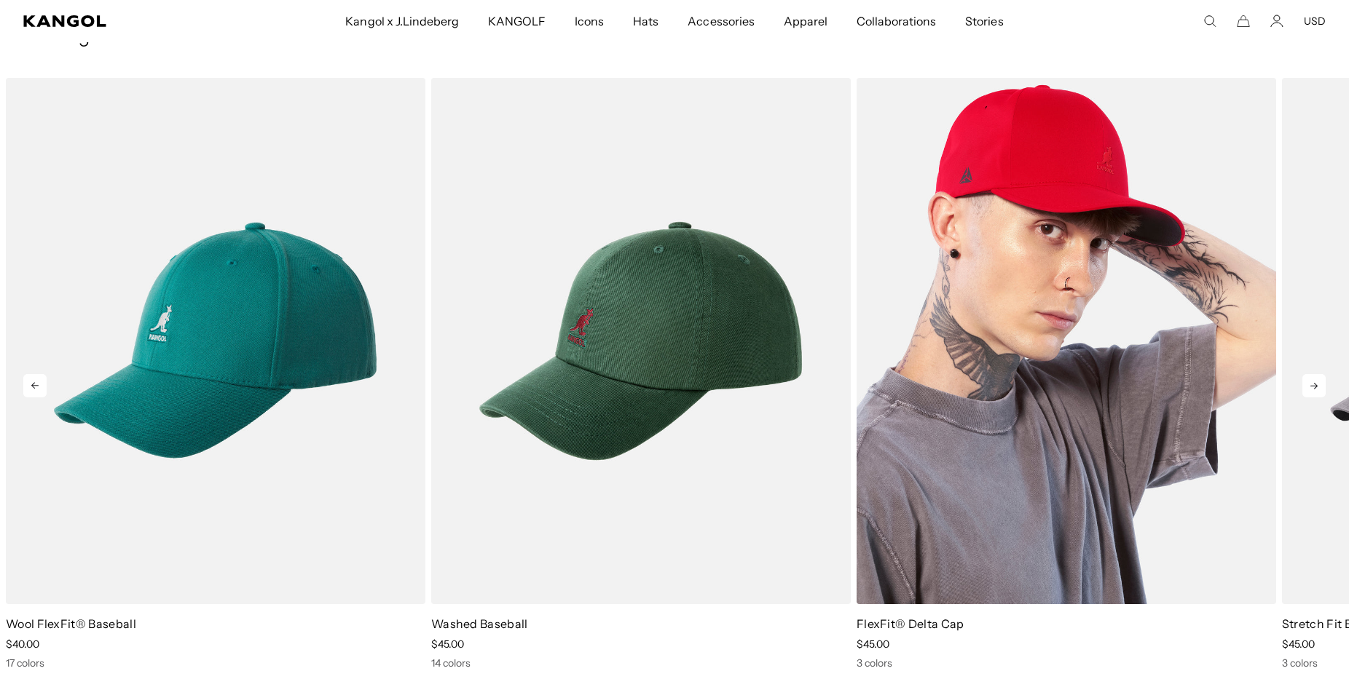
scroll to position [1114, 0]
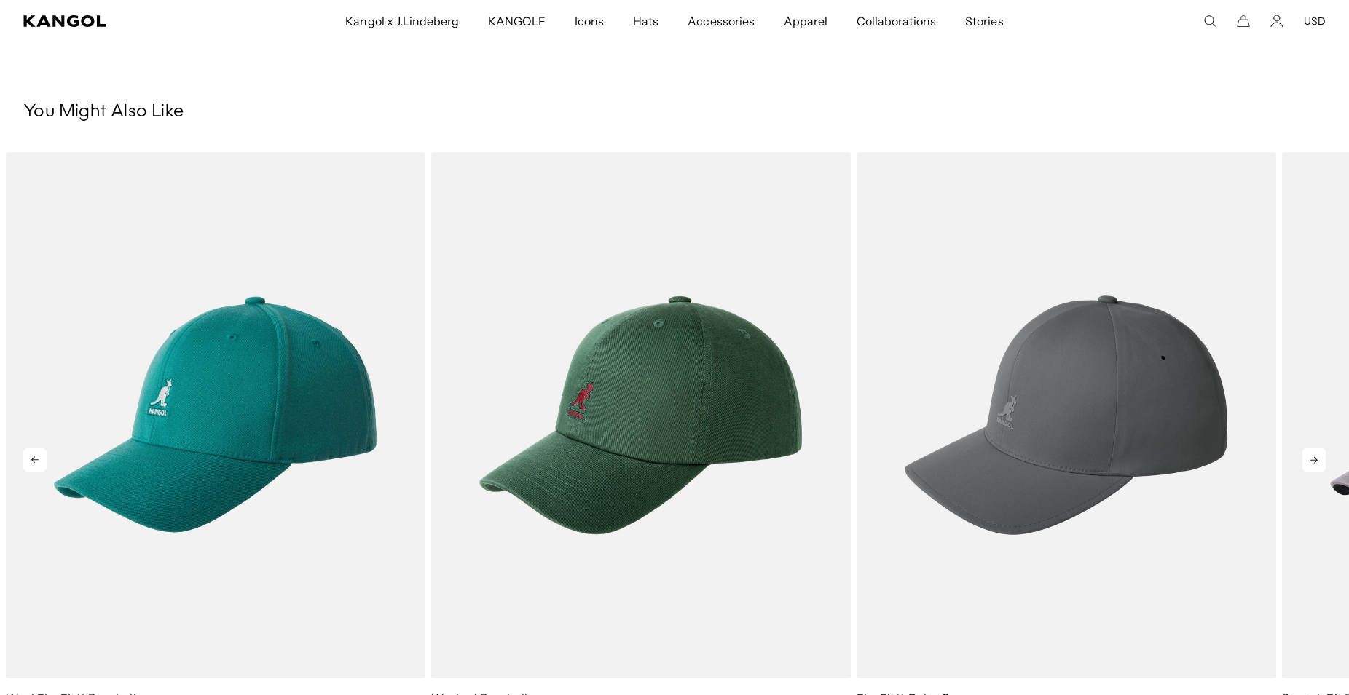
click at [1319, 451] on icon at bounding box center [1313, 460] width 23 height 23
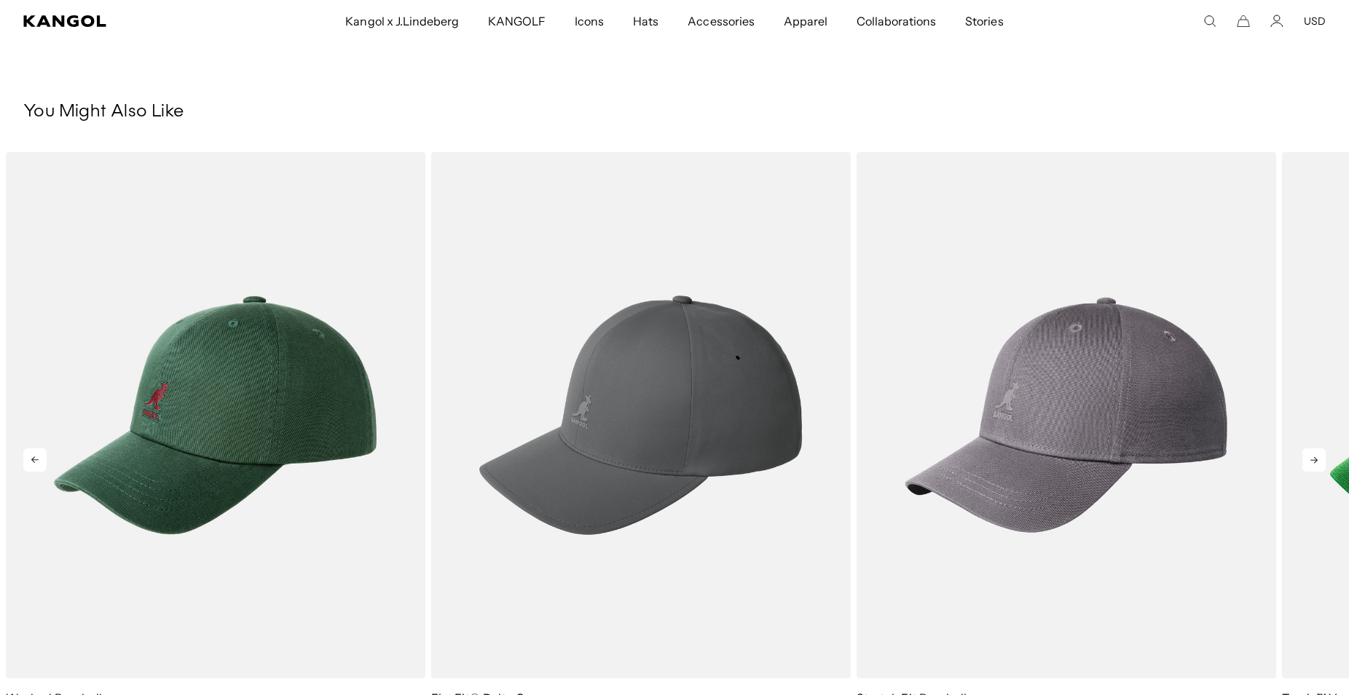
click at [1319, 451] on icon at bounding box center [1313, 460] width 23 height 23
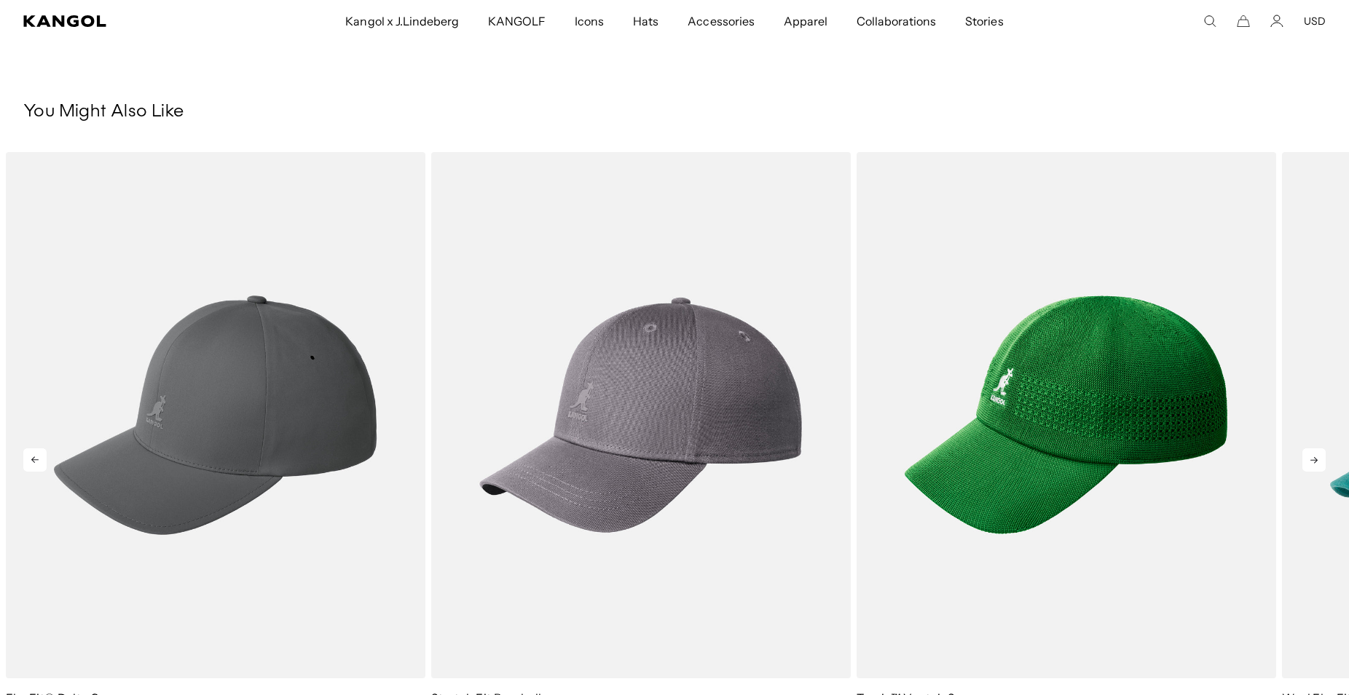
scroll to position [0, 0]
click at [1319, 451] on icon at bounding box center [1313, 460] width 23 height 23
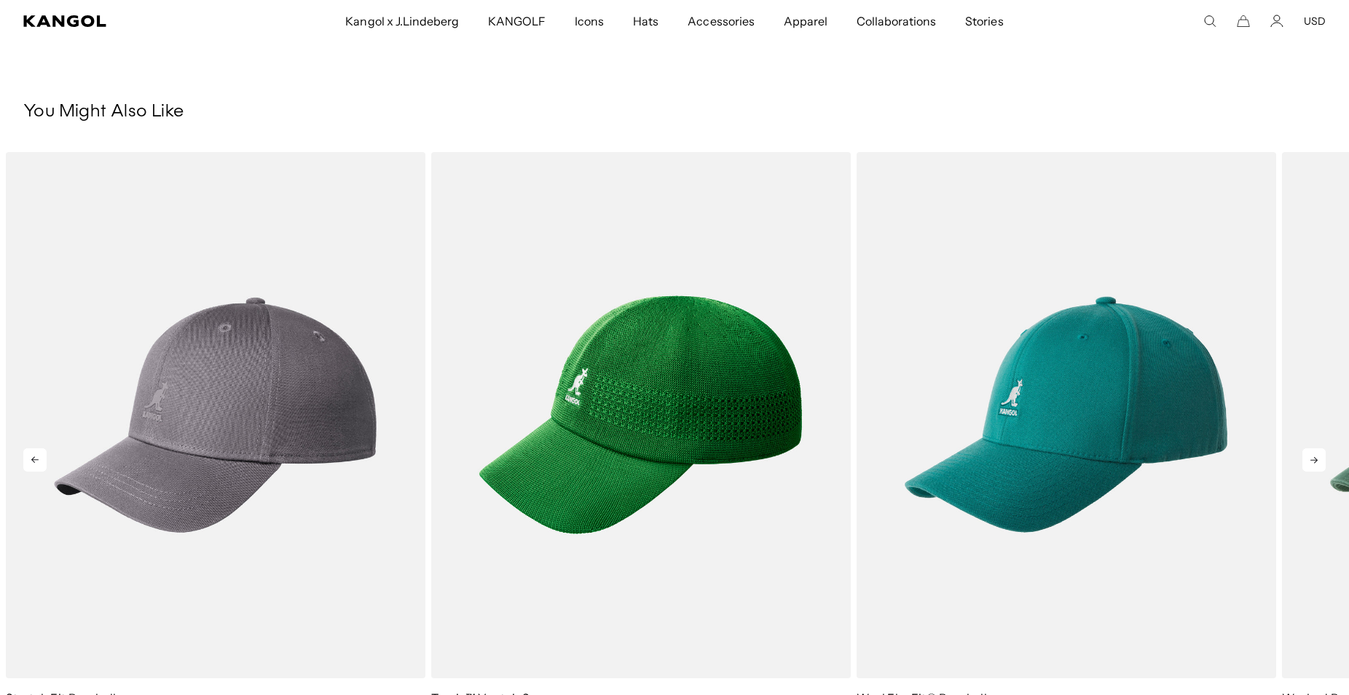
click at [1319, 451] on icon at bounding box center [1313, 460] width 23 height 23
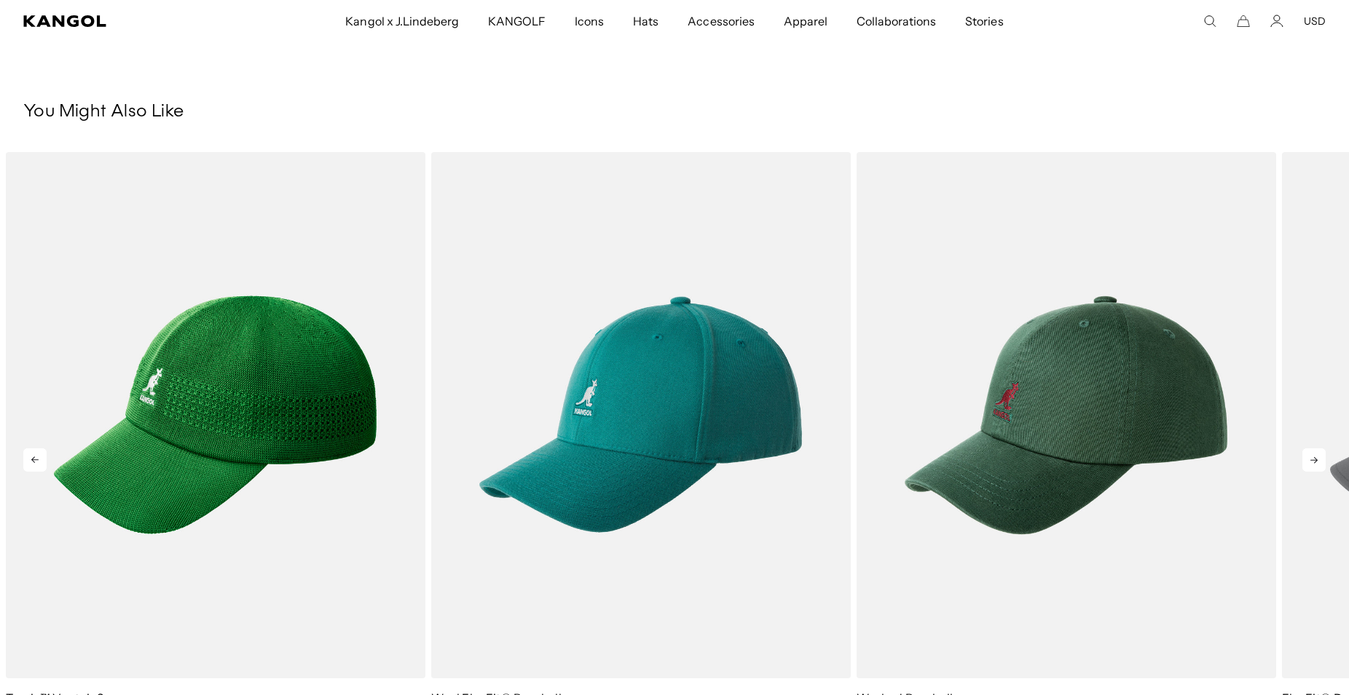
click at [1319, 451] on icon at bounding box center [1313, 460] width 23 height 23
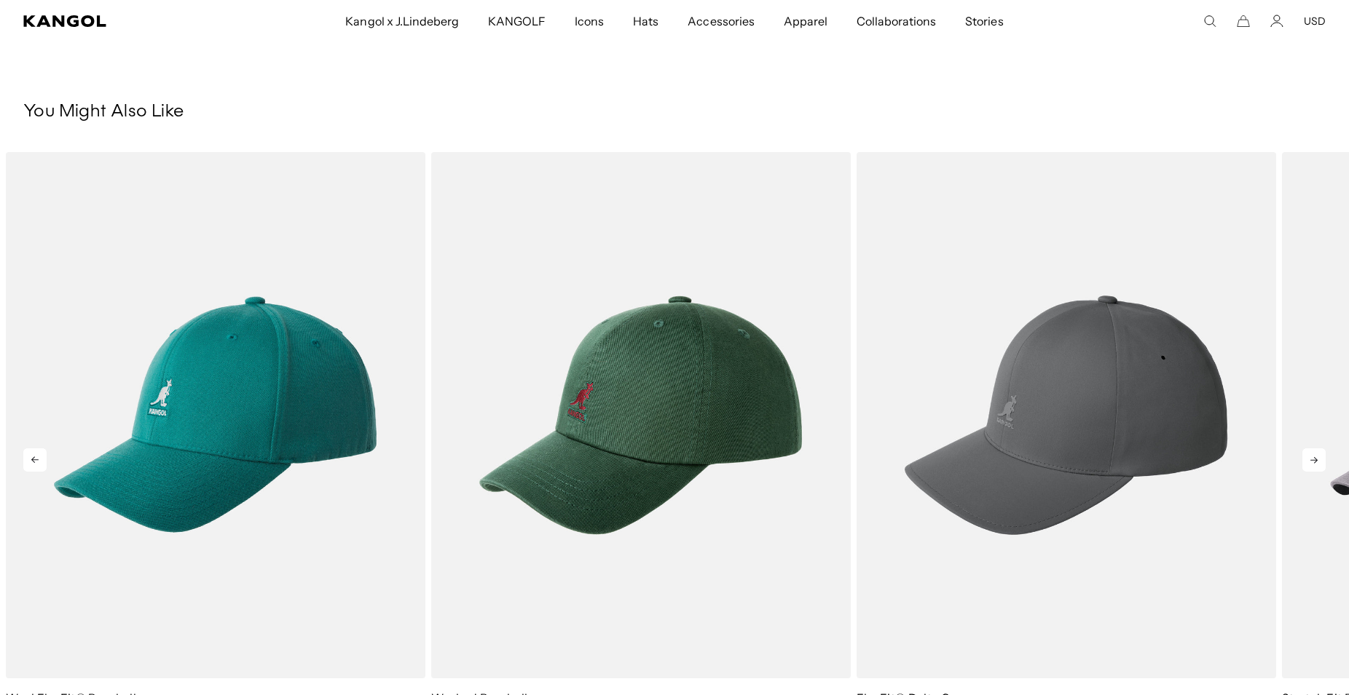
click at [1319, 451] on icon at bounding box center [1313, 460] width 23 height 23
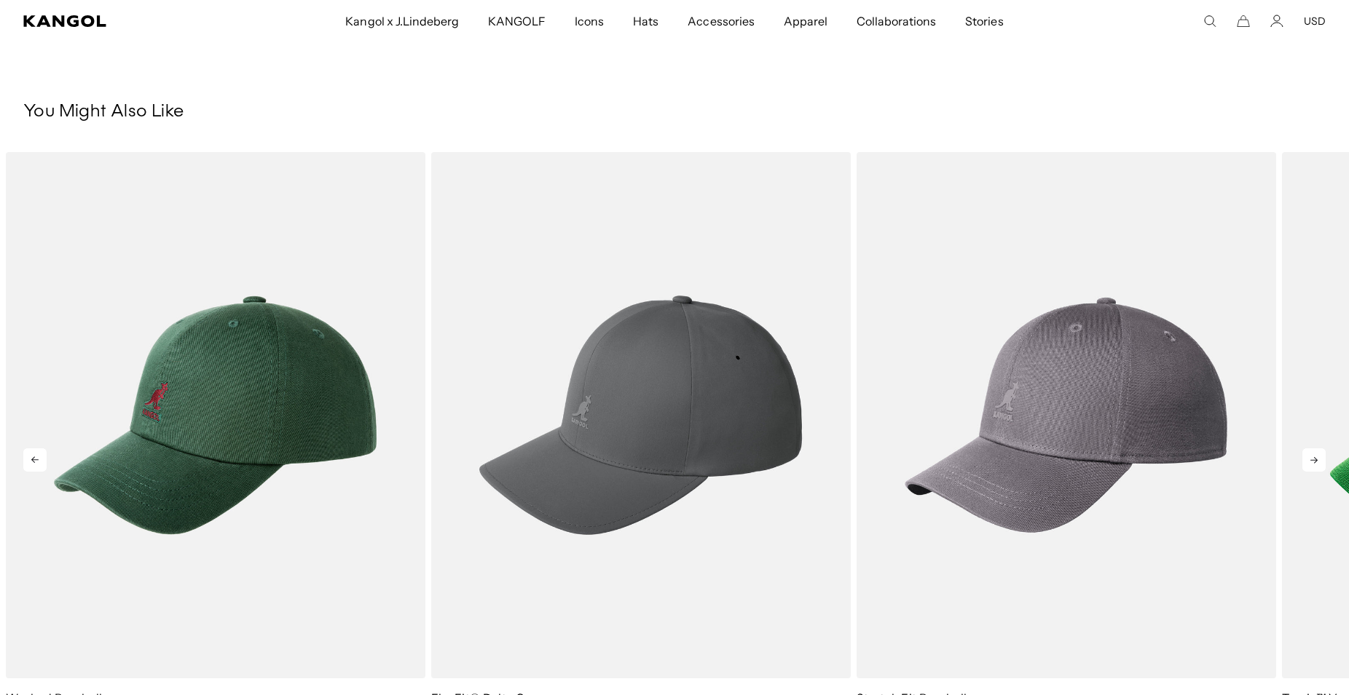
click at [1319, 451] on icon at bounding box center [1313, 460] width 23 height 23
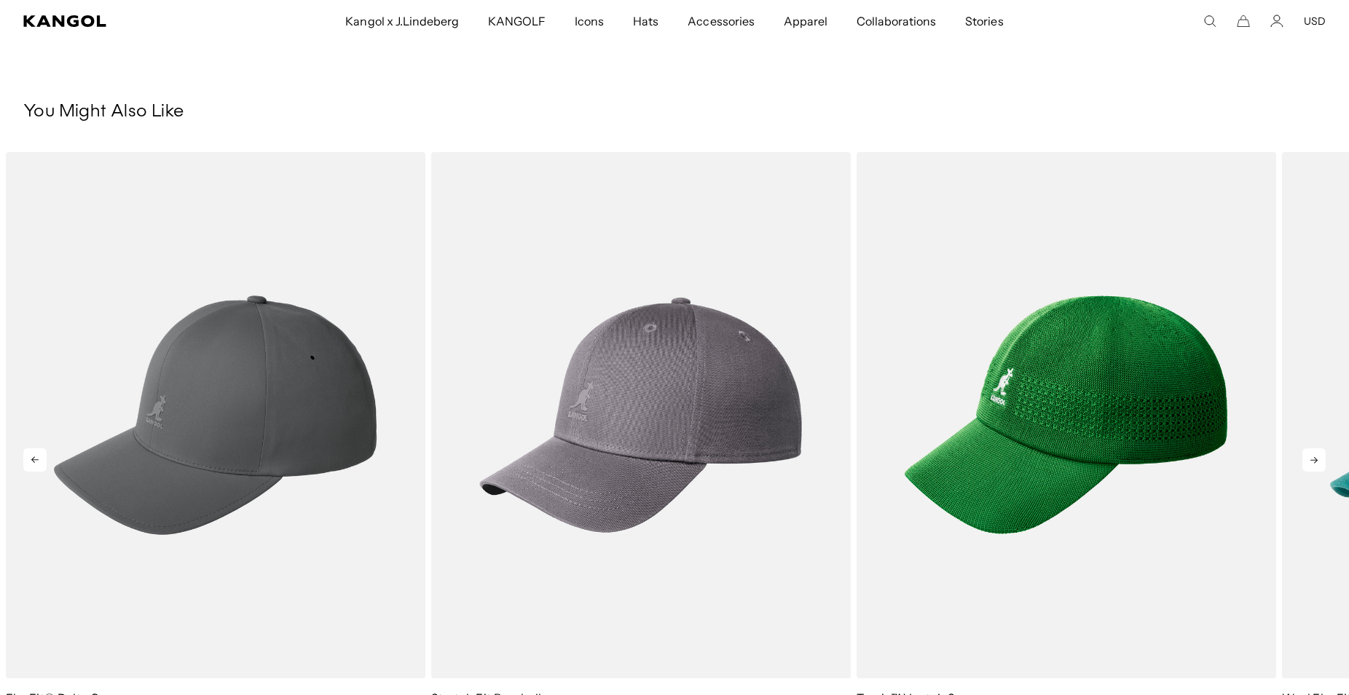
click at [1319, 451] on icon at bounding box center [1313, 460] width 23 height 23
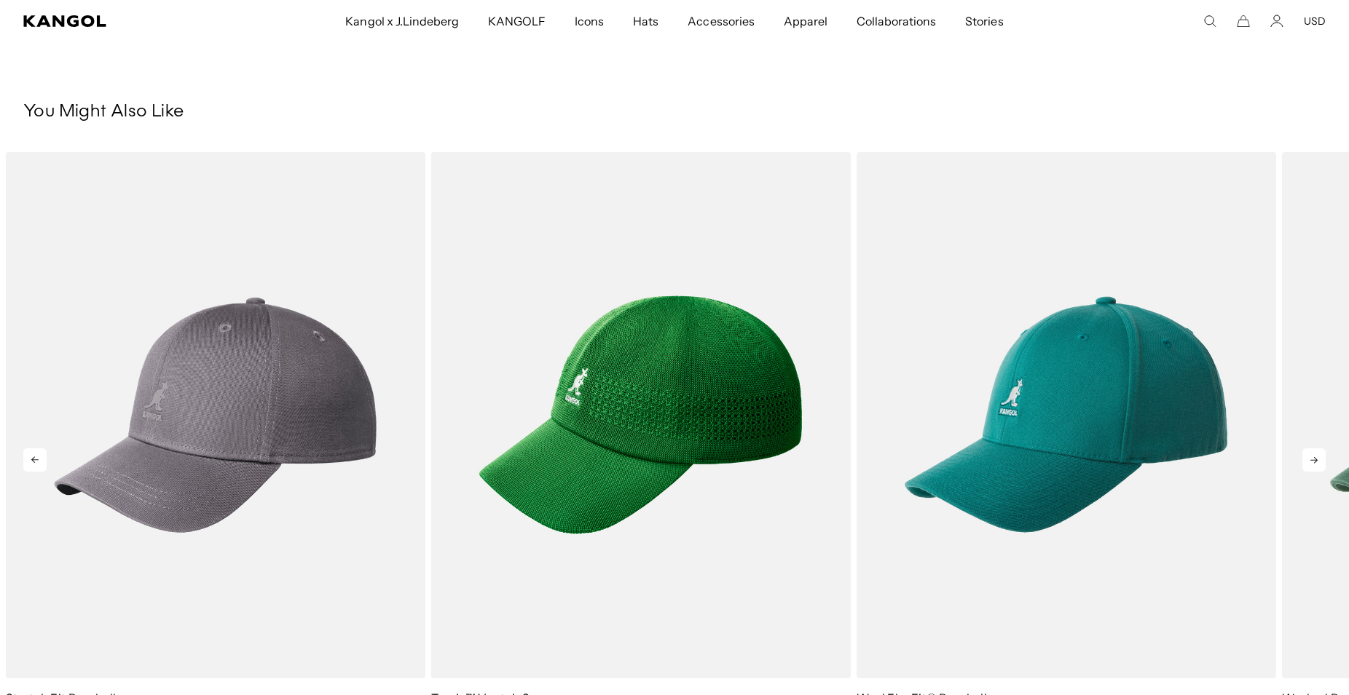
click at [1319, 451] on icon at bounding box center [1313, 460] width 23 height 23
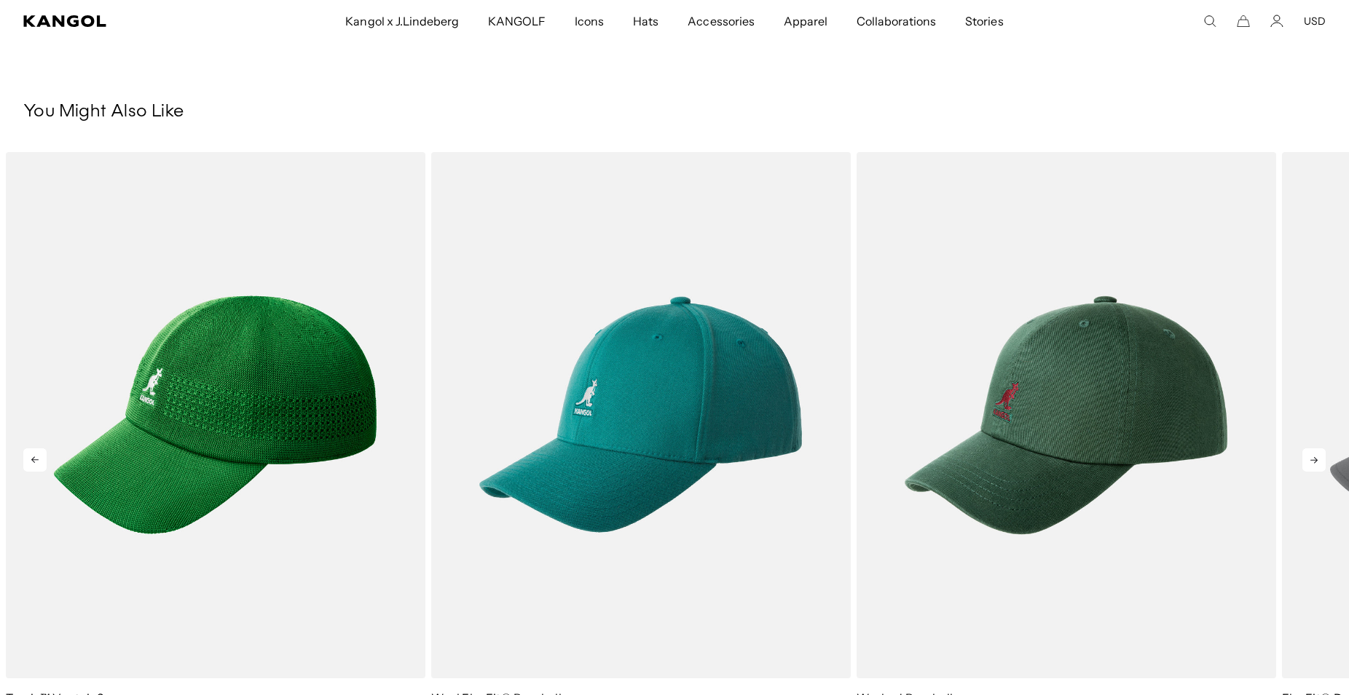
click at [1320, 453] on icon at bounding box center [1313, 460] width 23 height 23
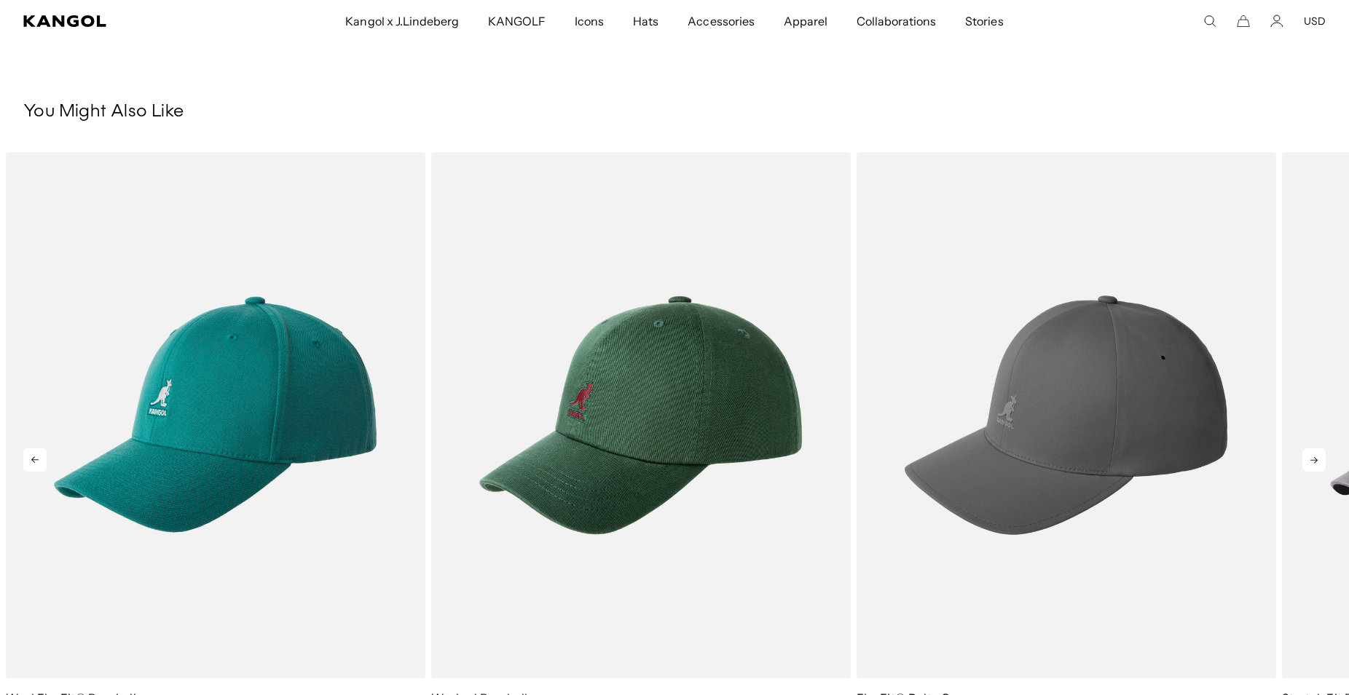
click at [1314, 457] on icon at bounding box center [1313, 460] width 7 height 7
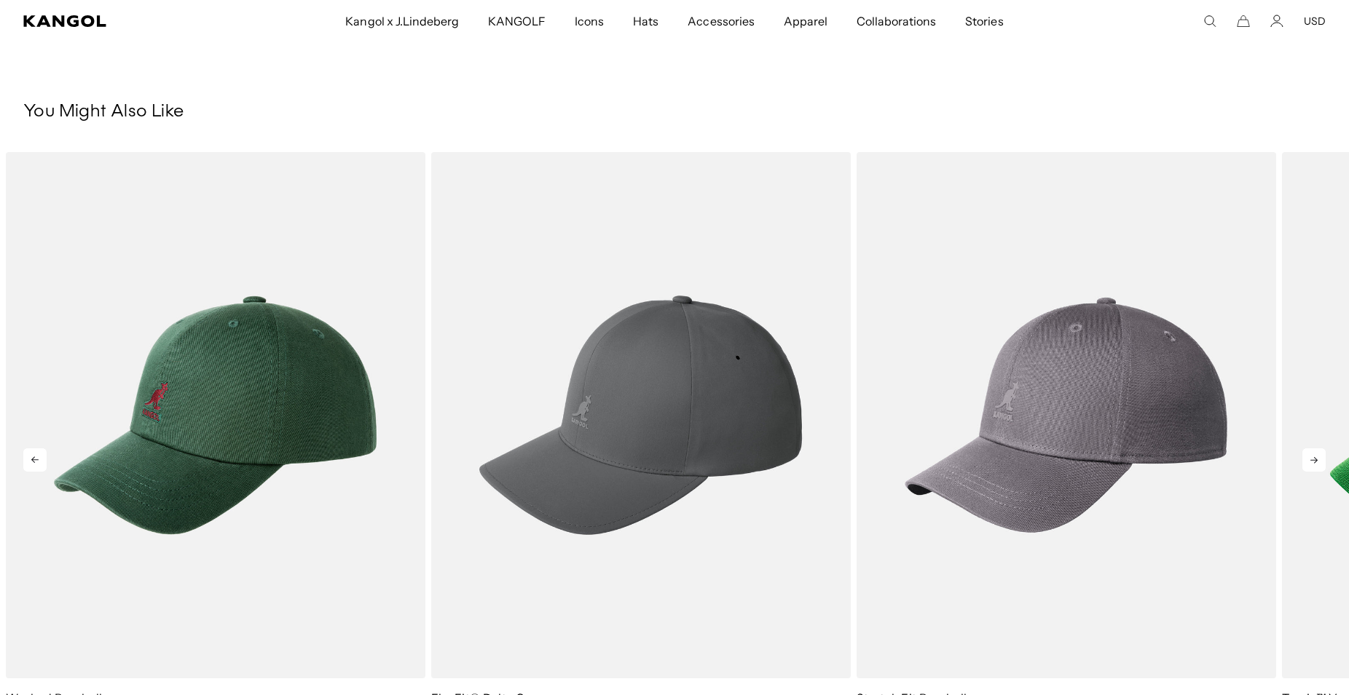
click at [1314, 457] on icon at bounding box center [1313, 460] width 7 height 7
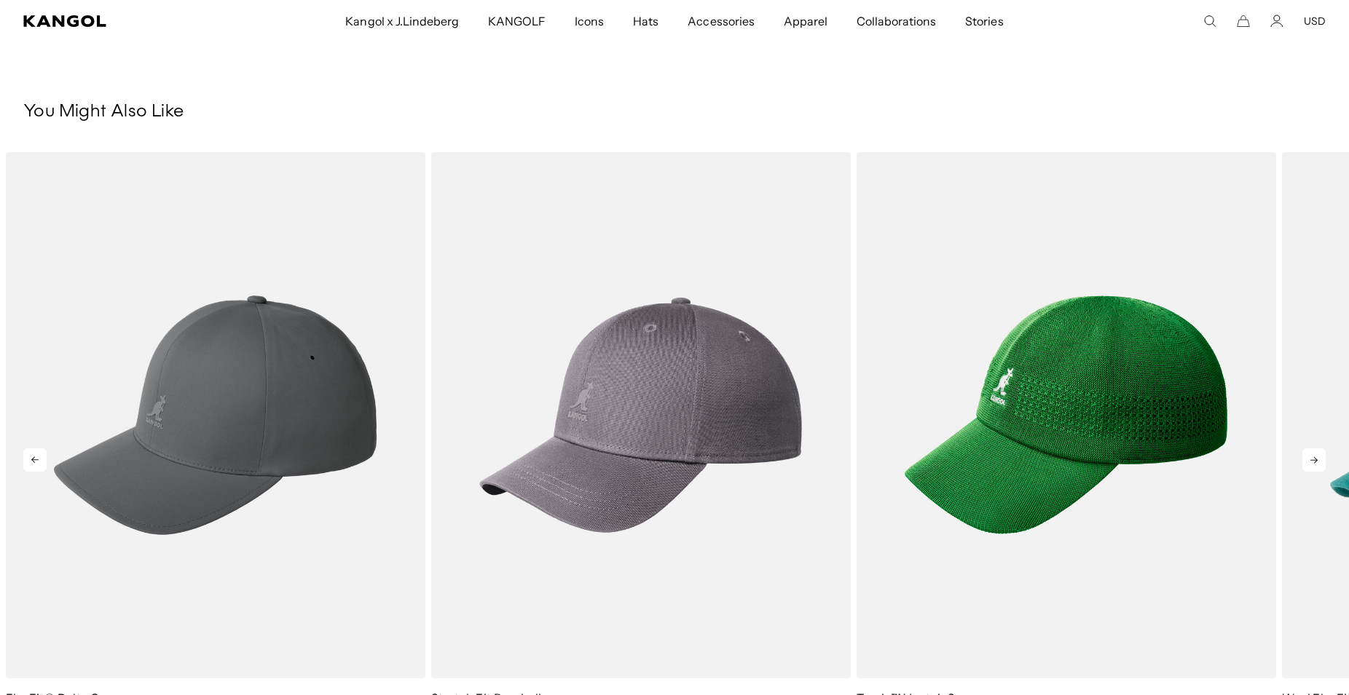
scroll to position [0, 0]
click at [1314, 457] on icon at bounding box center [1313, 460] width 7 height 7
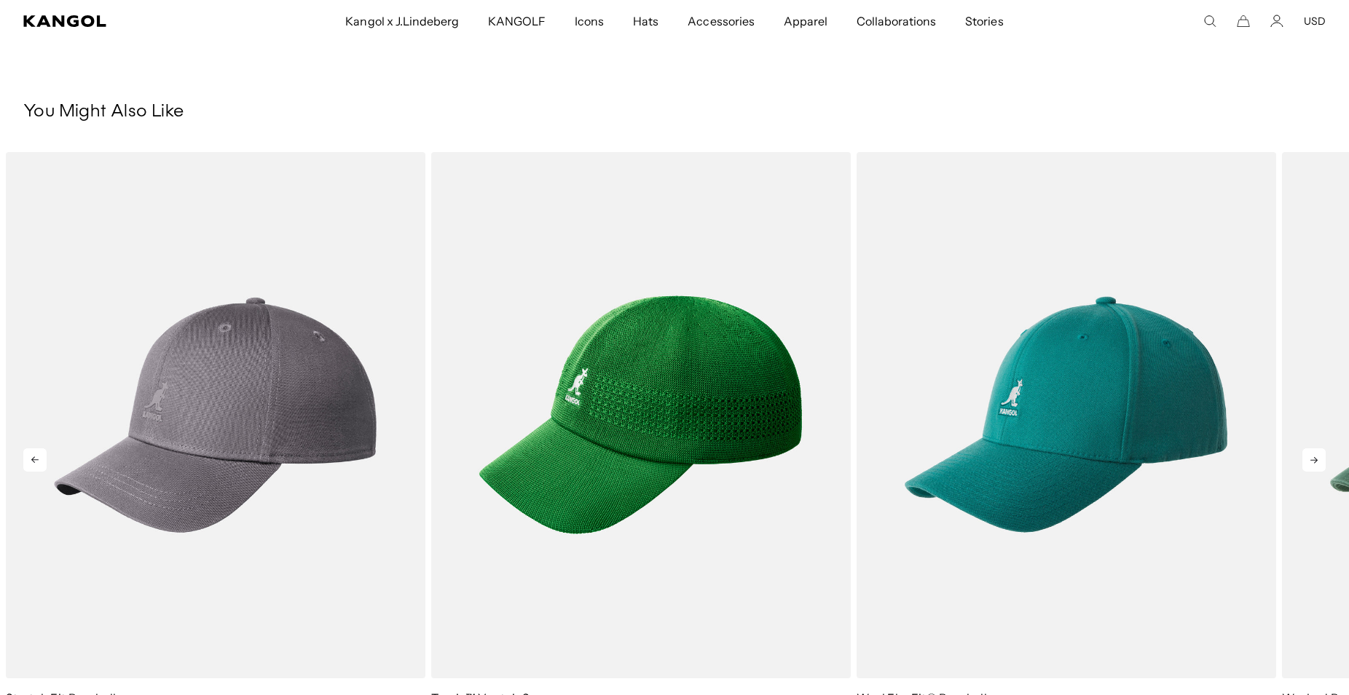
click at [1314, 457] on icon at bounding box center [1313, 460] width 7 height 7
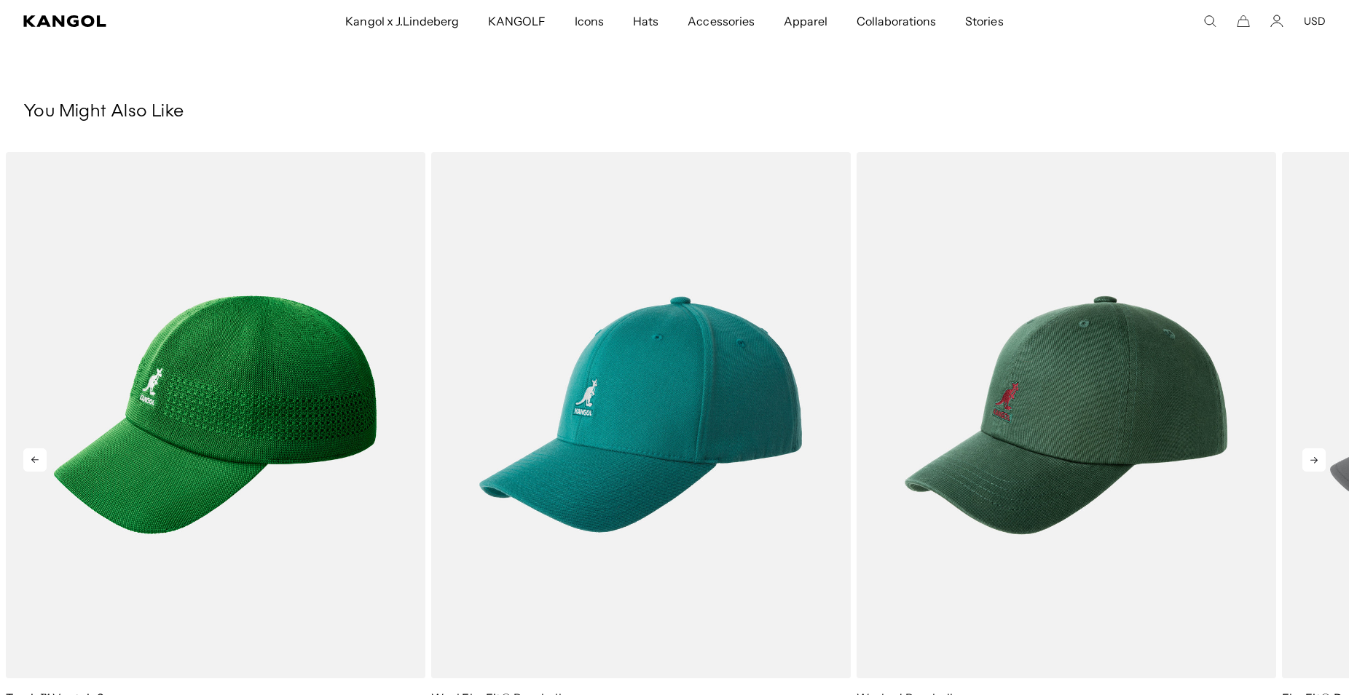
click at [1314, 457] on icon at bounding box center [1313, 460] width 7 height 7
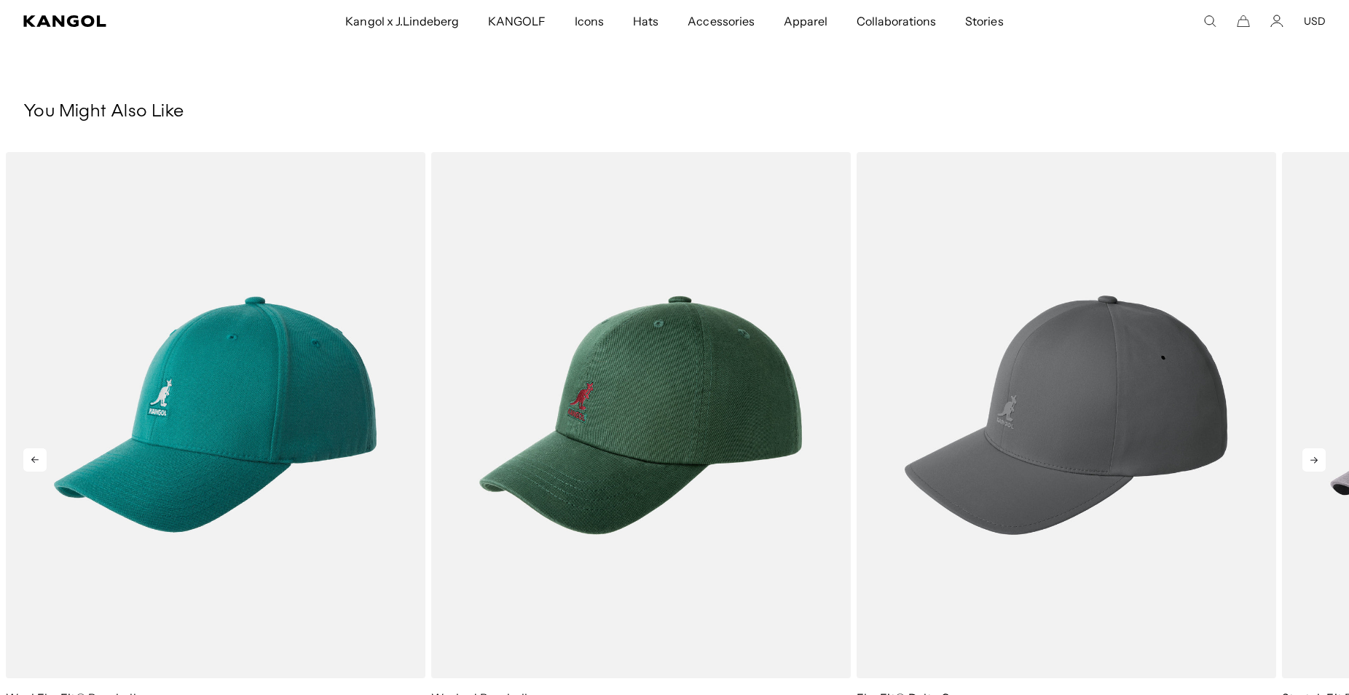
click at [1314, 457] on icon at bounding box center [1313, 460] width 7 height 7
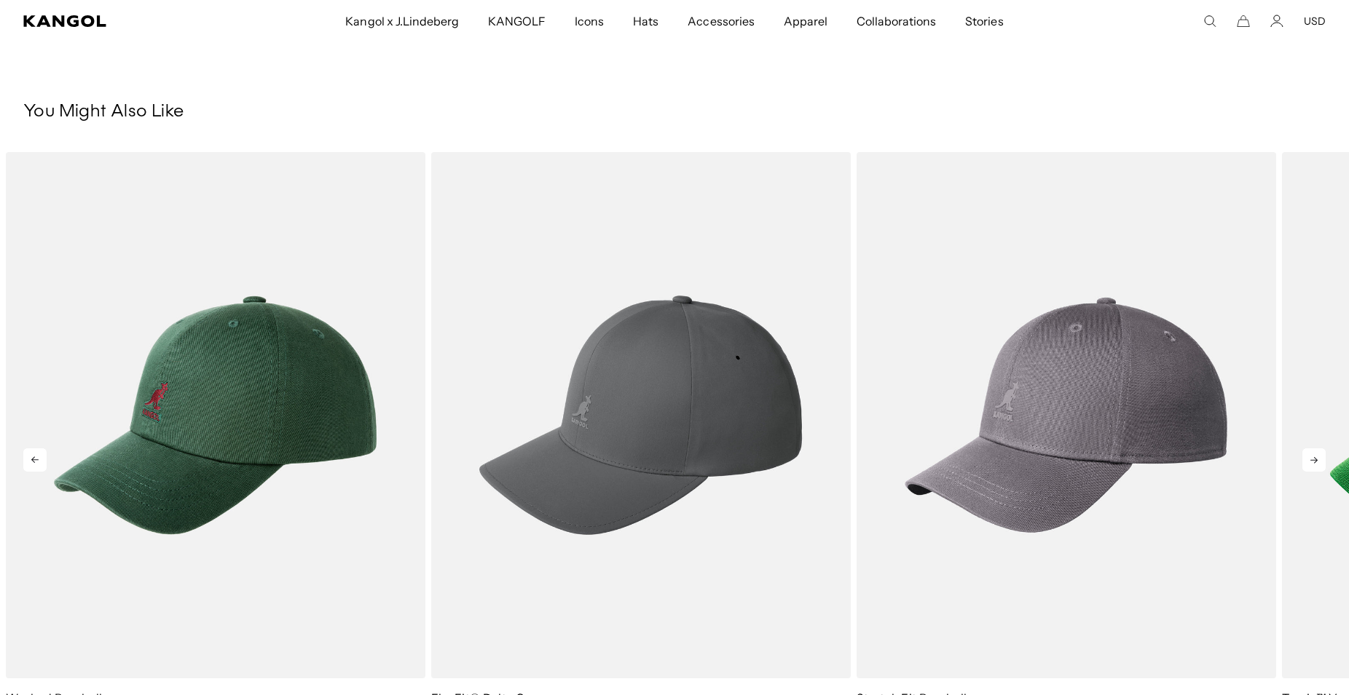
scroll to position [0, 300]
click at [1314, 457] on icon at bounding box center [1313, 460] width 7 height 7
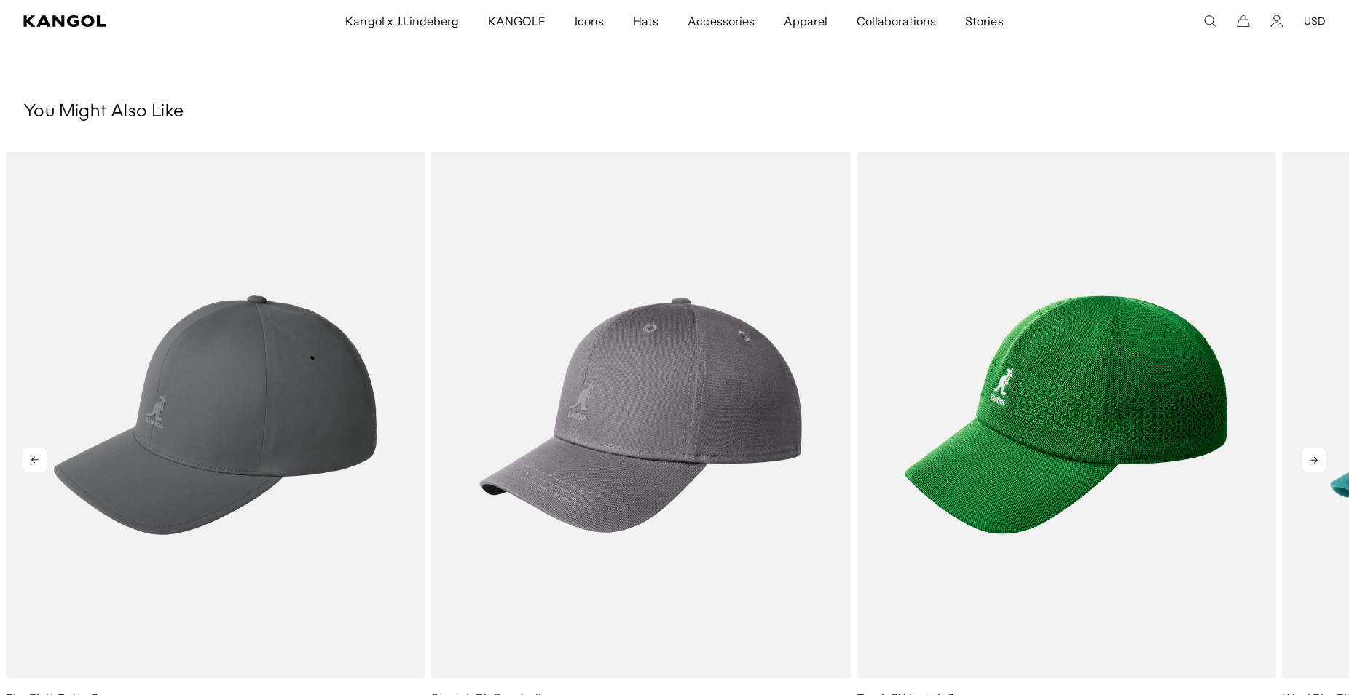
click at [1314, 457] on icon at bounding box center [1313, 460] width 7 height 7
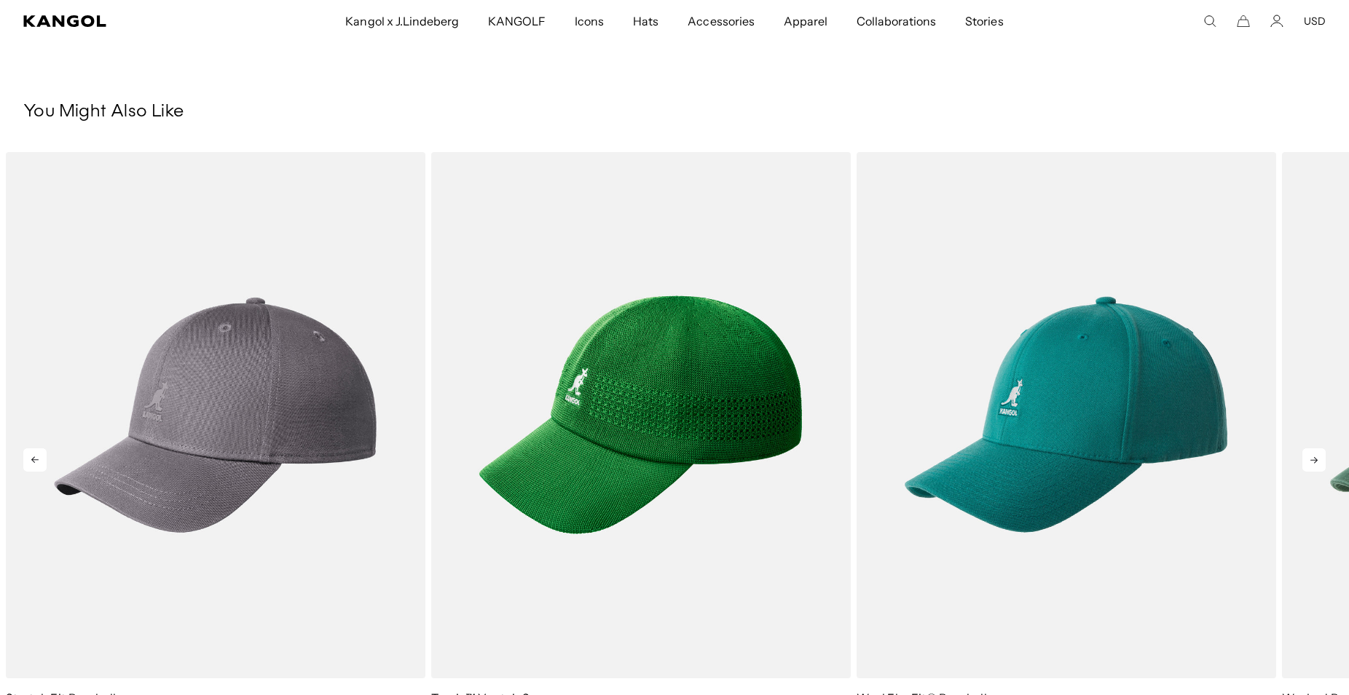
click at [1314, 457] on icon at bounding box center [1313, 460] width 7 height 7
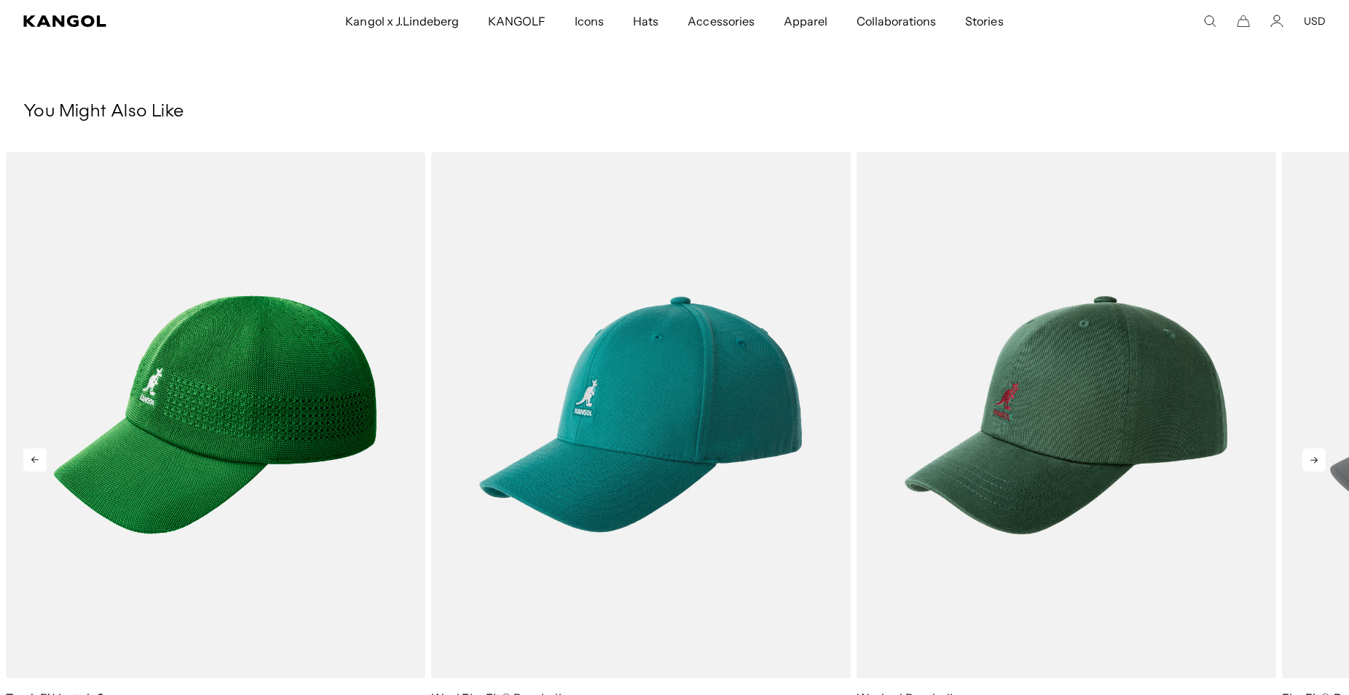
click at [1314, 457] on icon at bounding box center [1313, 460] width 7 height 7
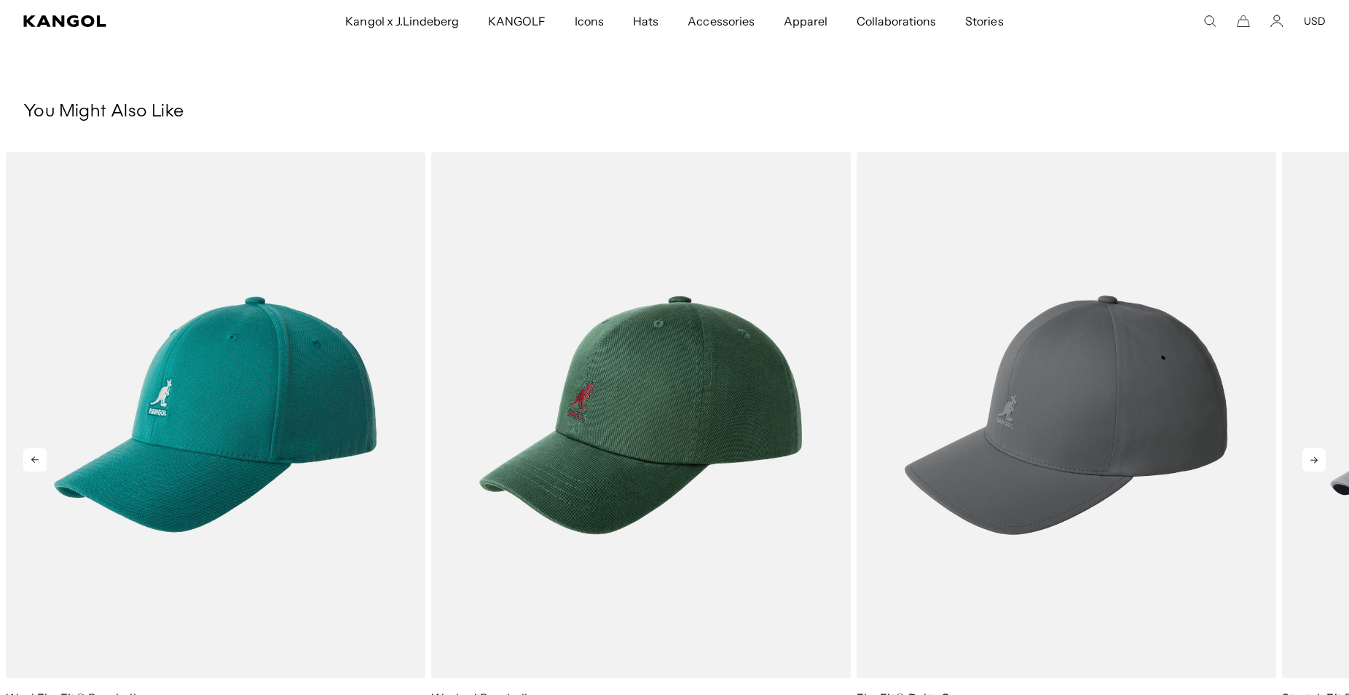
scroll to position [0, 0]
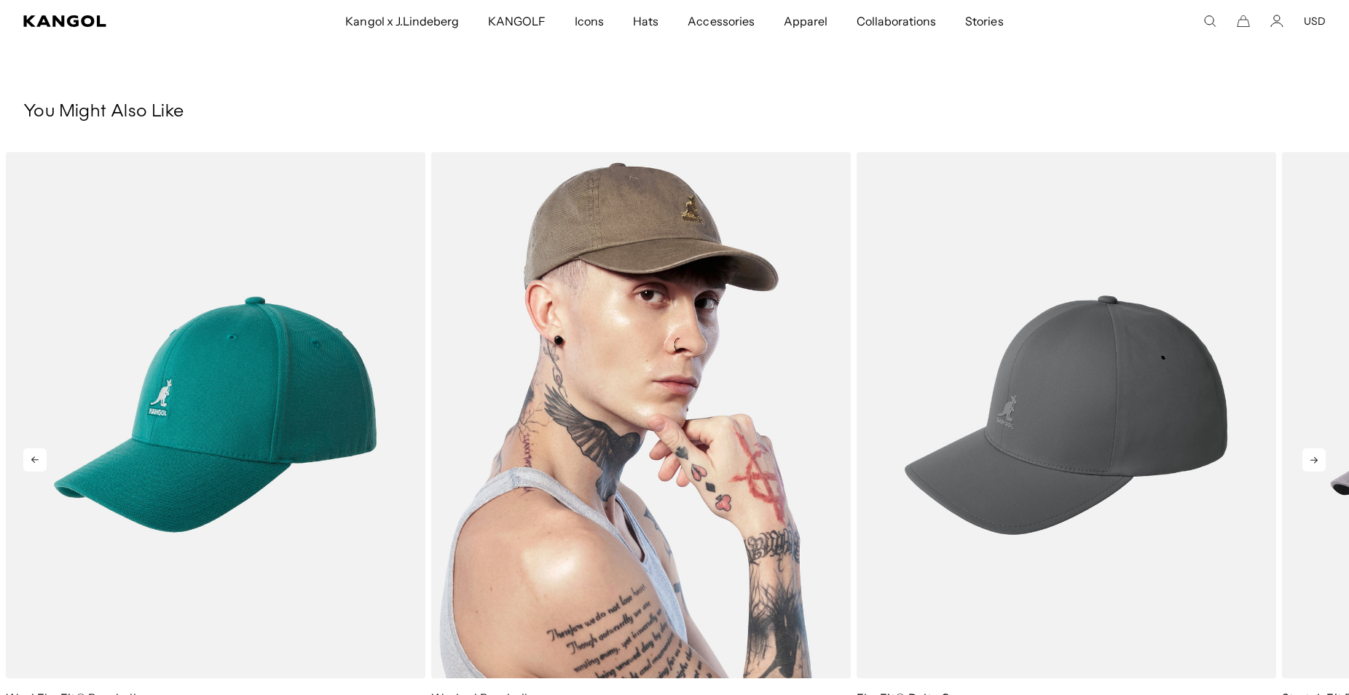
click at [588, 392] on img "2 of 5" at bounding box center [640, 415] width 419 height 527
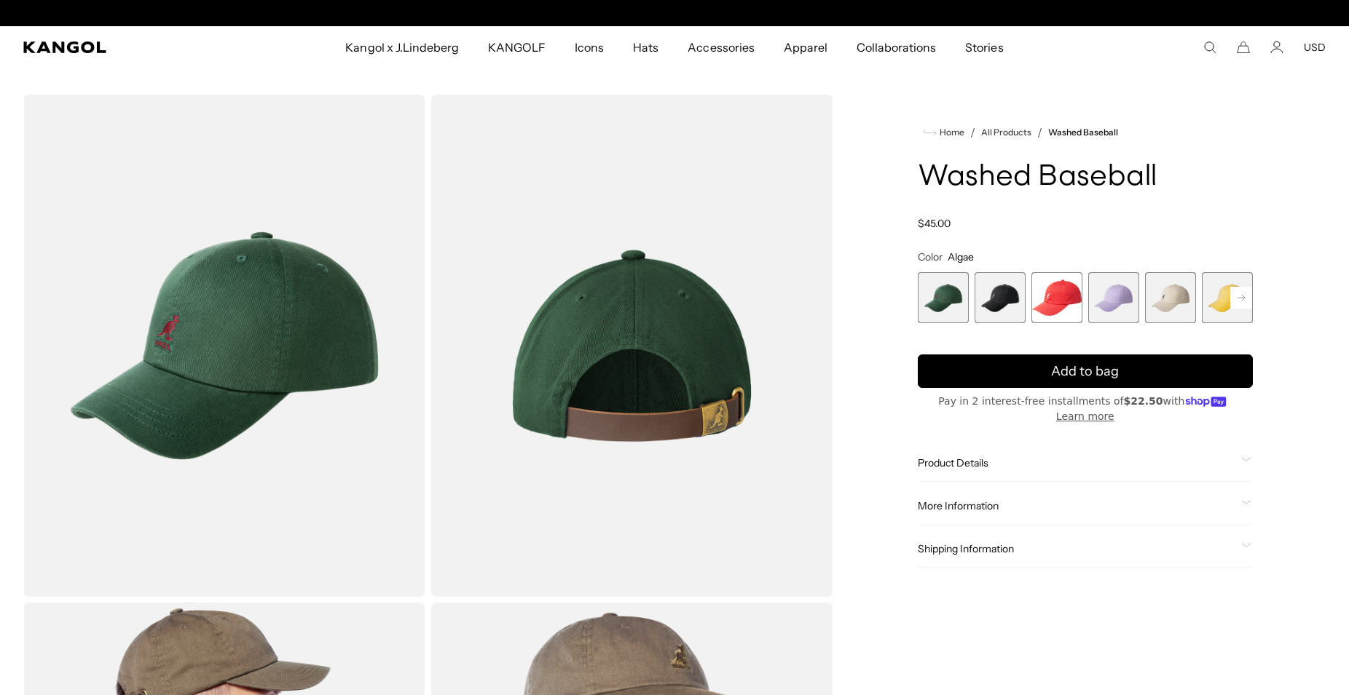
click at [1018, 301] on span "2 of 14" at bounding box center [999, 297] width 51 height 51
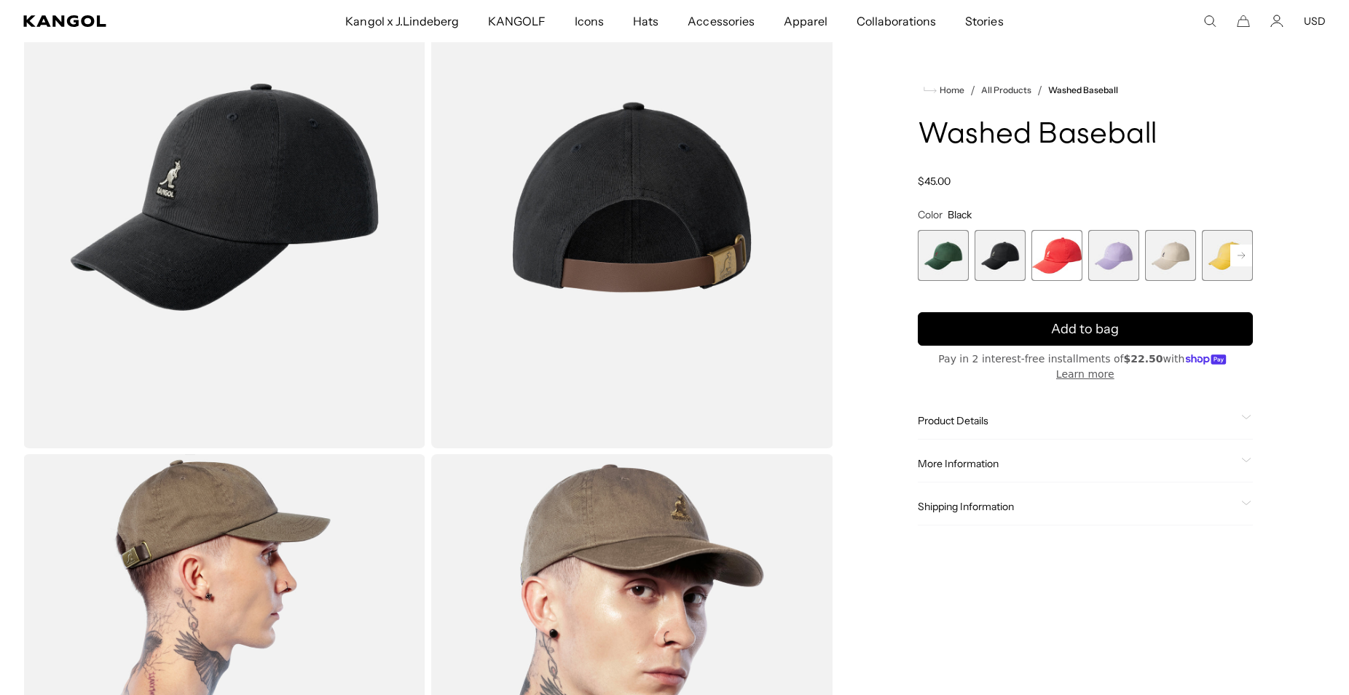
scroll to position [0, 300]
click at [1046, 269] on span "3 of 14" at bounding box center [1056, 255] width 51 height 51
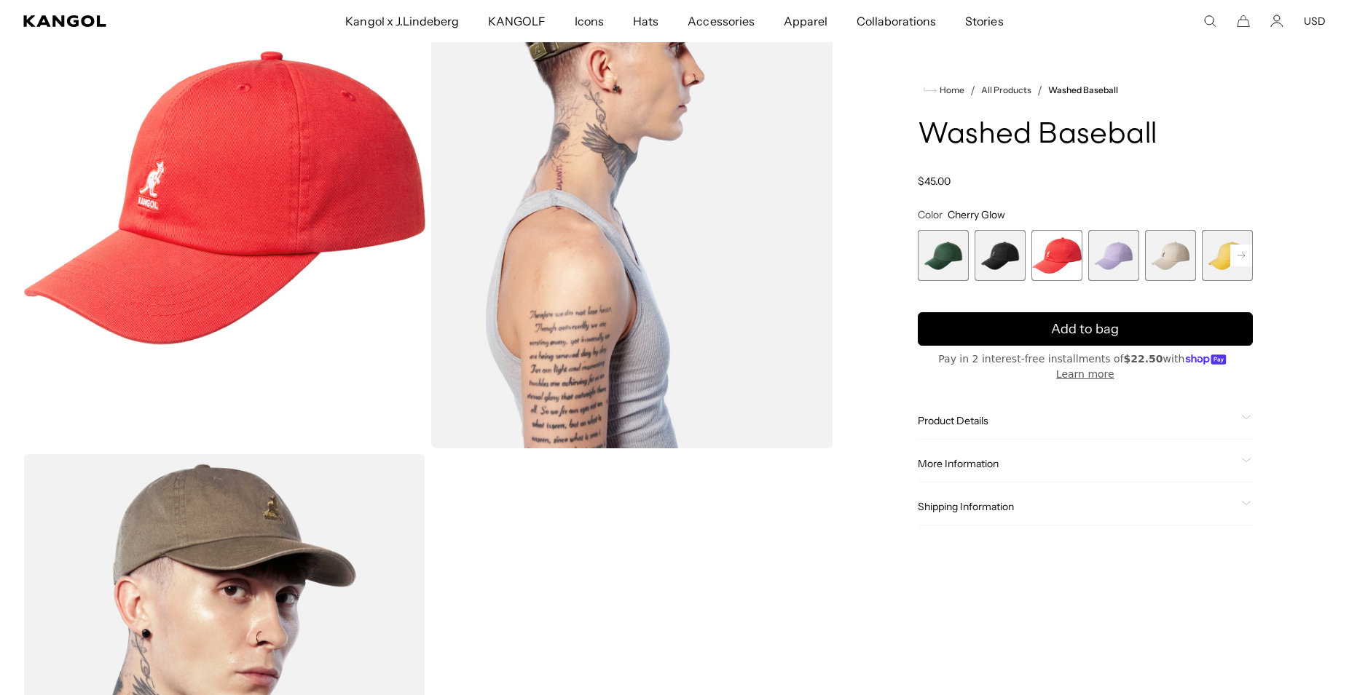
drag, startPoint x: 1102, startPoint y: 259, endPoint x: 1144, endPoint y: 261, distance: 42.3
click at [1103, 259] on span "4 of 14" at bounding box center [1113, 255] width 51 height 51
click at [1160, 261] on span "5 of 14" at bounding box center [1170, 255] width 51 height 51
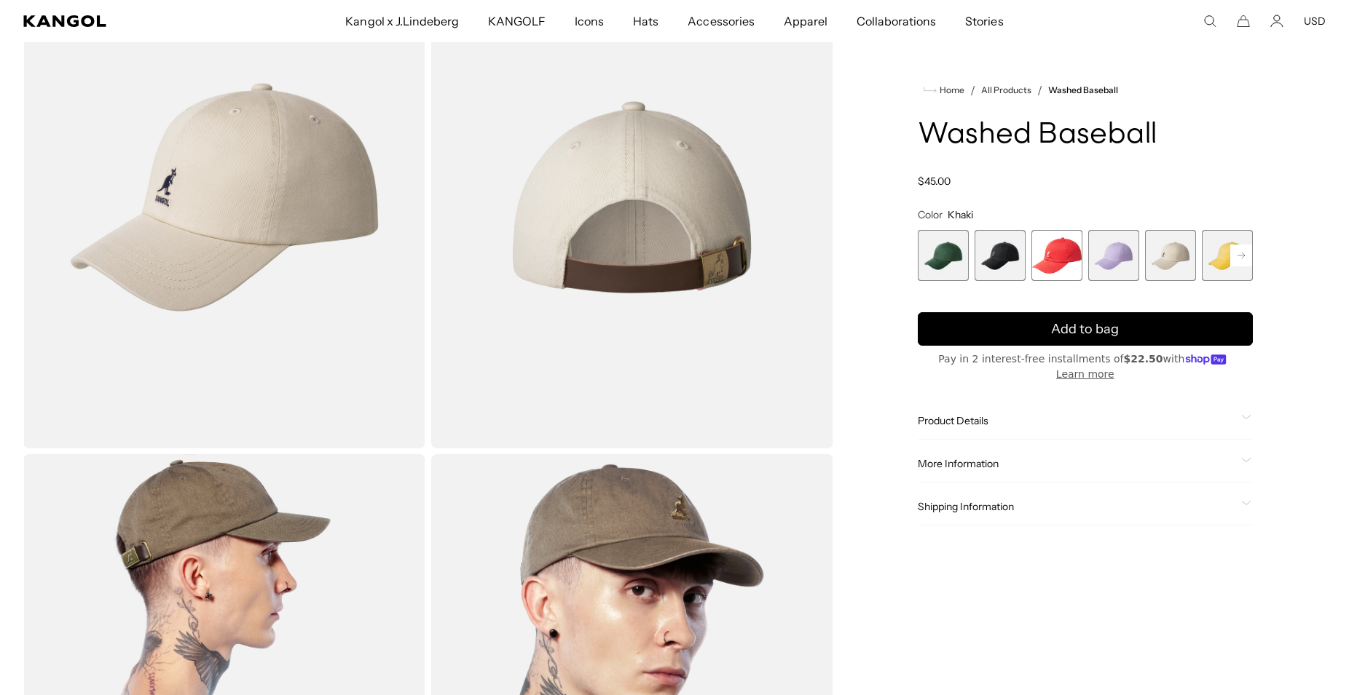
scroll to position [0, 300]
click at [1242, 250] on rect at bounding box center [1241, 256] width 22 height 22
click at [1178, 252] on span "7 of 14" at bounding box center [1170, 255] width 51 height 51
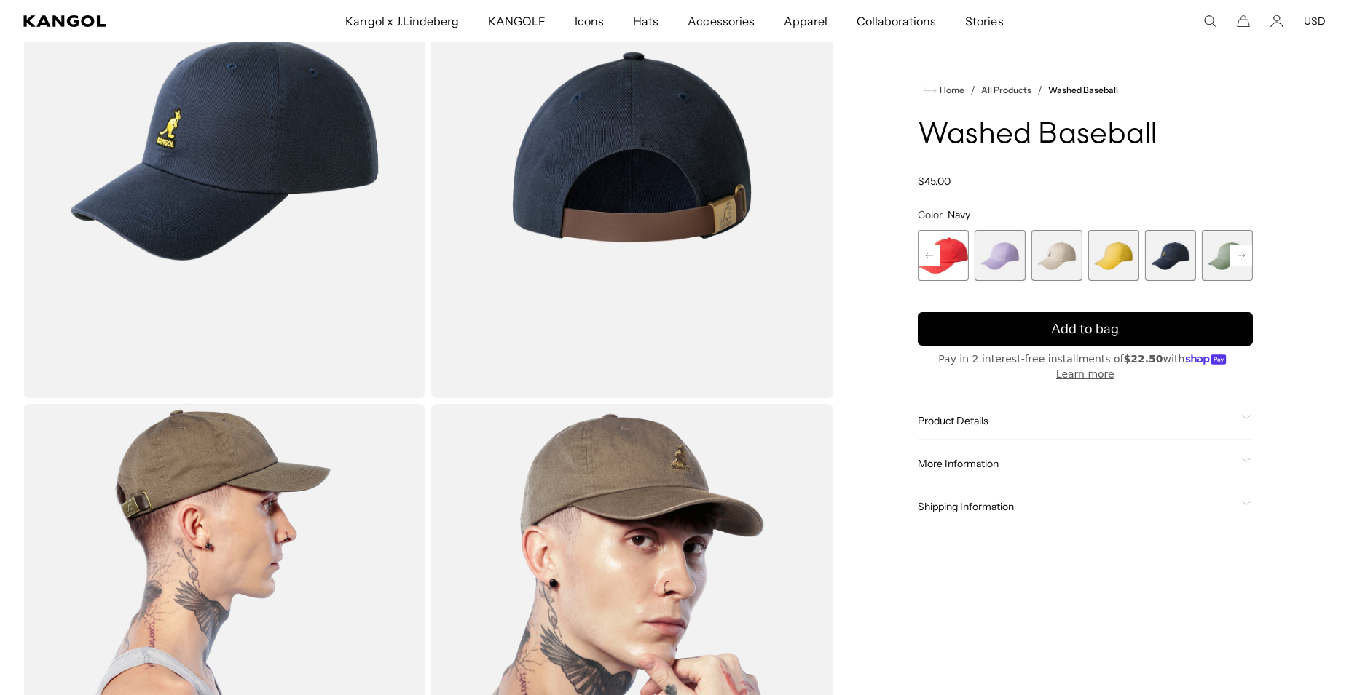
scroll to position [297, 0]
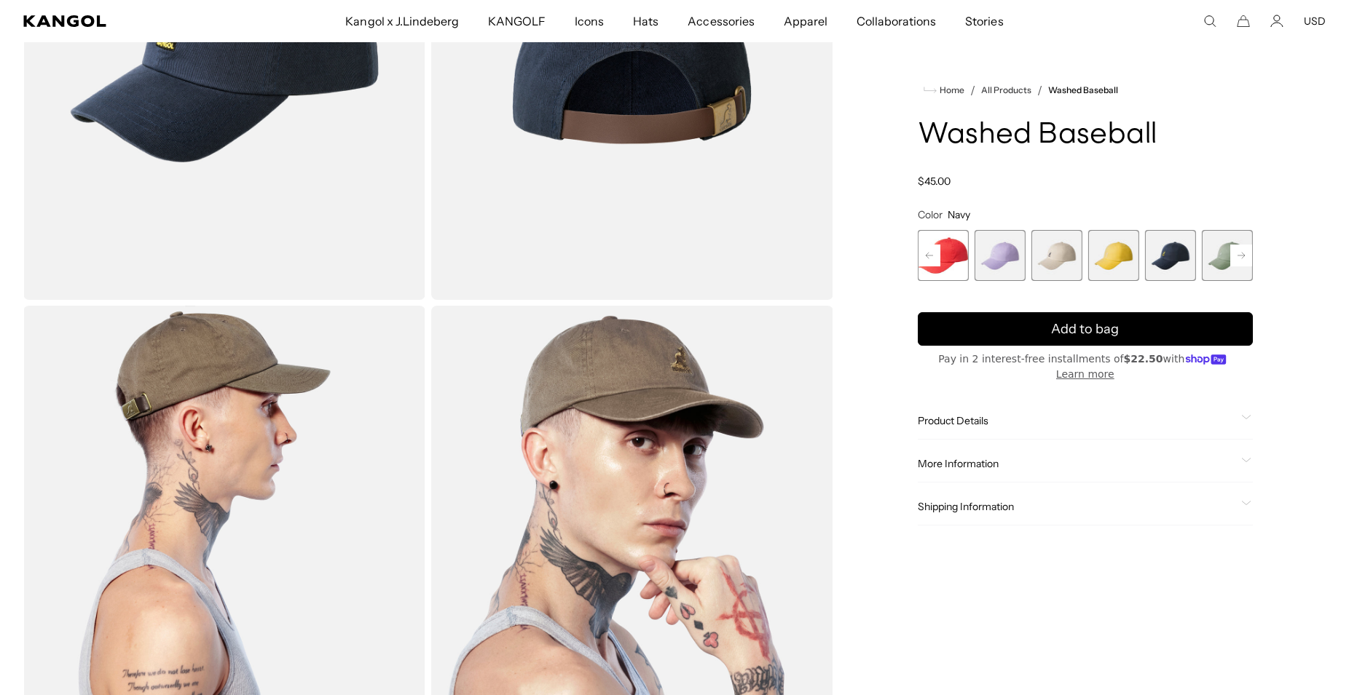
click at [1237, 246] on rect at bounding box center [1241, 256] width 22 height 22
click at [1237, 248] on rect at bounding box center [1241, 256] width 22 height 22
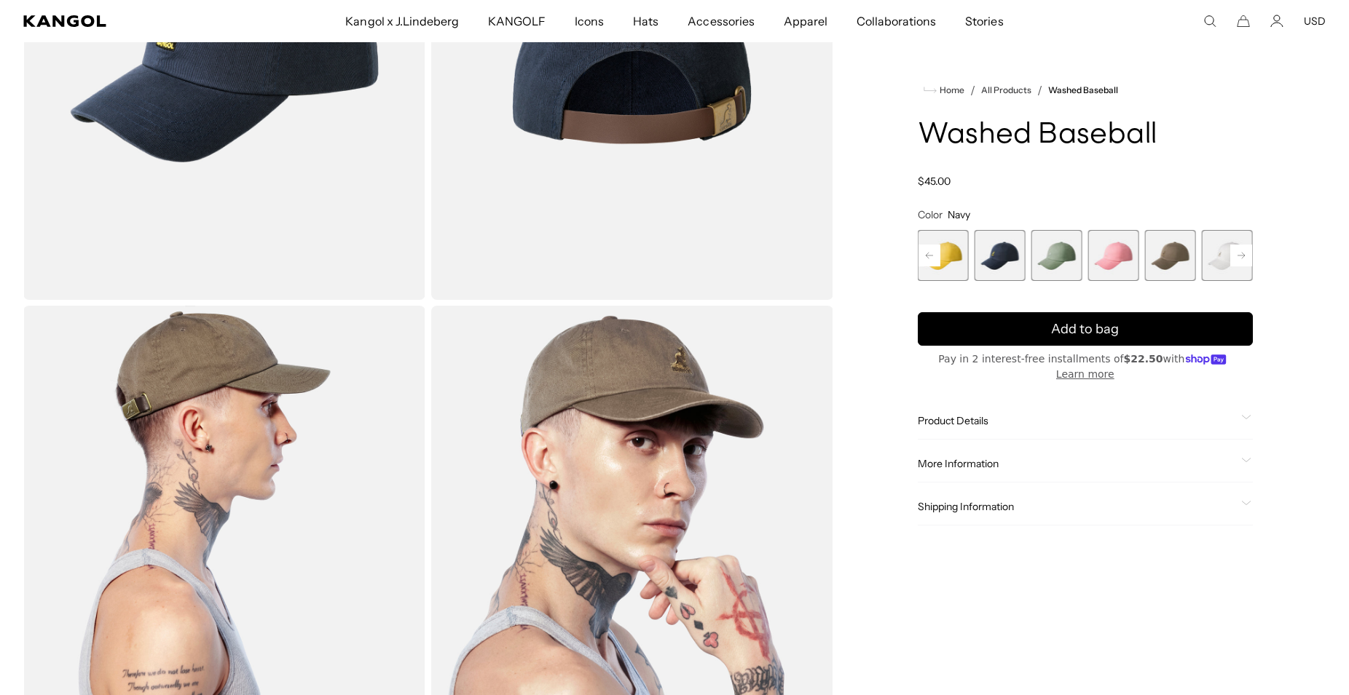
click at [1237, 248] on rect at bounding box center [1241, 256] width 22 height 22
click at [1041, 254] on span "11 of 14" at bounding box center [1056, 255] width 51 height 51
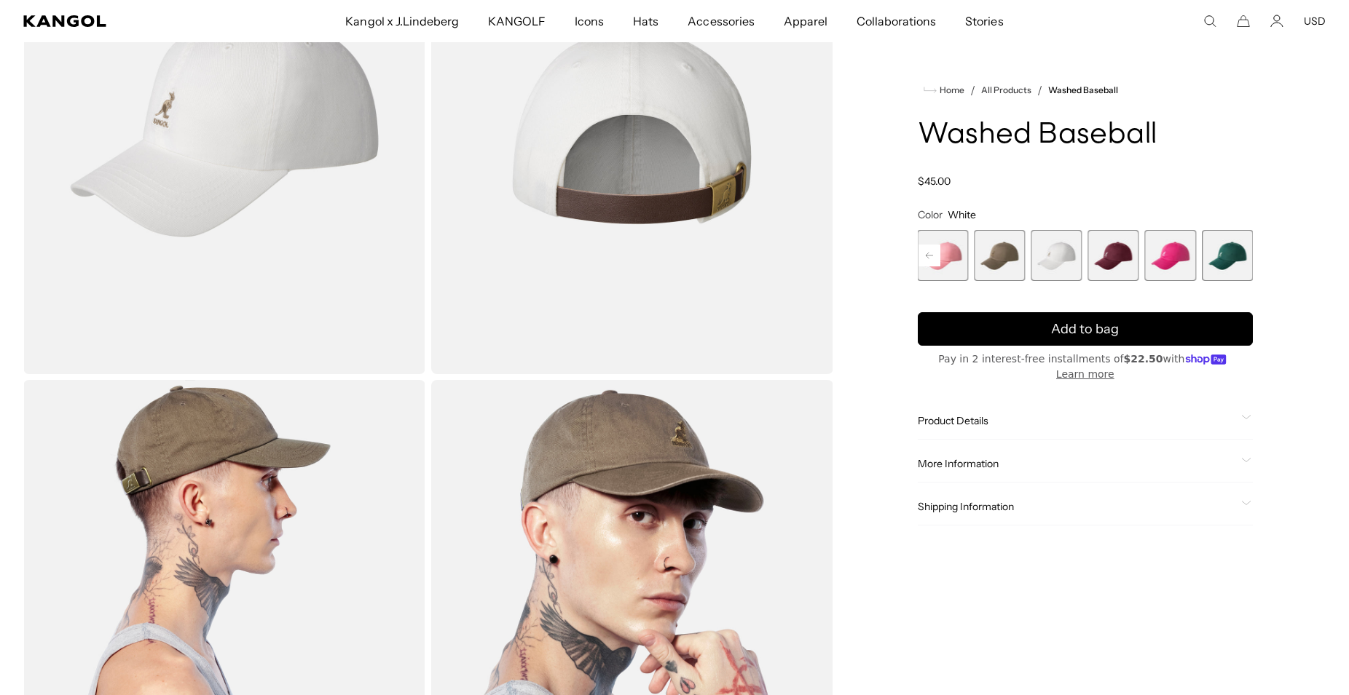
click at [1170, 257] on span "13 of 14" at bounding box center [1170, 255] width 51 height 51
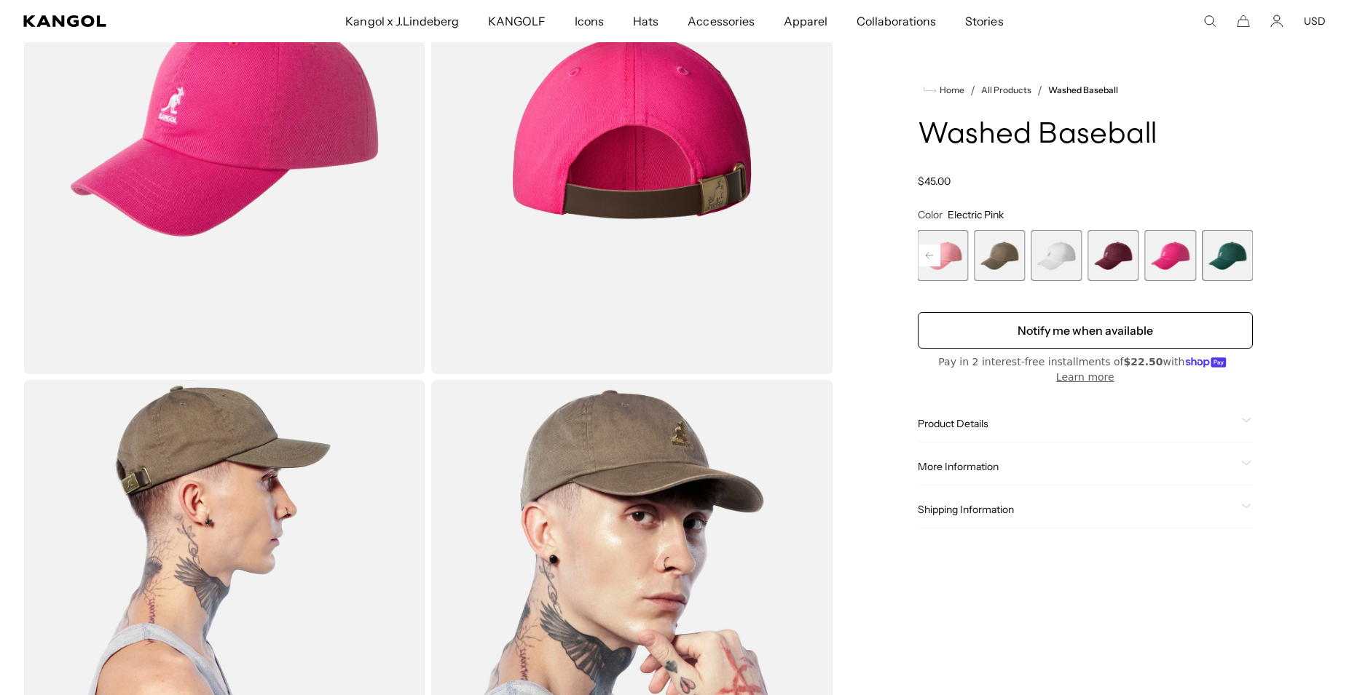
click at [1111, 257] on span "12 of 14" at bounding box center [1113, 255] width 51 height 51
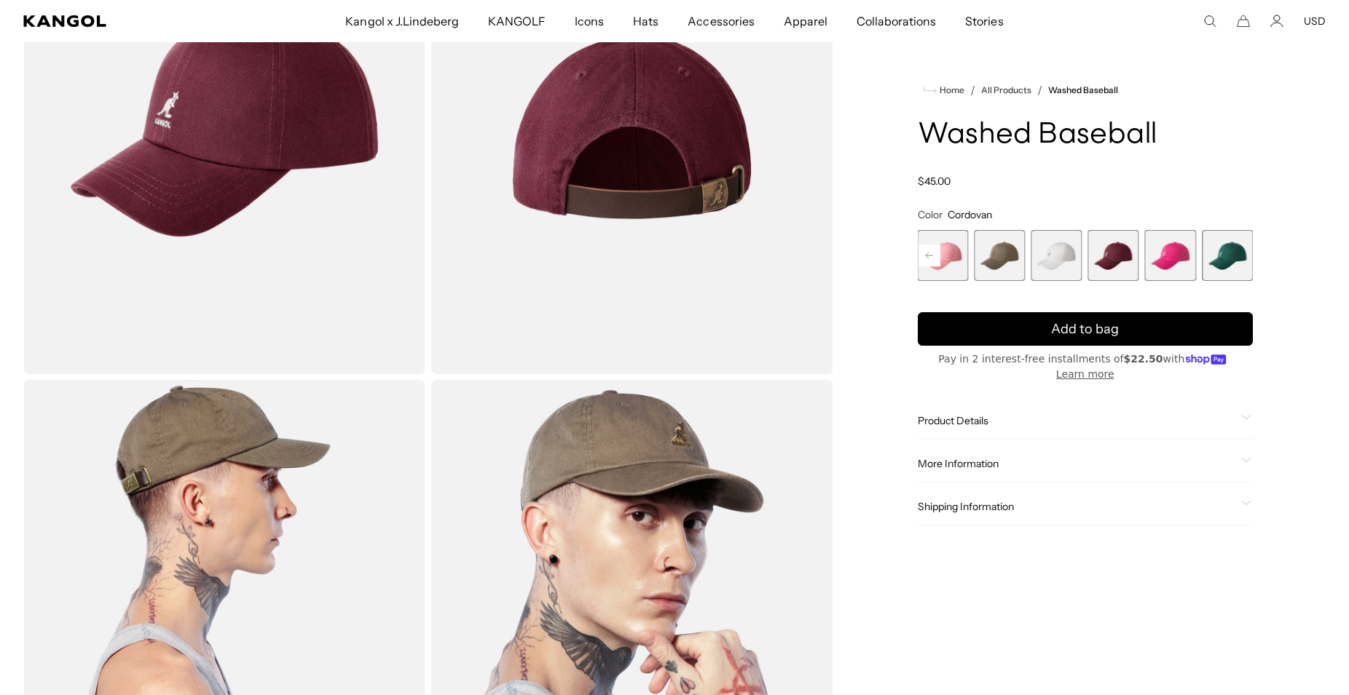
scroll to position [0, 300]
click at [1073, 261] on span "11 of 14" at bounding box center [1056, 255] width 51 height 51
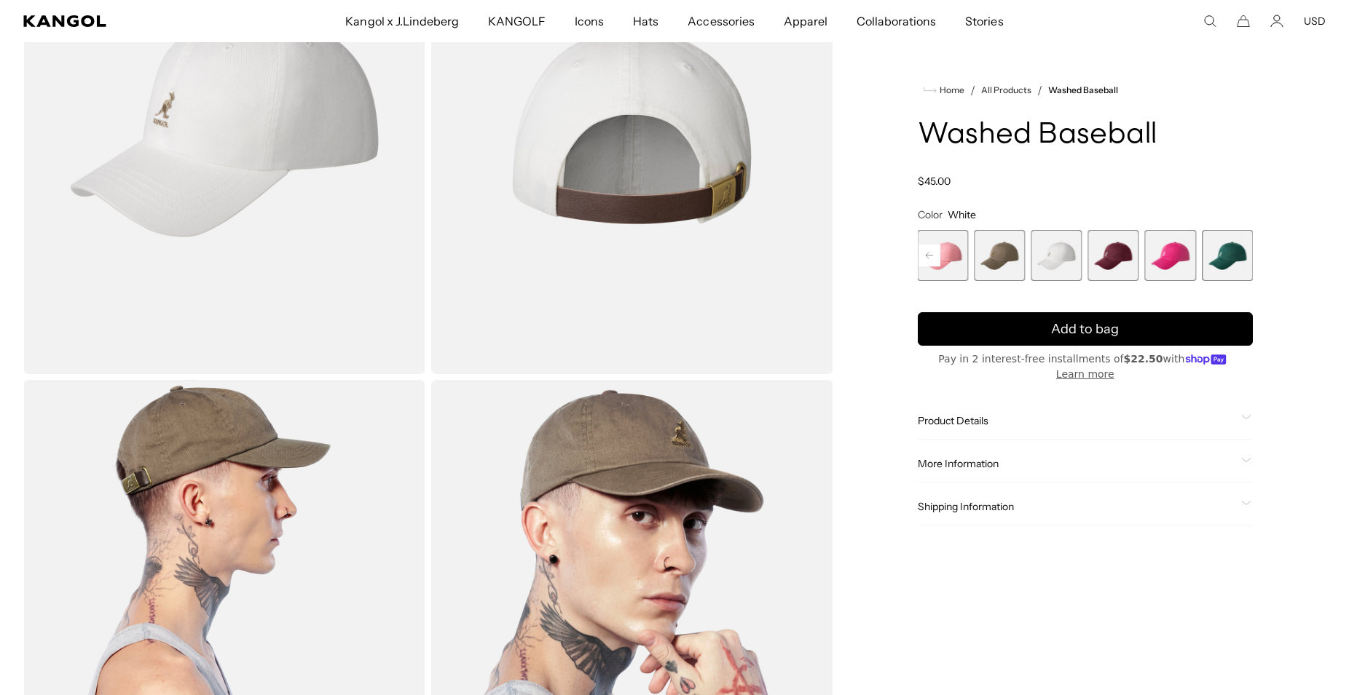
click at [1017, 255] on span "10 of 14" at bounding box center [999, 255] width 51 height 51
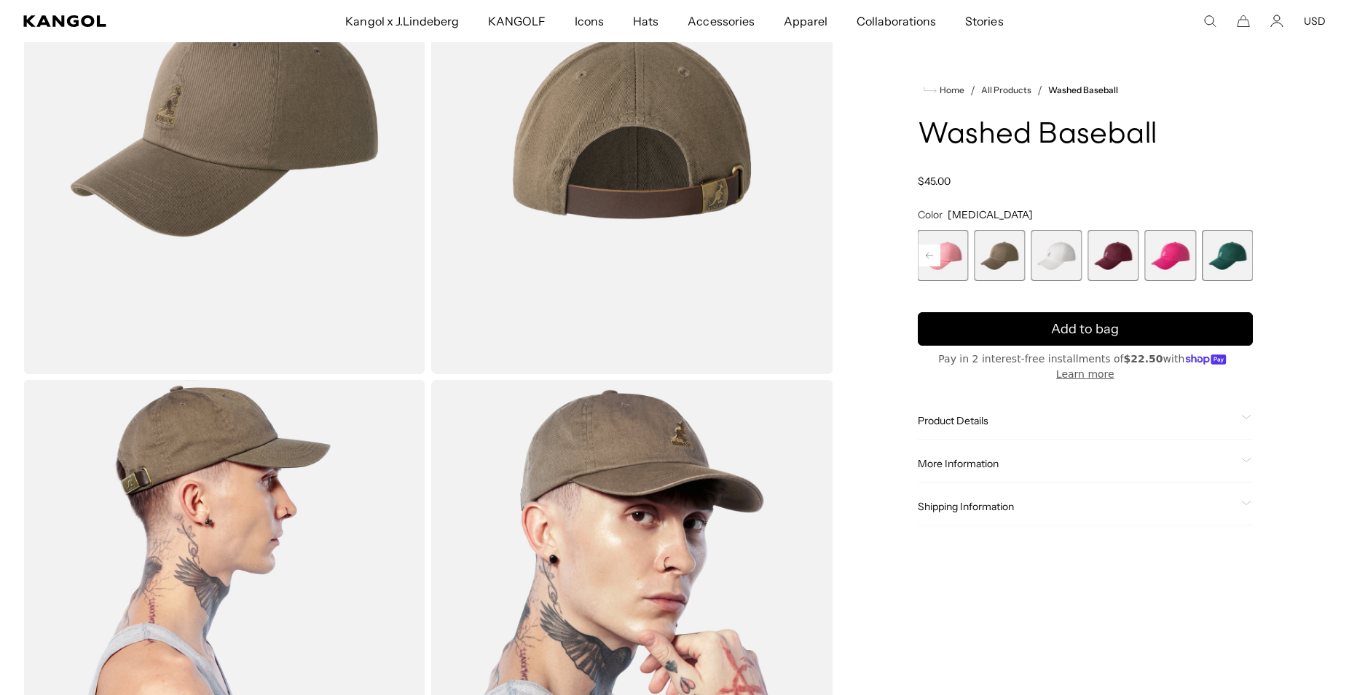
click at [1060, 263] on span "11 of 14" at bounding box center [1056, 255] width 51 height 51
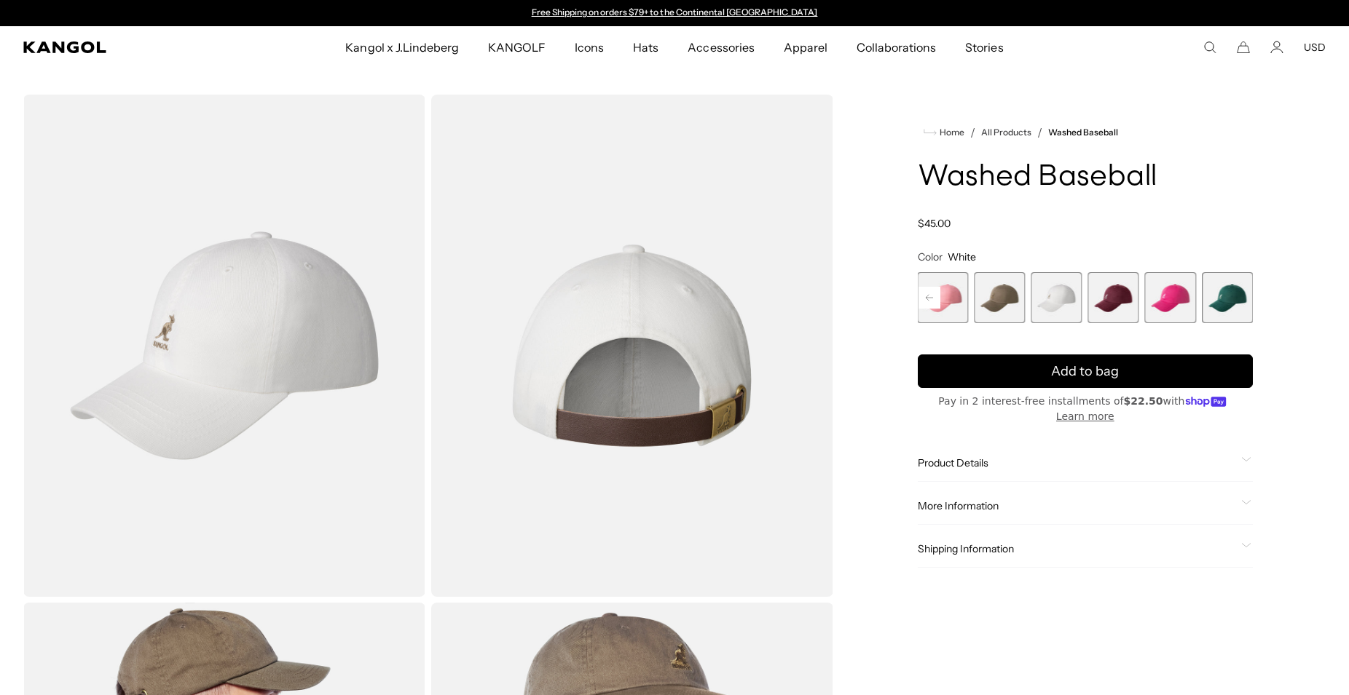
click at [1010, 291] on span "10 of 14" at bounding box center [999, 297] width 51 height 51
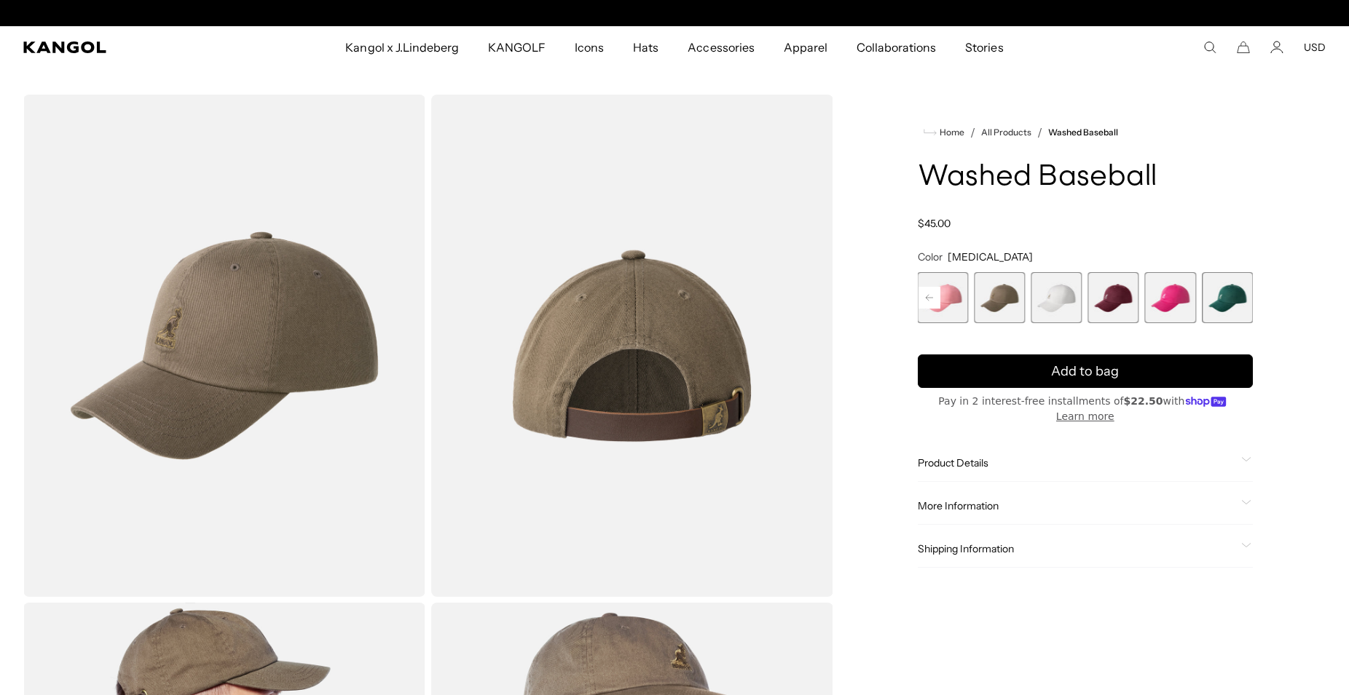
scroll to position [0, 300]
click at [933, 299] on rect at bounding box center [929, 298] width 22 height 22
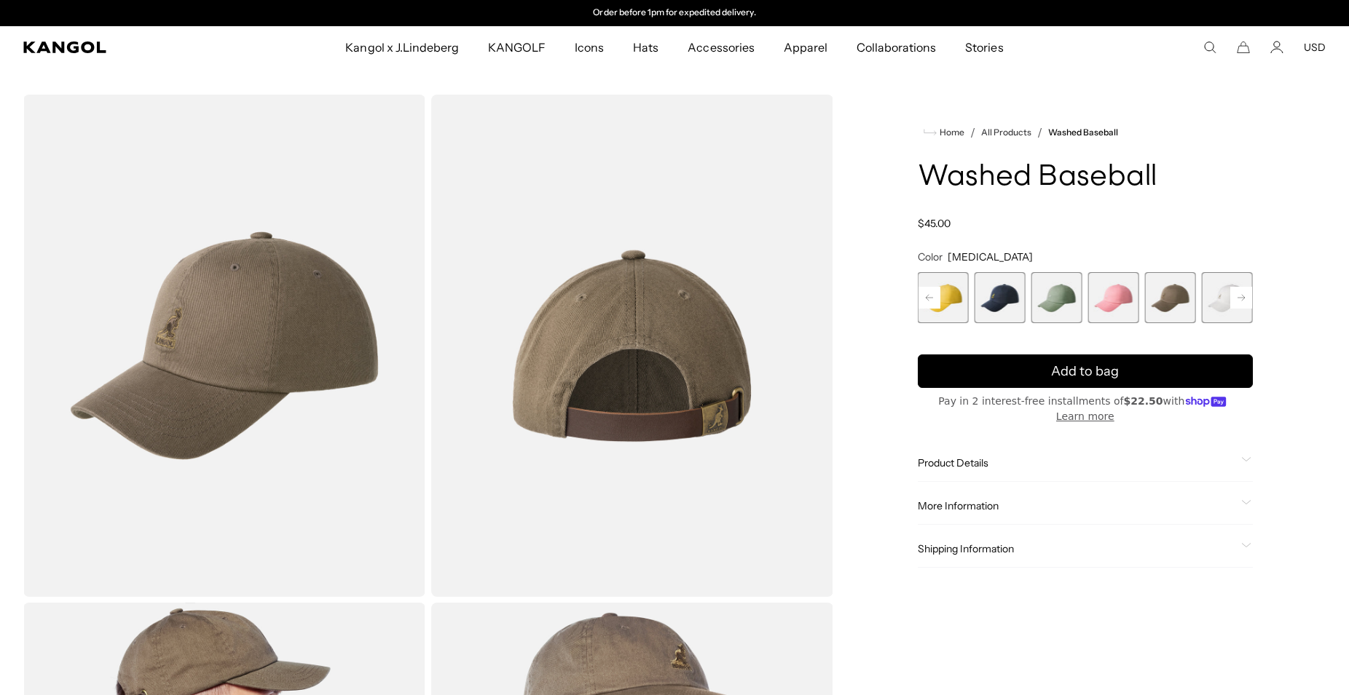
click at [1001, 299] on span "7 of 14" at bounding box center [999, 297] width 51 height 51
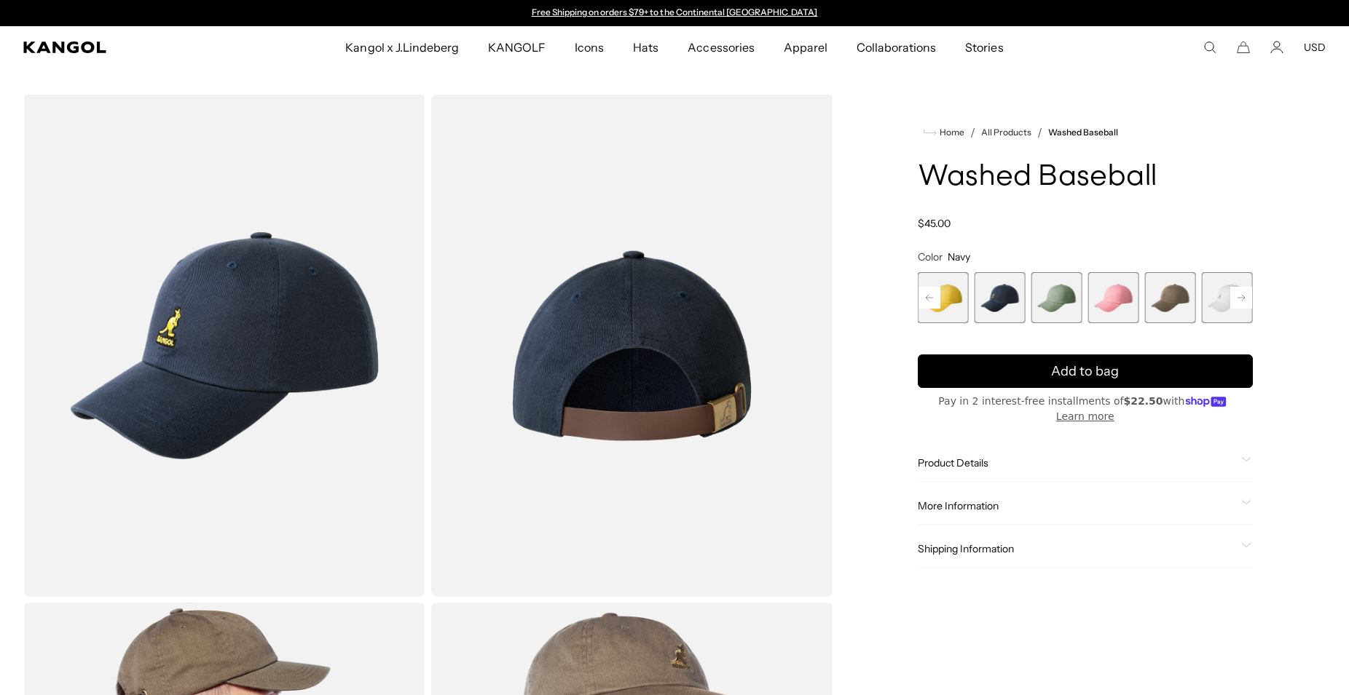
click at [930, 296] on rect at bounding box center [929, 298] width 22 height 22
click at [931, 296] on rect at bounding box center [929, 298] width 22 height 22
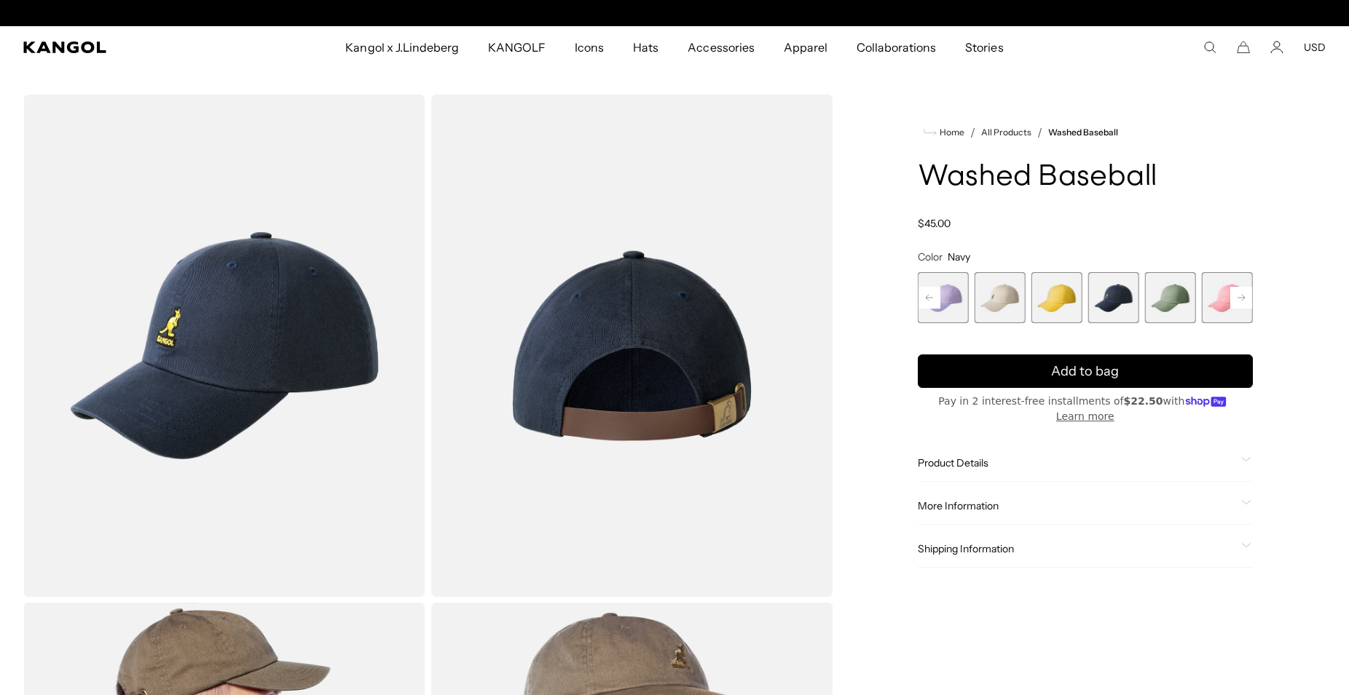
scroll to position [0, 300]
click at [931, 296] on rect at bounding box center [929, 298] width 22 height 22
click at [1071, 287] on span "5 of 14" at bounding box center [1056, 297] width 51 height 51
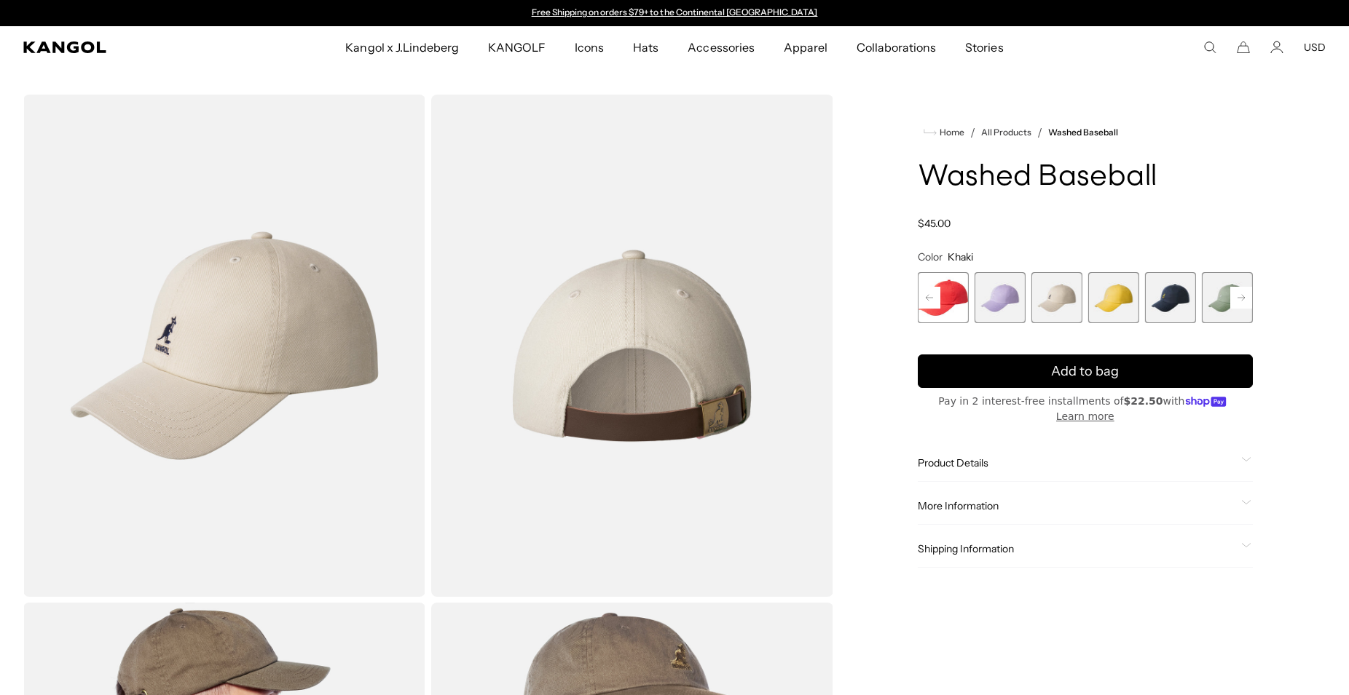
click at [1241, 292] on rect at bounding box center [1241, 298] width 22 height 22
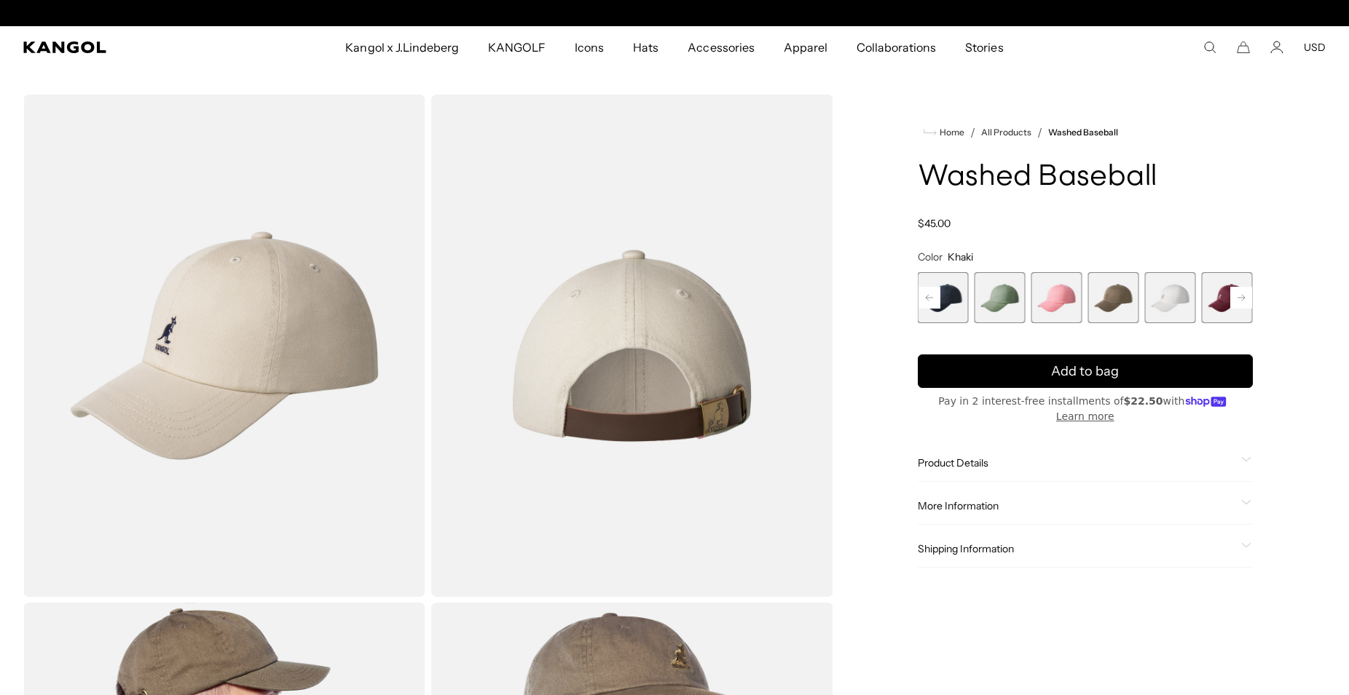
scroll to position [0, 300]
click at [1179, 293] on span "11 of 14" at bounding box center [1170, 297] width 51 height 51
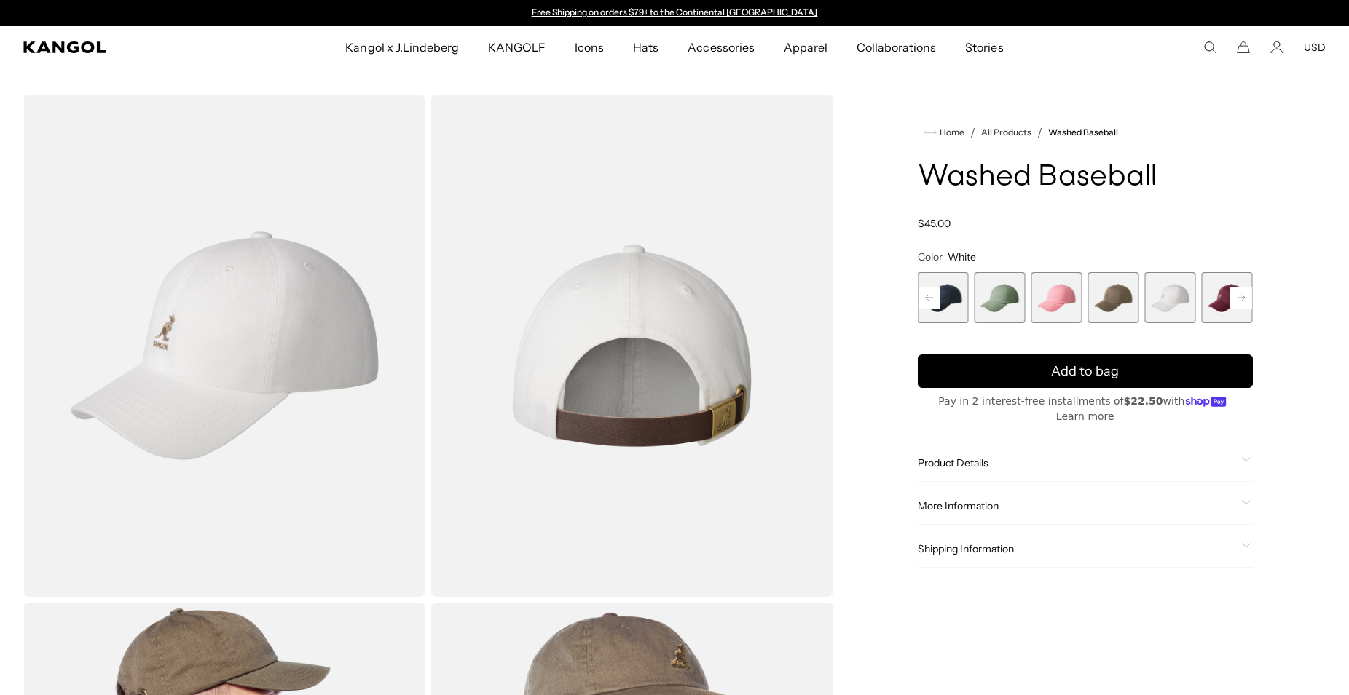
click at [931, 298] on icon at bounding box center [929, 298] width 7 height 6
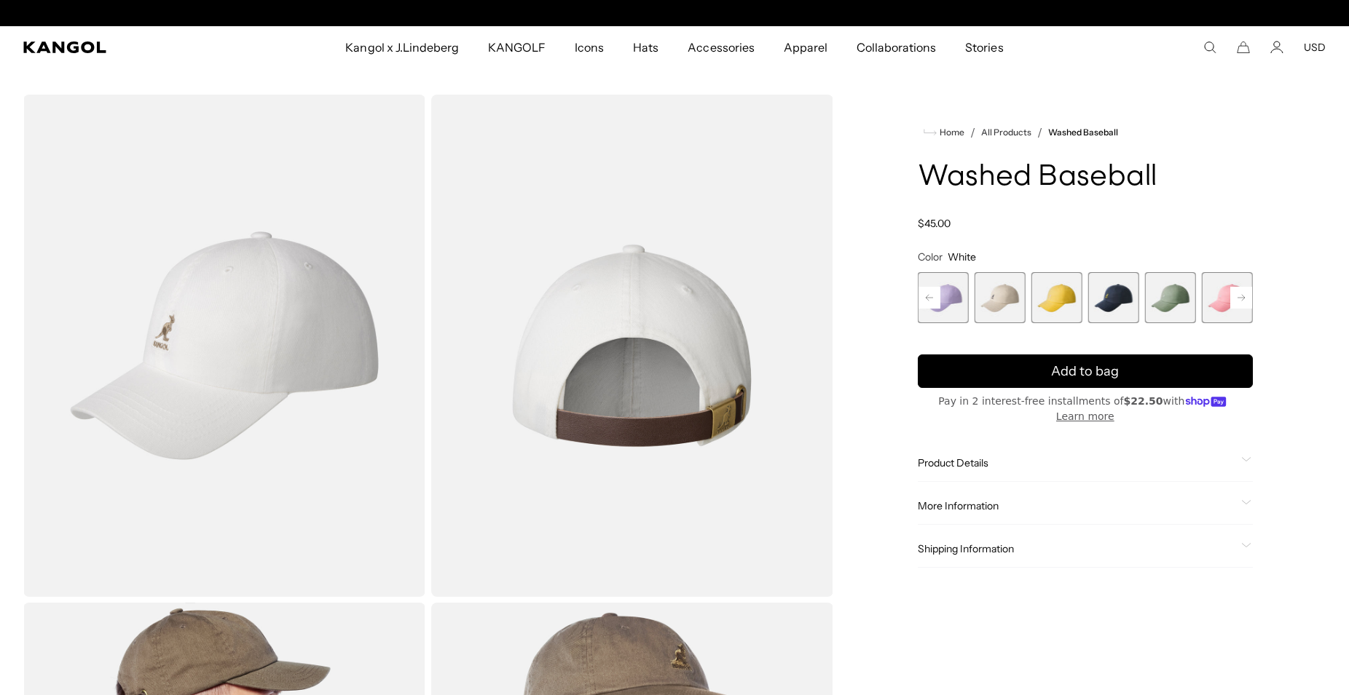
click at [995, 297] on span "5 of 14" at bounding box center [999, 297] width 51 height 51
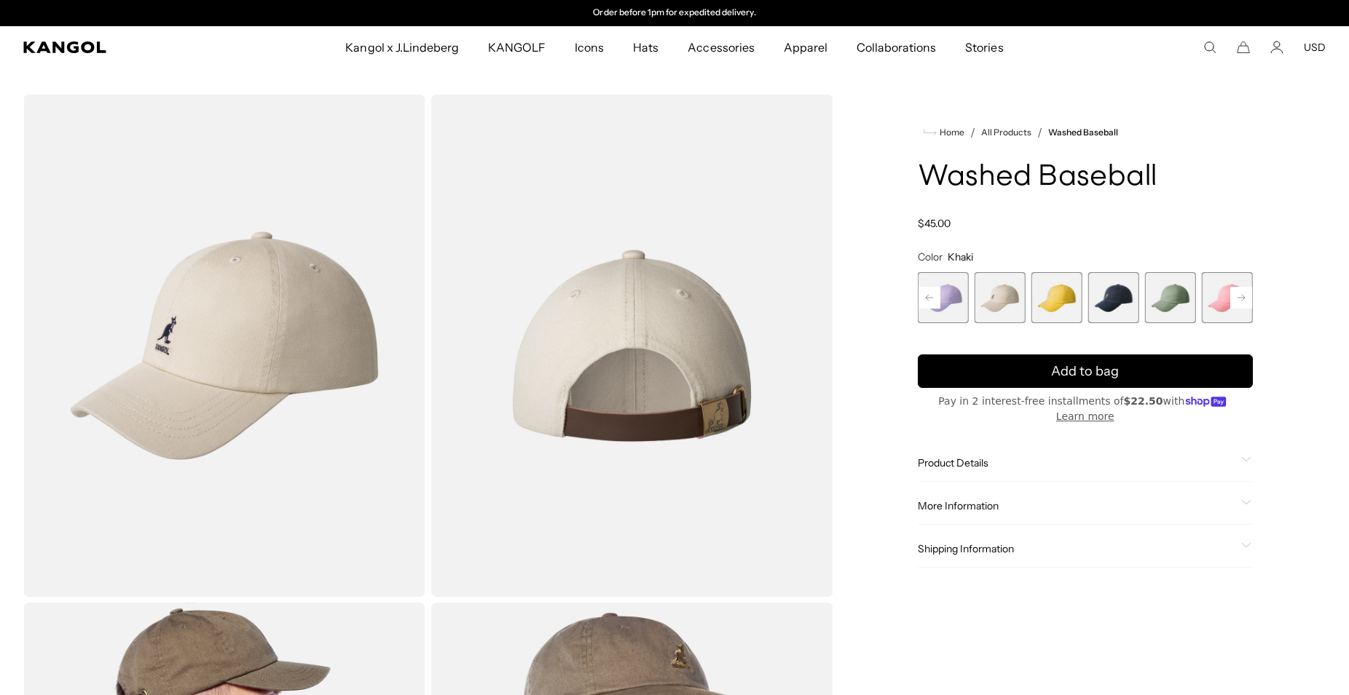
click at [1238, 292] on rect at bounding box center [1241, 298] width 22 height 22
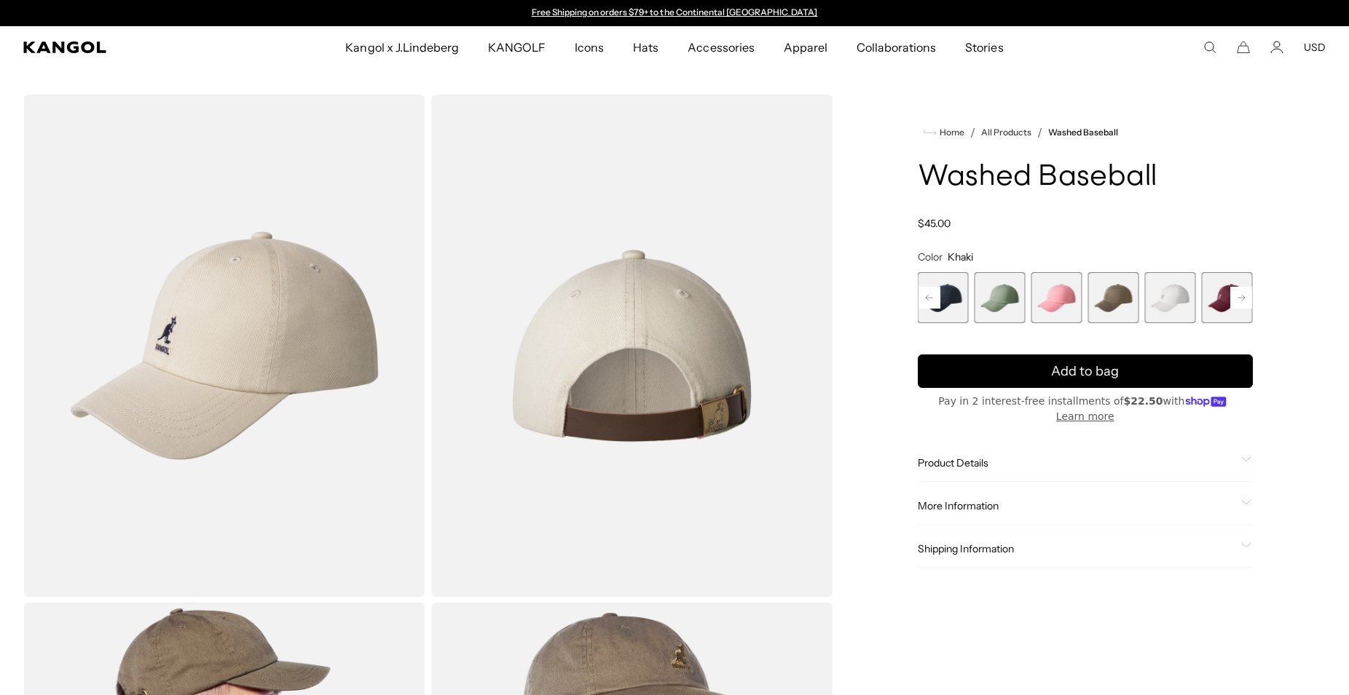
click at [1171, 299] on span "11 of 14" at bounding box center [1170, 297] width 51 height 51
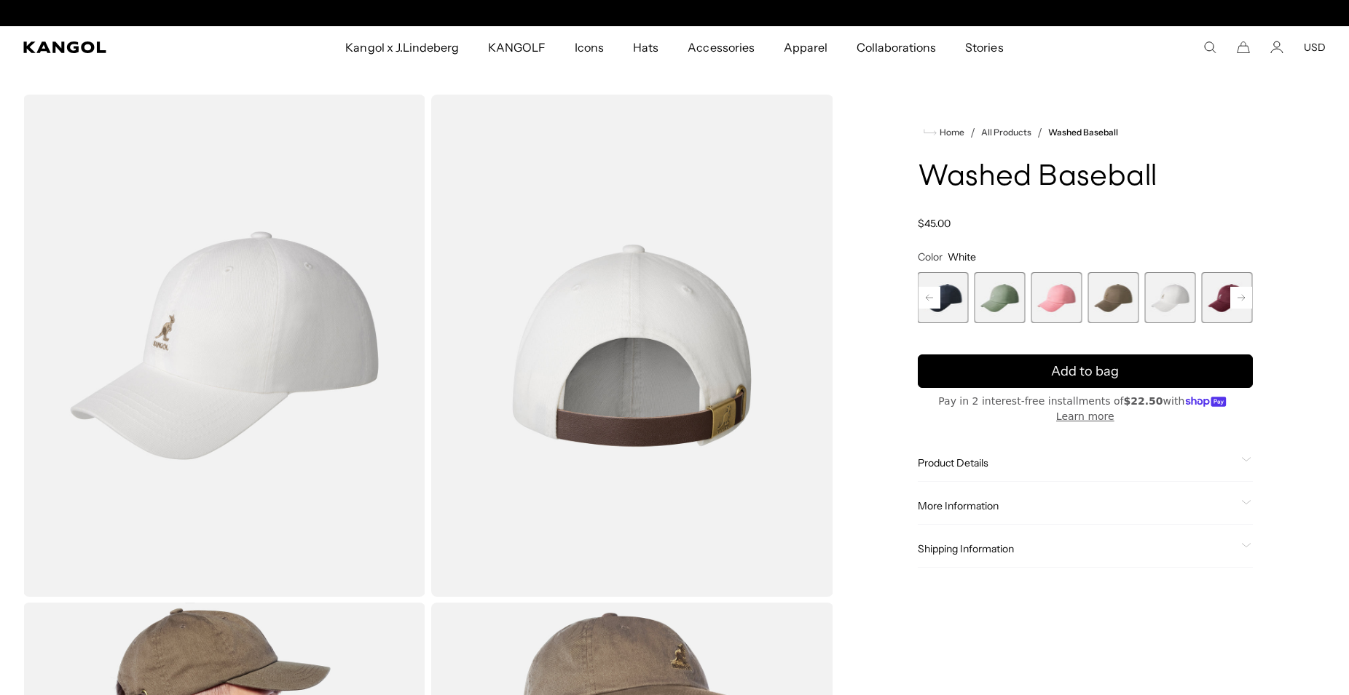
click at [934, 299] on rect at bounding box center [929, 298] width 22 height 22
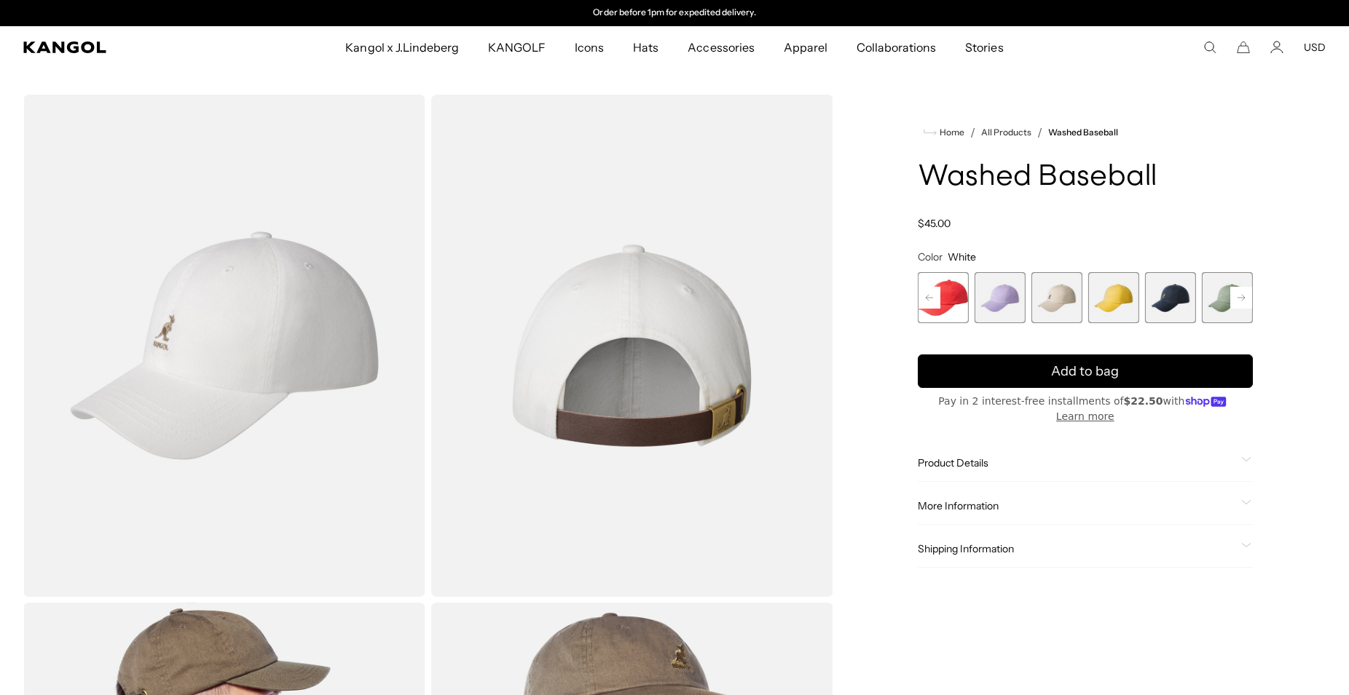
click at [934, 299] on rect at bounding box center [929, 298] width 22 height 22
click at [924, 298] on span "1 of 14" at bounding box center [943, 297] width 51 height 51
